Goal: Task Accomplishment & Management: Manage account settings

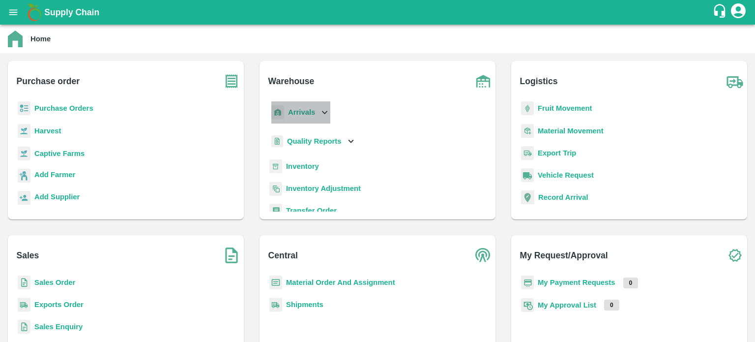
click at [319, 113] on icon at bounding box center [324, 112] width 11 height 11
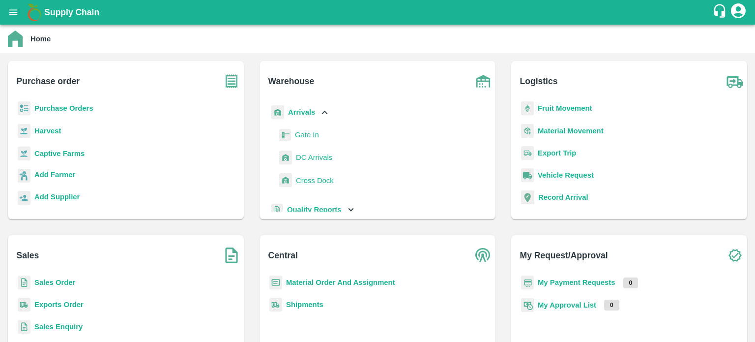
click at [320, 161] on span "DC Arrivals" at bounding box center [314, 157] width 36 height 11
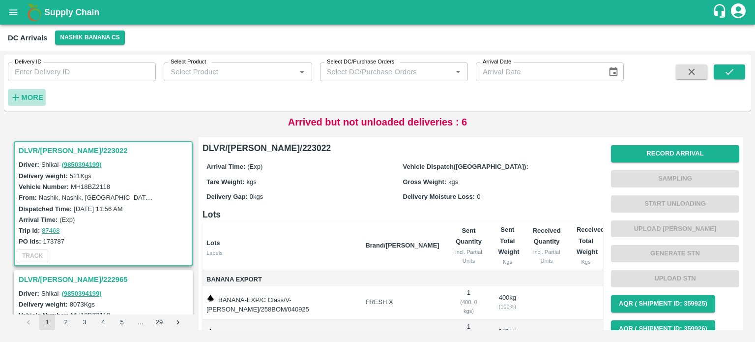
click at [37, 93] on strong "More" at bounding box center [32, 97] width 22 height 8
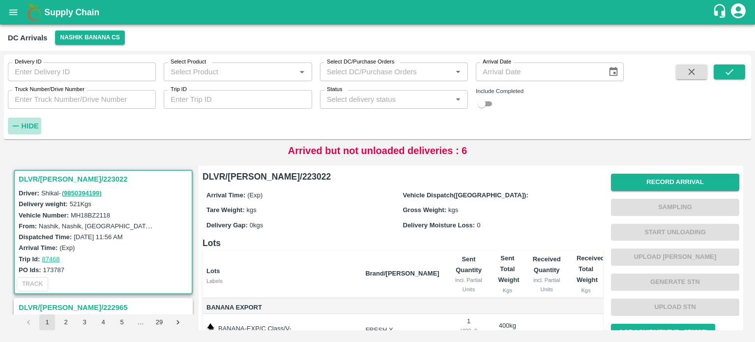
click at [28, 125] on strong "Hide" at bounding box center [29, 126] width 17 height 8
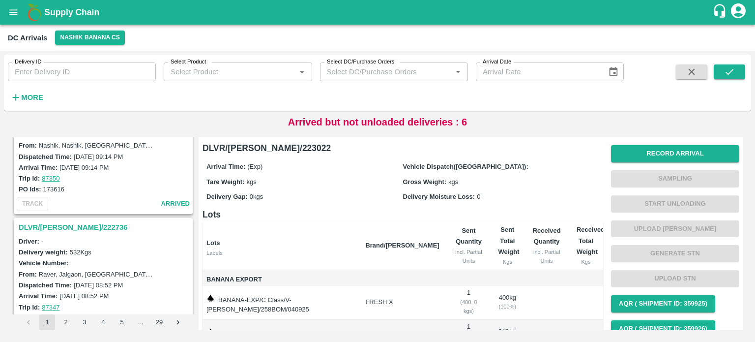
scroll to position [2105, 0]
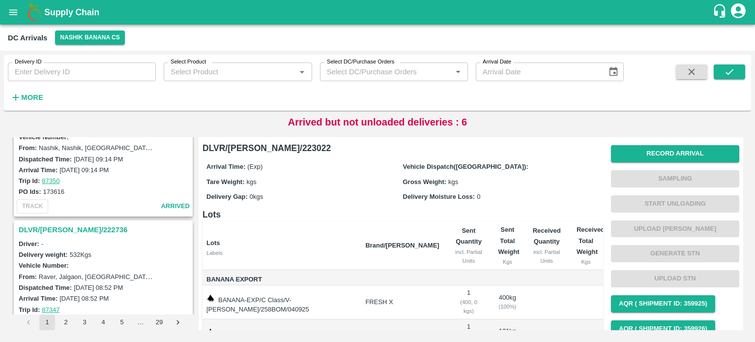
click at [67, 223] on h3 "DLVR/[PERSON_NAME]/222736" at bounding box center [105, 229] width 172 height 13
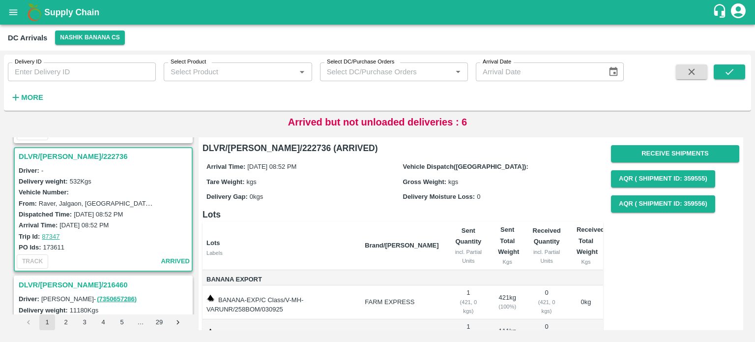
scroll to position [2159, 0]
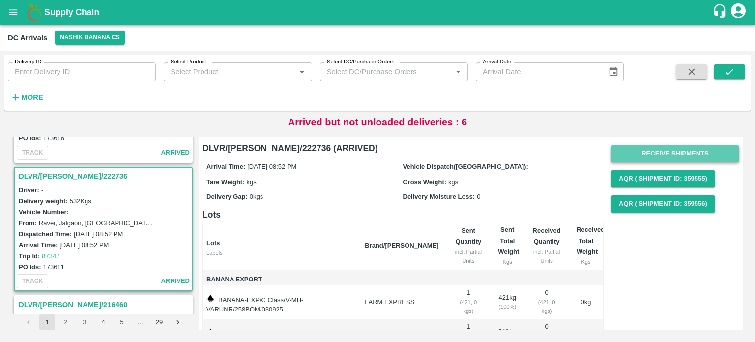
click at [660, 148] on button "Receive Shipments" at bounding box center [675, 153] width 128 height 17
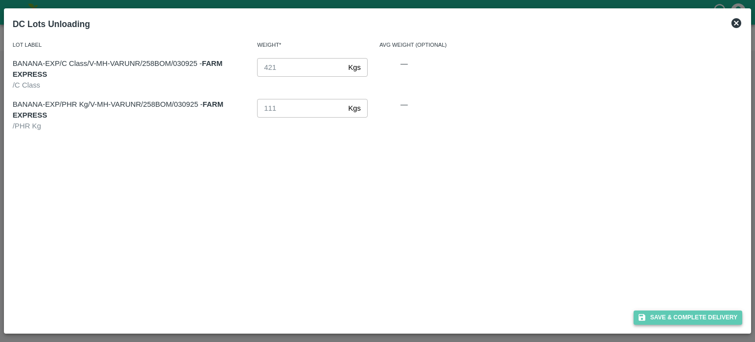
click at [690, 323] on button "Save & Complete Delivery" at bounding box center [688, 317] width 109 height 14
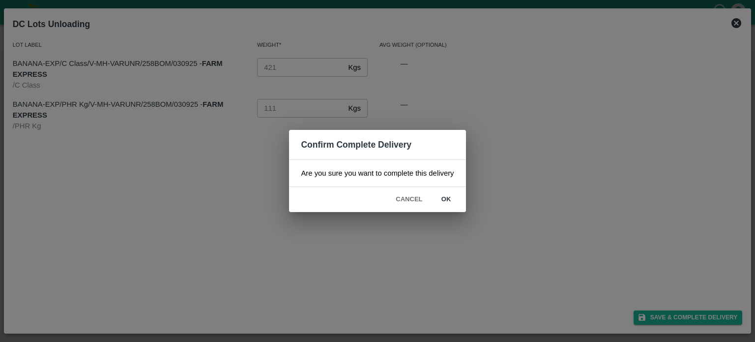
click at [440, 196] on button "ok" at bounding box center [446, 199] width 31 height 17
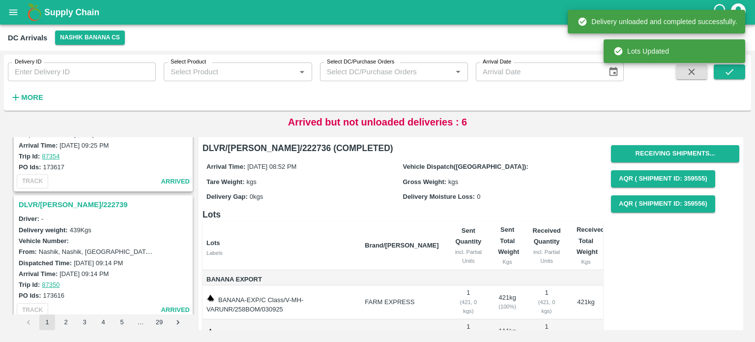
scroll to position [1999, 0]
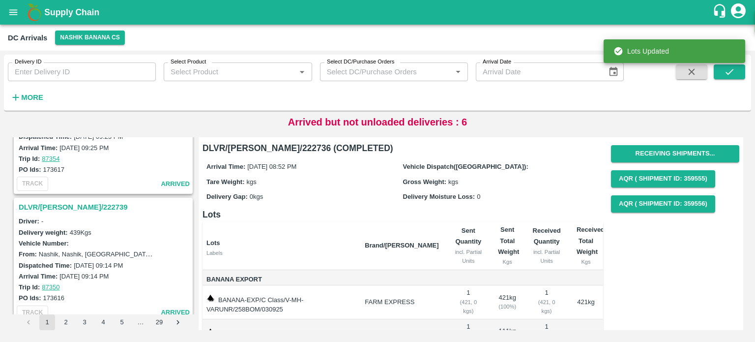
click at [42, 201] on h3 "DLVR/[PERSON_NAME]/222739" at bounding box center [105, 207] width 172 height 13
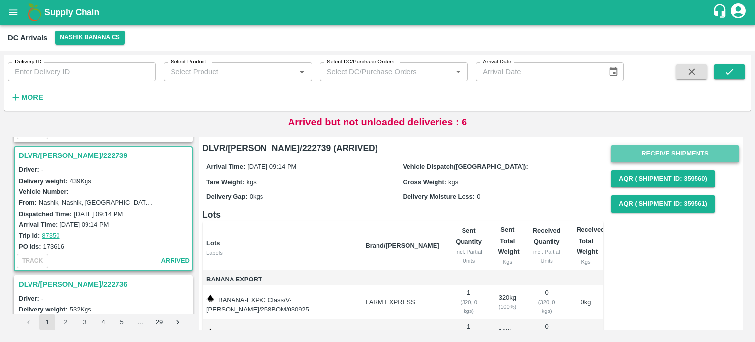
click at [663, 151] on button "Receive Shipments" at bounding box center [675, 153] width 128 height 17
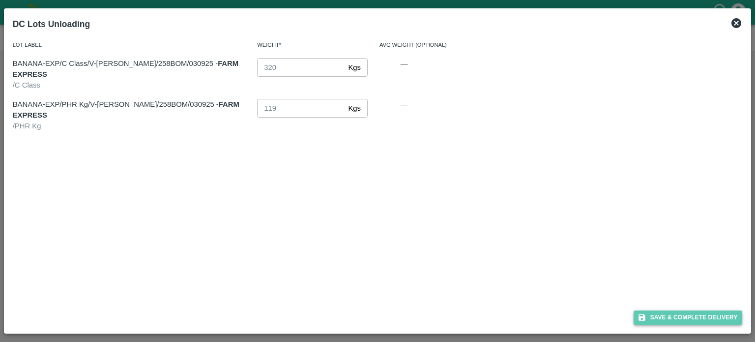
click at [694, 314] on button "Save & Complete Delivery" at bounding box center [688, 317] width 109 height 14
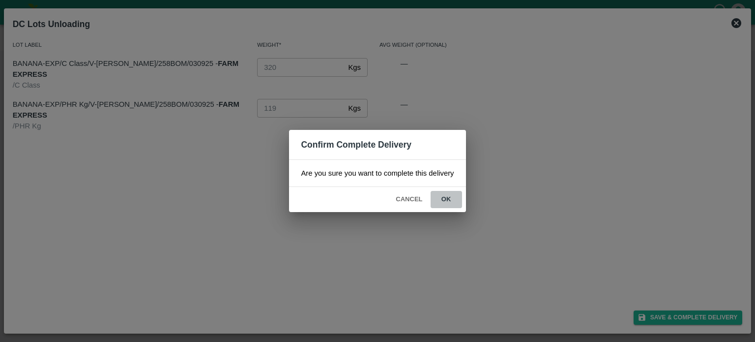
click at [446, 201] on button "ok" at bounding box center [446, 199] width 31 height 17
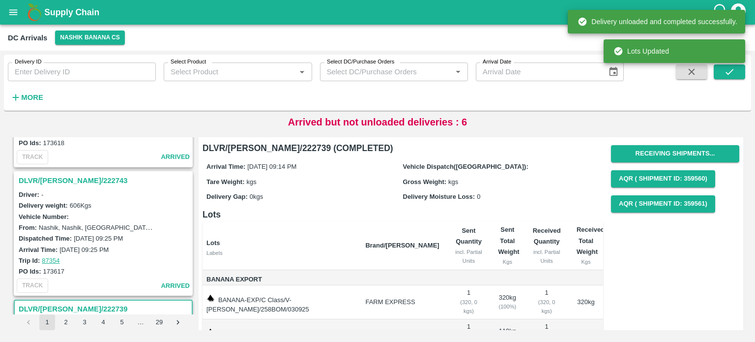
scroll to position [1897, 0]
click at [58, 174] on h3 "DLVR/[PERSON_NAME]/222743" at bounding box center [105, 180] width 172 height 13
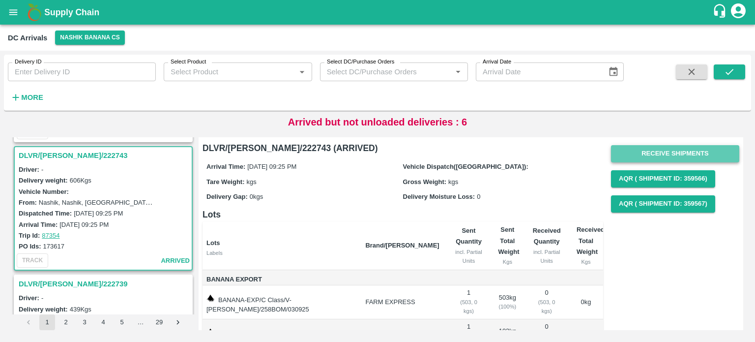
click at [664, 149] on button "Receive Shipments" at bounding box center [675, 153] width 128 height 17
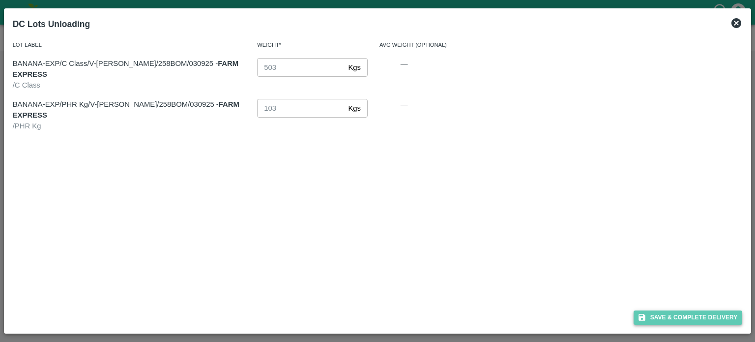
click at [690, 320] on button "Save & Complete Delivery" at bounding box center [688, 317] width 109 height 14
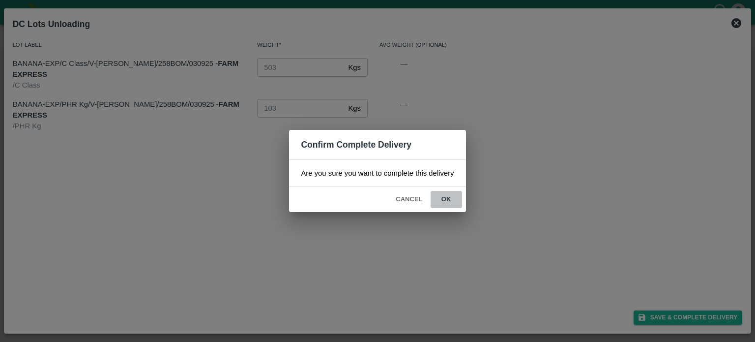
click at [448, 200] on button "ok" at bounding box center [446, 199] width 31 height 17
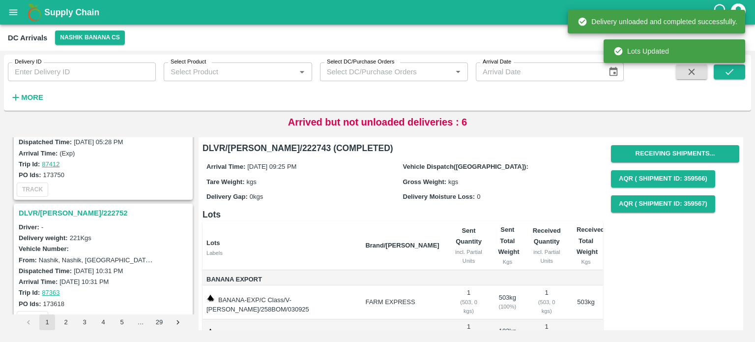
scroll to position [1736, 0]
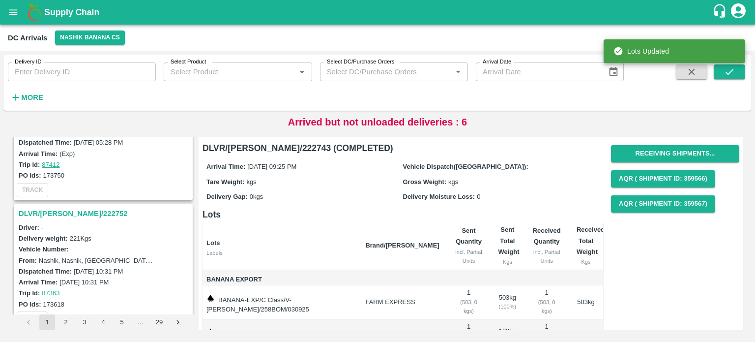
click at [72, 207] on h3 "DLVR/[PERSON_NAME]/222752" at bounding box center [105, 213] width 172 height 13
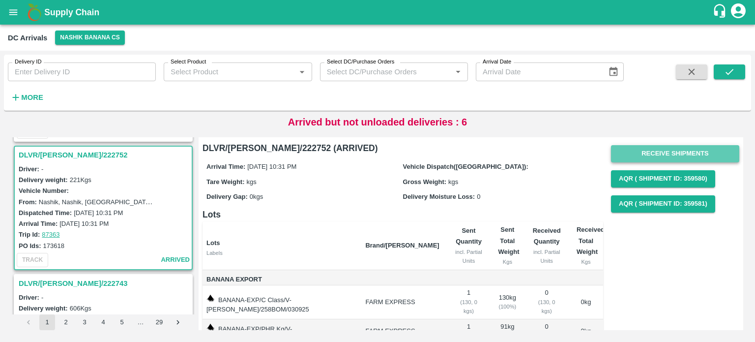
click at [679, 155] on button "Receive Shipments" at bounding box center [675, 153] width 128 height 17
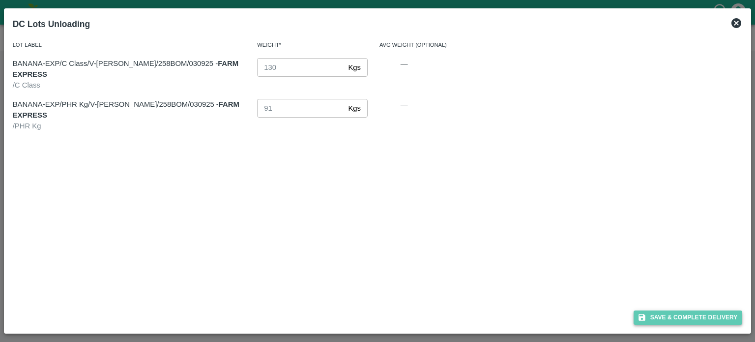
click at [677, 322] on button "Save & Complete Delivery" at bounding box center [688, 317] width 109 height 14
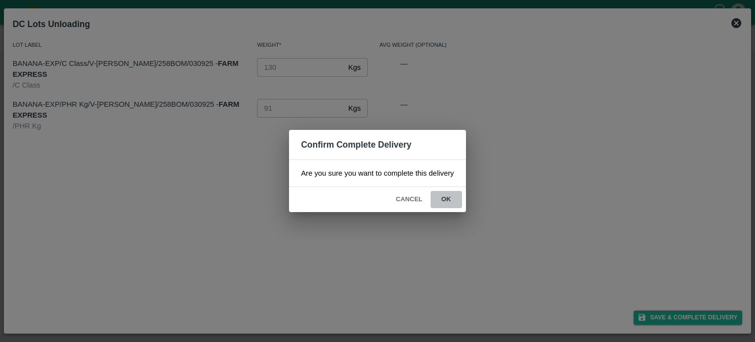
click at [446, 200] on button "ok" at bounding box center [446, 199] width 31 height 17
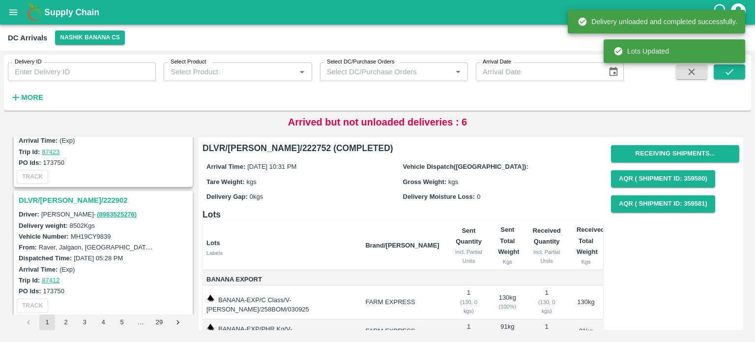
scroll to position [1619, 0]
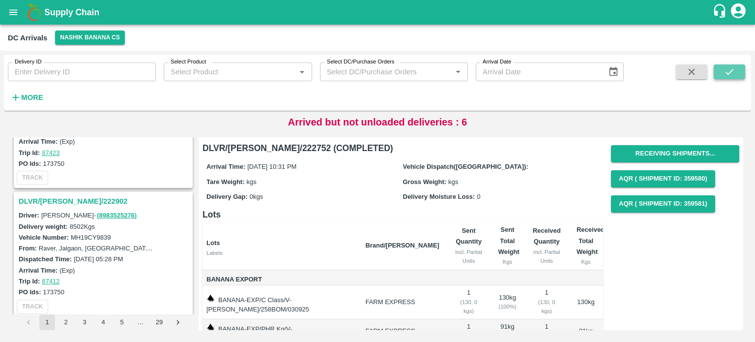
click at [725, 78] on button "submit" at bounding box center [729, 71] width 31 height 15
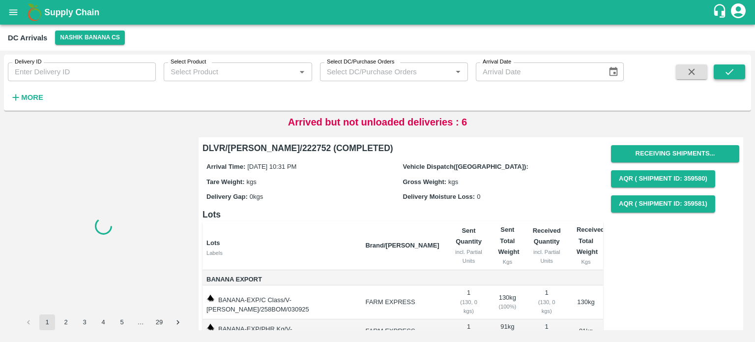
scroll to position [0, 0]
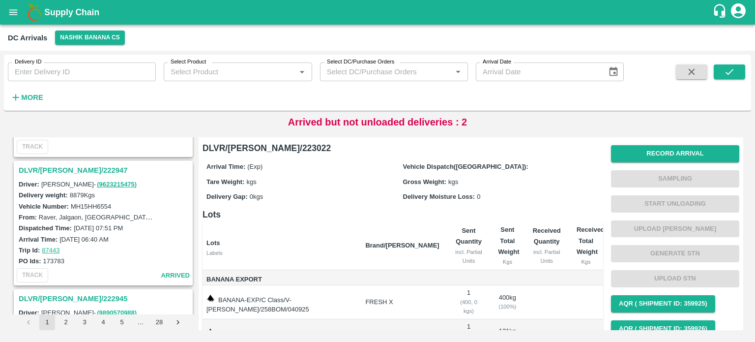
scroll to position [876, 0]
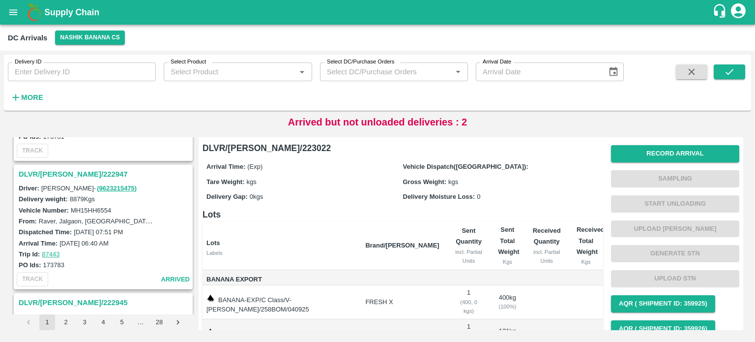
click at [79, 169] on h3 "DLVR/[PERSON_NAME]/222947" at bounding box center [105, 174] width 172 height 13
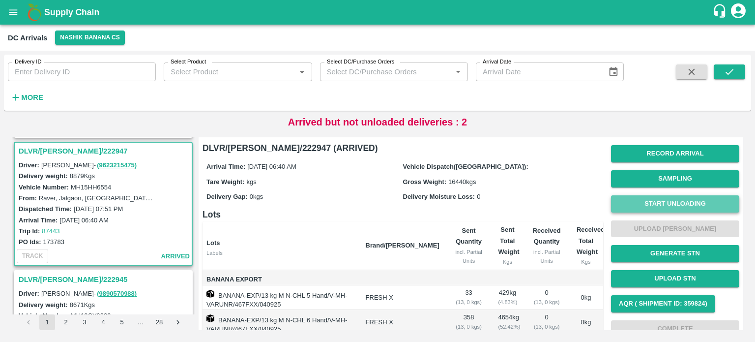
click at [671, 205] on button "Start Unloading" at bounding box center [675, 203] width 128 height 17
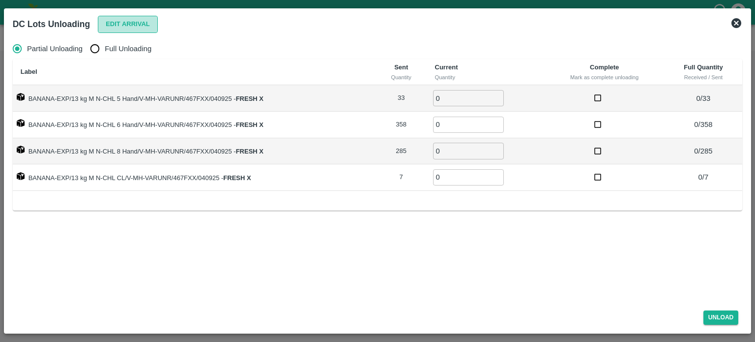
click at [136, 29] on button "Edit Arrival" at bounding box center [128, 24] width 60 height 17
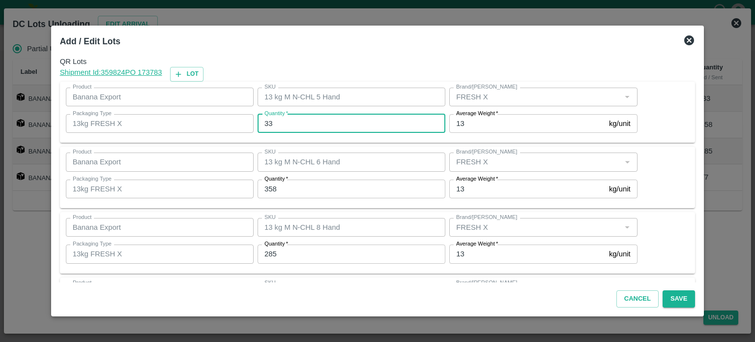
click at [270, 125] on input "33" at bounding box center [352, 123] width 188 height 19
type input "14"
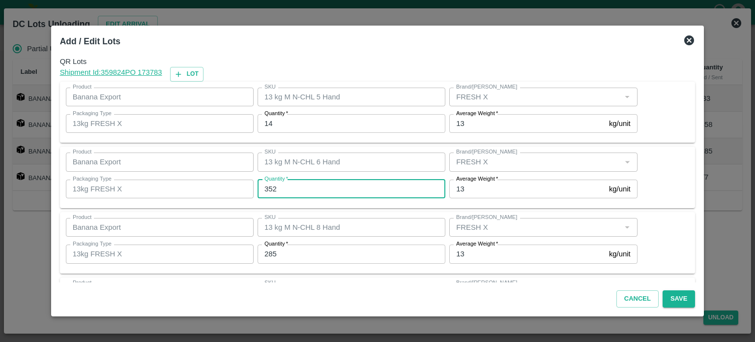
type input "352"
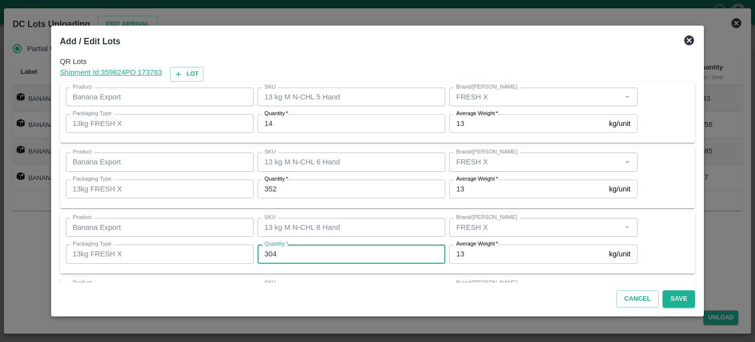
type input "304"
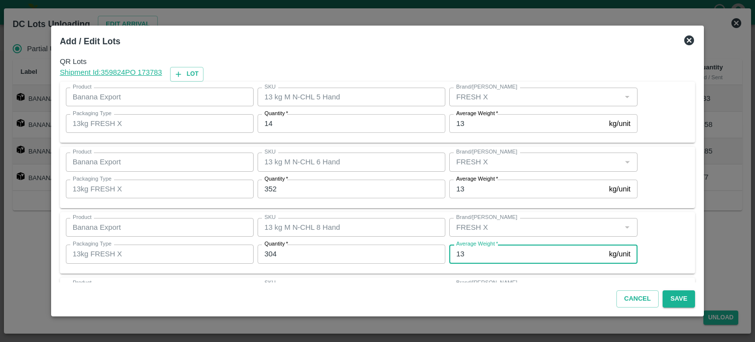
scroll to position [63, 0]
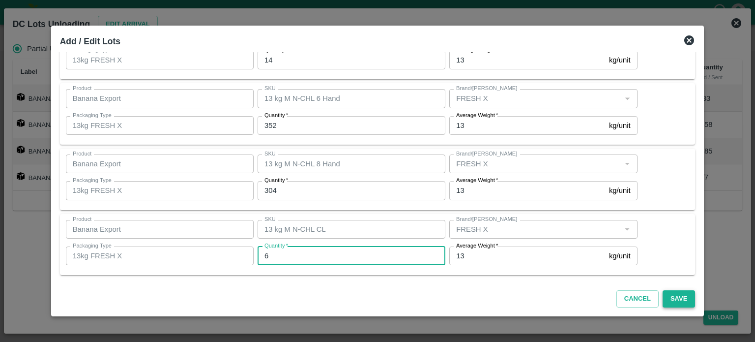
type input "6"
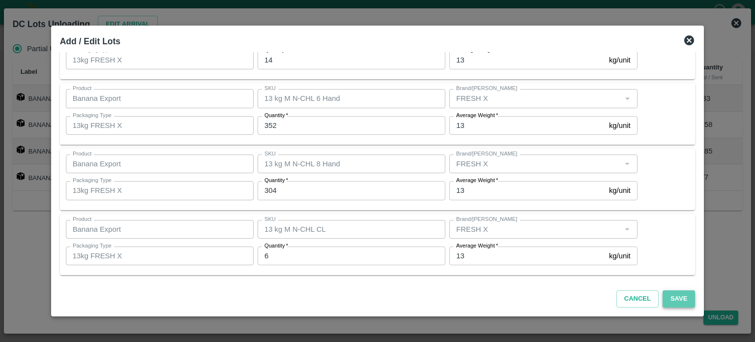
click at [666, 298] on button "Save" at bounding box center [679, 298] width 32 height 17
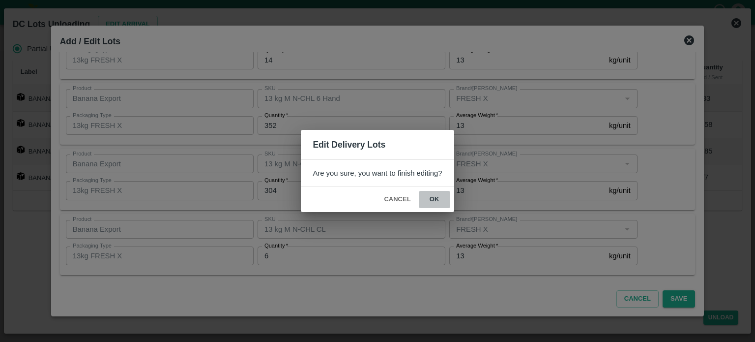
click at [432, 197] on button "ok" at bounding box center [434, 199] width 31 height 17
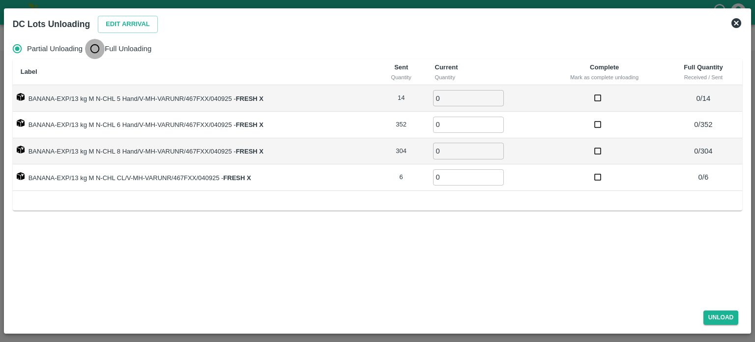
click at [99, 49] on input "Full Unloading" at bounding box center [95, 49] width 20 height 20
radio input "true"
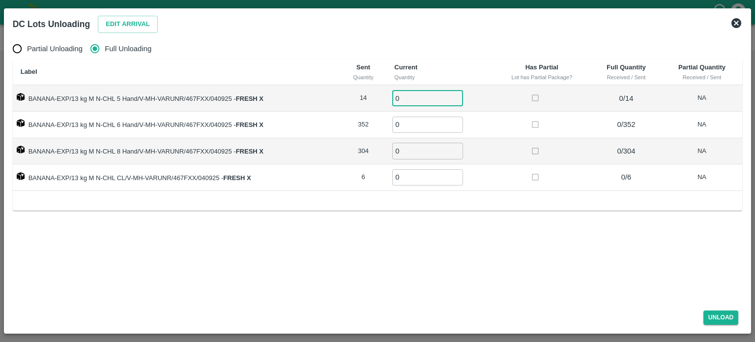
click at [411, 102] on input "0" at bounding box center [427, 98] width 71 height 16
type input "14"
type input "352"
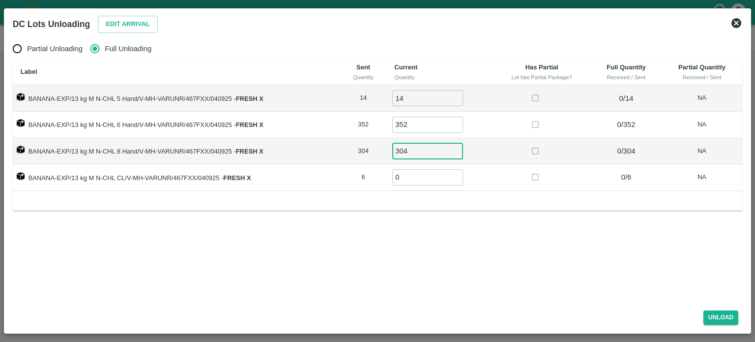
type input "304"
type input "6"
click at [716, 314] on button "Unload" at bounding box center [720, 317] width 35 height 14
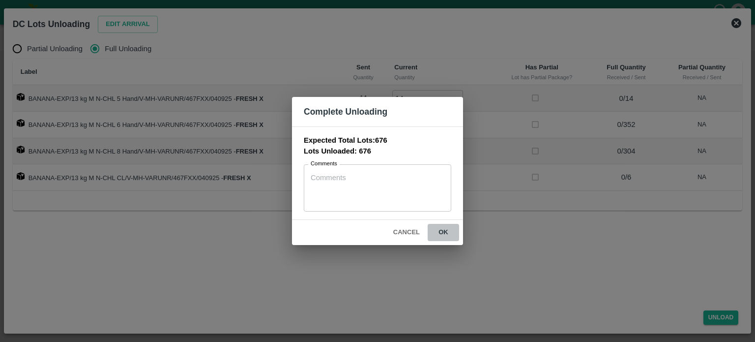
click at [441, 233] on button "ok" at bounding box center [443, 232] width 31 height 17
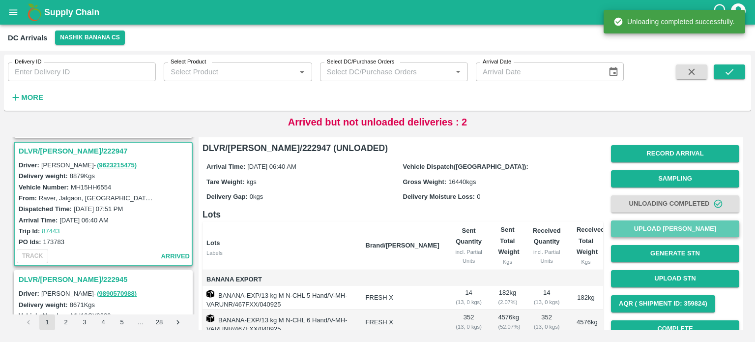
click at [687, 228] on button "Upload [PERSON_NAME]" at bounding box center [675, 228] width 128 height 17
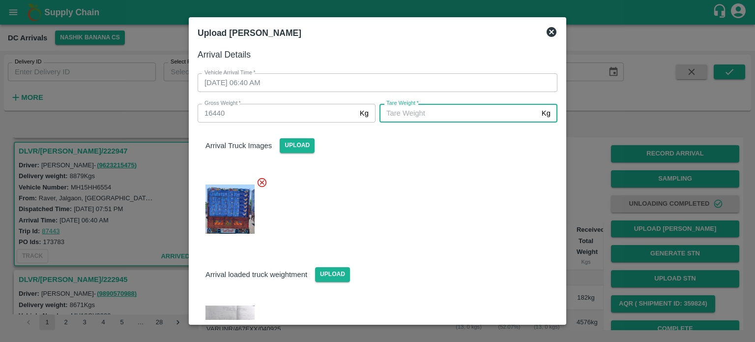
click at [455, 116] on input "[PERSON_NAME]   *" at bounding box center [458, 113] width 158 height 19
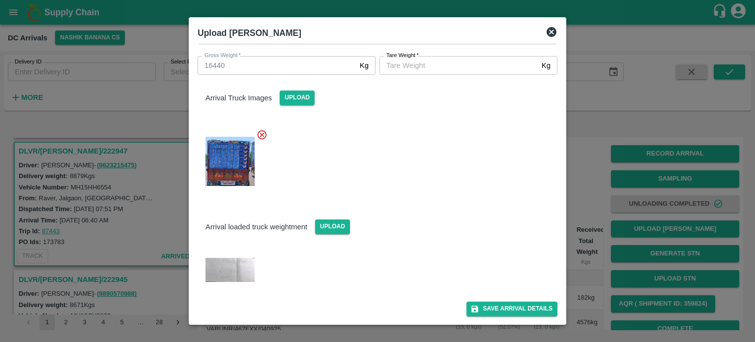
click at [210, 272] on img at bounding box center [229, 270] width 49 height 25
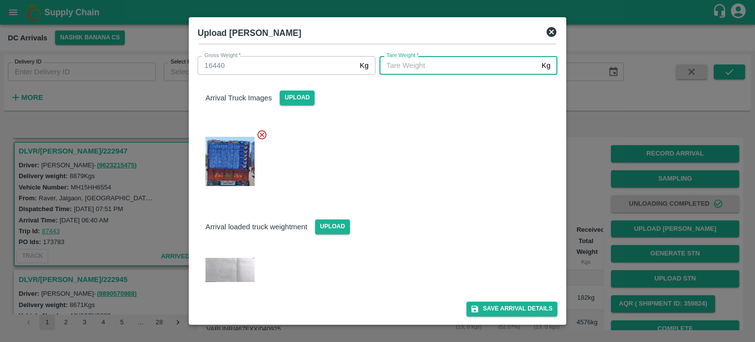
click at [405, 68] on input "[PERSON_NAME]   *" at bounding box center [458, 65] width 158 height 19
type input "6845"
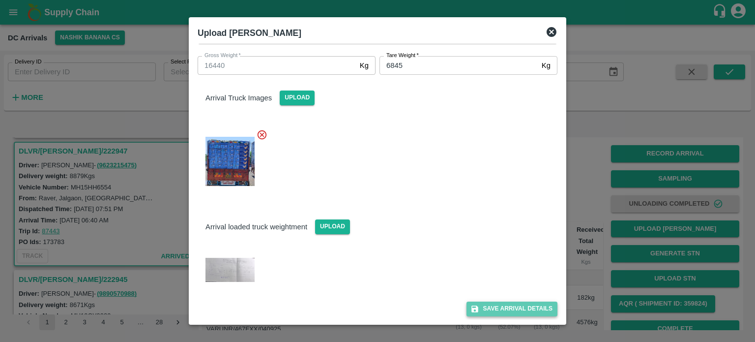
click at [505, 306] on button "Save Arrival Details" at bounding box center [511, 308] width 91 height 14
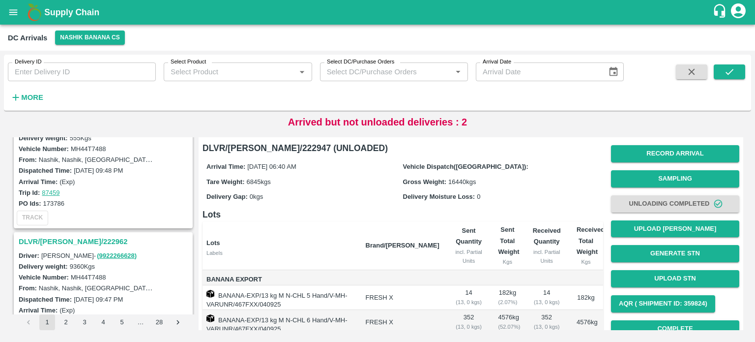
scroll to position [0, 0]
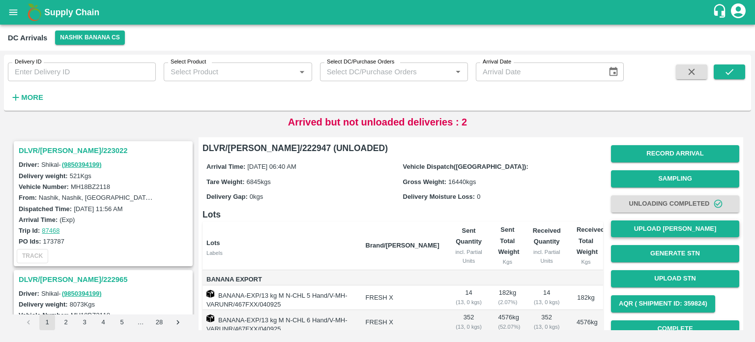
click at [657, 231] on button "Upload [PERSON_NAME]" at bounding box center [675, 228] width 128 height 17
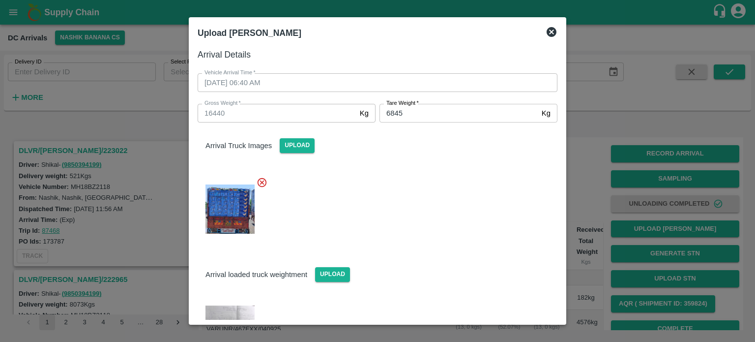
click at [552, 29] on icon at bounding box center [552, 32] width 10 height 10
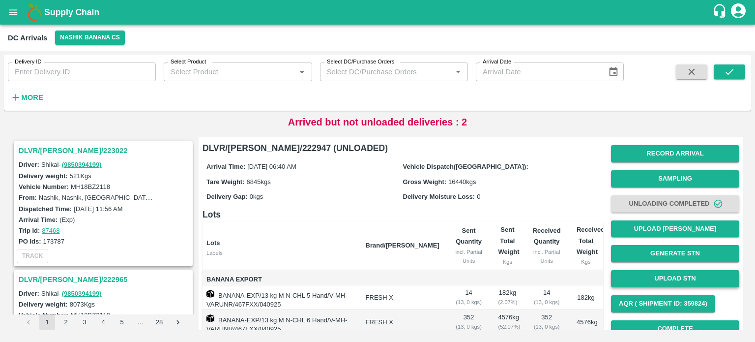
scroll to position [117, 0]
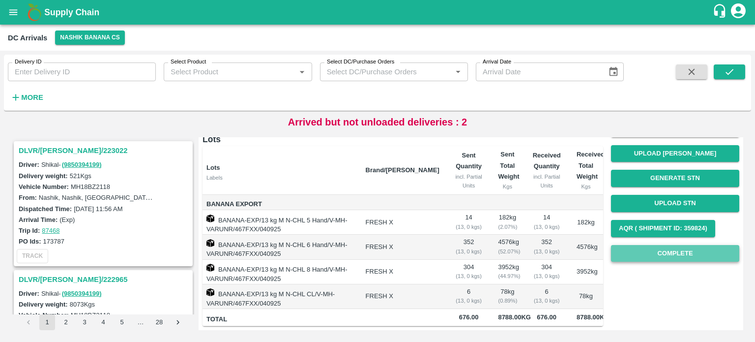
click at [671, 245] on button "Complete" at bounding box center [675, 253] width 128 height 17
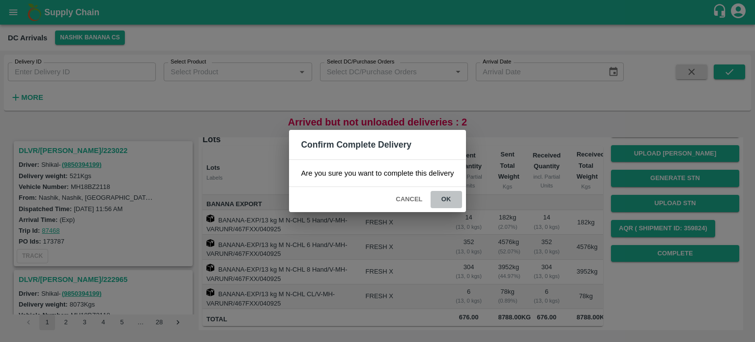
click at [445, 199] on button "ok" at bounding box center [446, 199] width 31 height 17
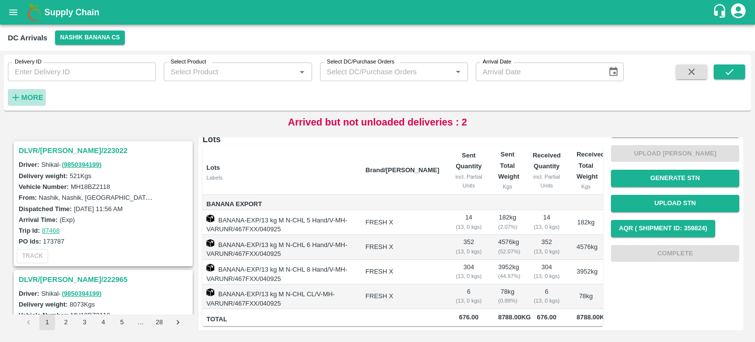
click at [35, 98] on strong "More" at bounding box center [32, 97] width 22 height 8
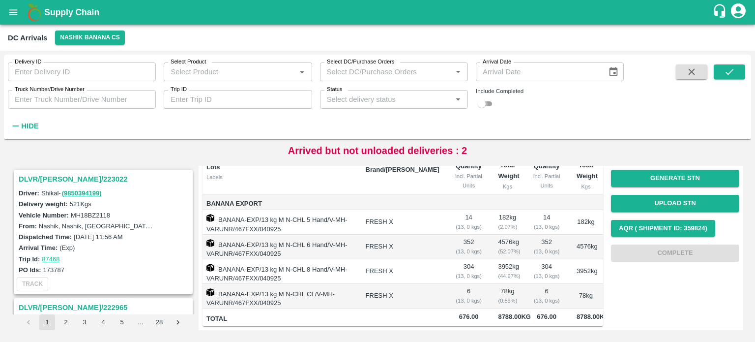
click at [490, 103] on input "checkbox" at bounding box center [481, 104] width 35 height 12
checkbox input "true"
click at [114, 96] on input "Truck Number/Drive Number" at bounding box center [82, 99] width 148 height 19
type input "4685"
click at [719, 73] on button "submit" at bounding box center [729, 71] width 31 height 15
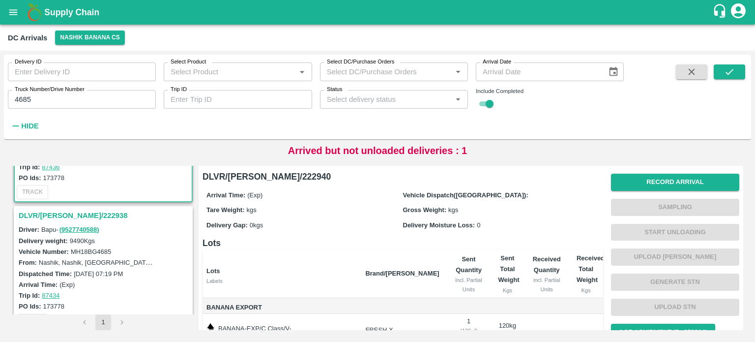
scroll to position [94, 0]
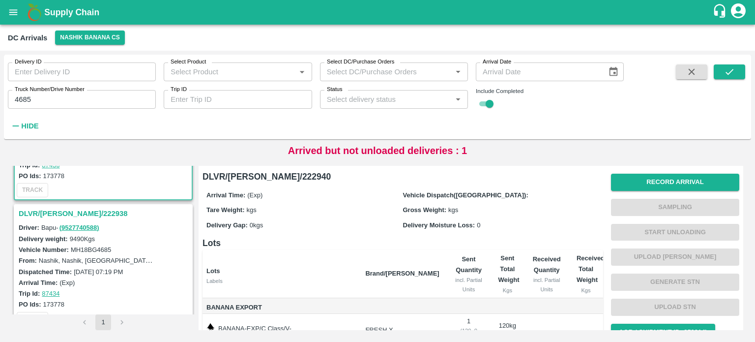
click at [60, 211] on h3 "DLVR/[PERSON_NAME]/222938" at bounding box center [105, 213] width 172 height 13
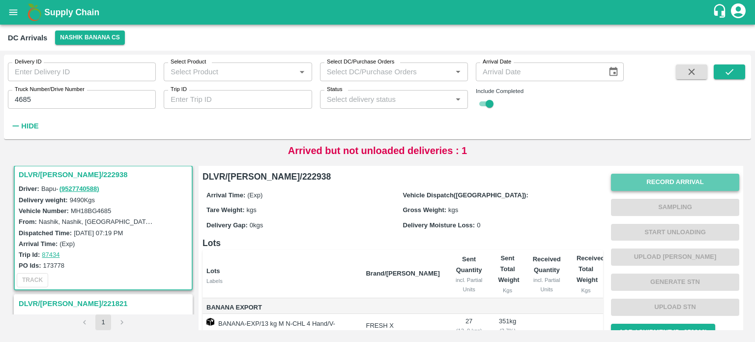
click at [660, 178] on button "Record Arrival" at bounding box center [675, 181] width 128 height 17
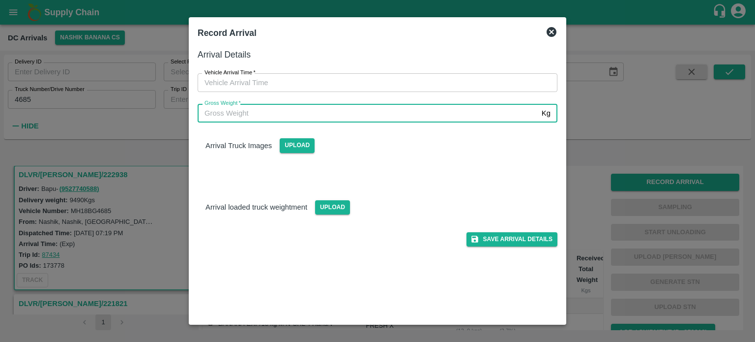
click at [296, 114] on input "Gross Weight   *" at bounding box center [368, 113] width 340 height 19
type input "16030"
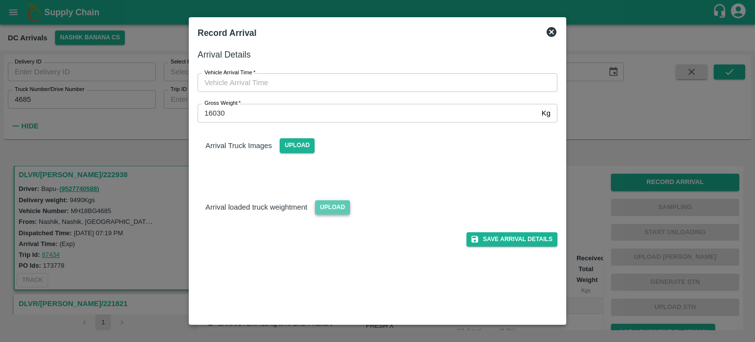
click at [332, 208] on span "Upload" at bounding box center [332, 207] width 35 height 14
click at [0, 0] on input "Upload" at bounding box center [0, 0] width 0 height 0
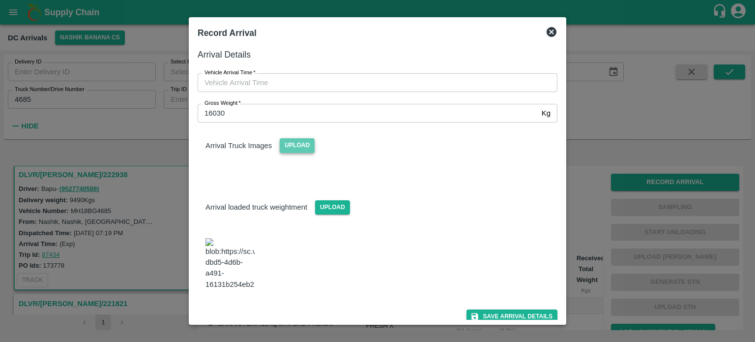
click at [289, 143] on span "Upload" at bounding box center [297, 145] width 35 height 14
click at [0, 0] on input "Upload" at bounding box center [0, 0] width 0 height 0
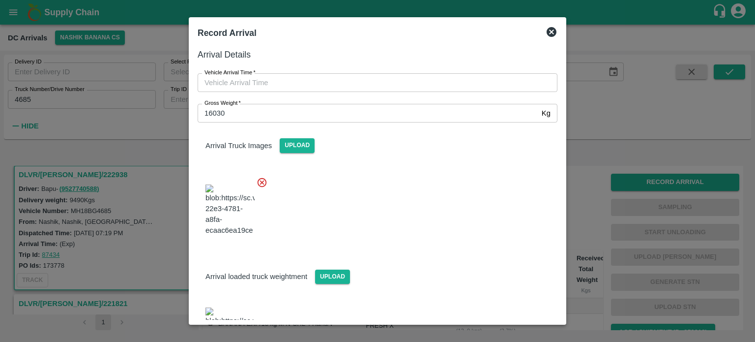
type input "DD/MM/YYYY hh:mm aa"
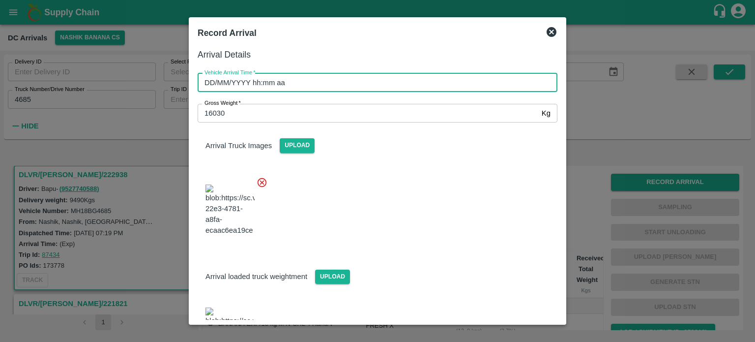
click at [315, 84] on input "DD/MM/YYYY hh:mm aa" at bounding box center [374, 82] width 353 height 19
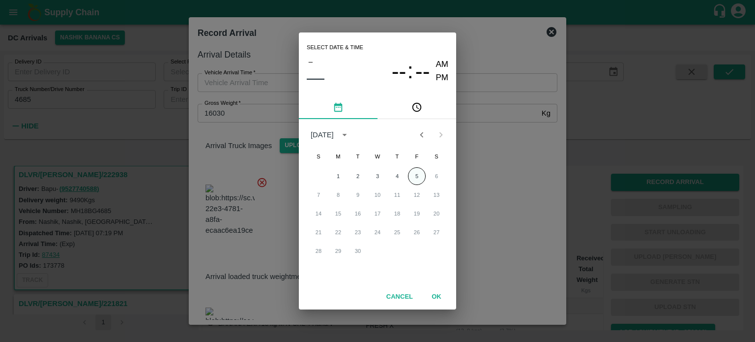
click at [416, 176] on button "5" at bounding box center [417, 176] width 18 height 18
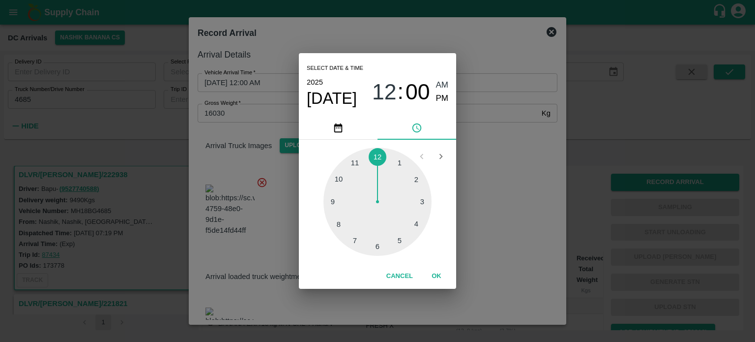
click at [399, 240] on div at bounding box center [377, 201] width 108 height 108
click at [338, 226] on div at bounding box center [377, 201] width 108 height 108
type input "[DATE] 05:40 AM"
click at [484, 175] on div "Select date & time [DATE] 05 : 40 AM PM 05 10 15 20 25 30 35 40 45 50 55 00 Can…" at bounding box center [377, 171] width 755 height 342
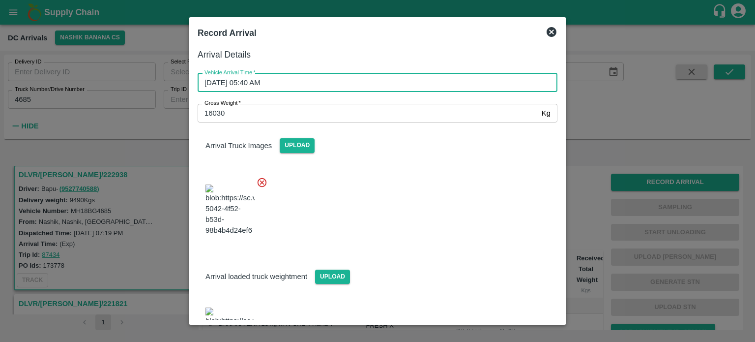
scroll to position [83, 0]
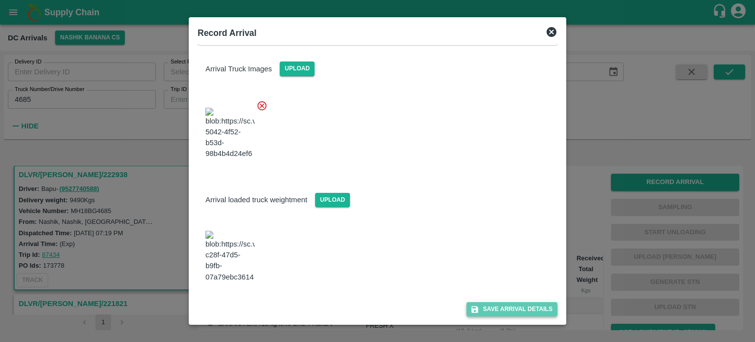
click at [502, 306] on button "Save Arrival Details" at bounding box center [511, 309] width 91 height 14
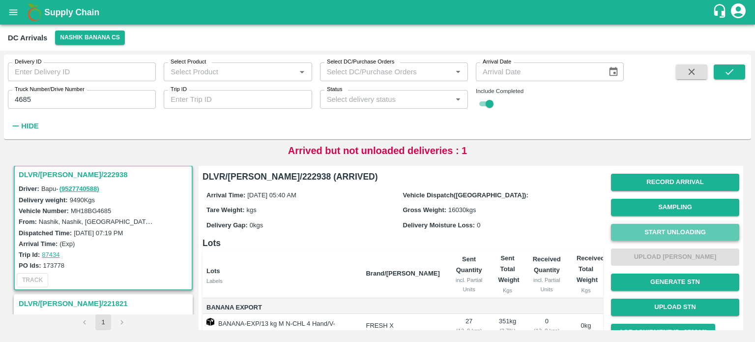
click at [670, 230] on button "Start Unloading" at bounding box center [675, 232] width 128 height 17
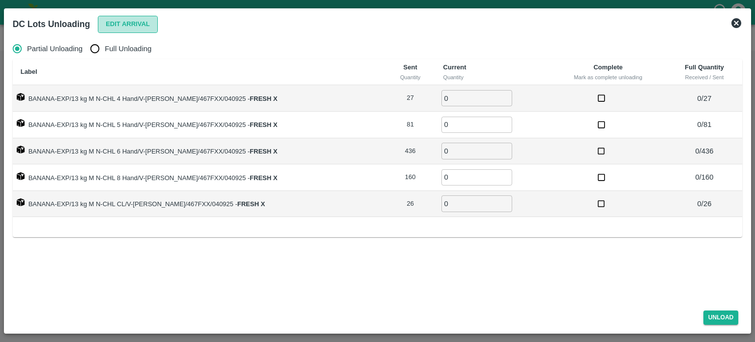
click at [111, 22] on button "Edit Arrival" at bounding box center [128, 24] width 60 height 17
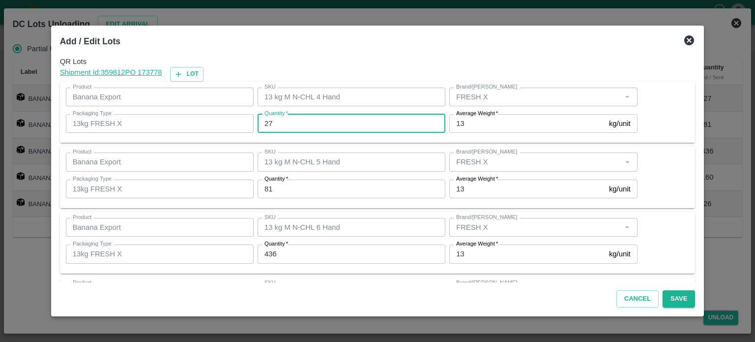
click at [268, 125] on input "27" at bounding box center [352, 123] width 188 height 19
type input "1"
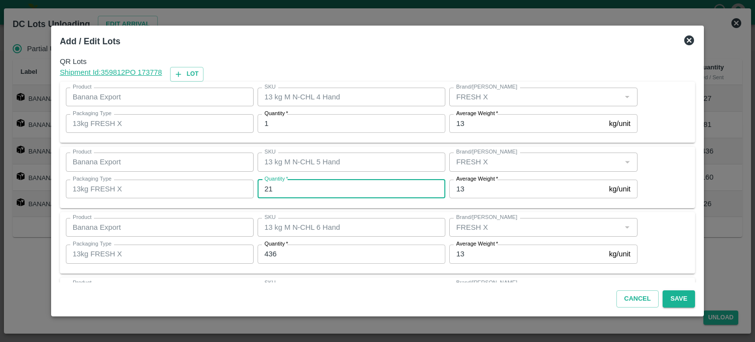
type input "21"
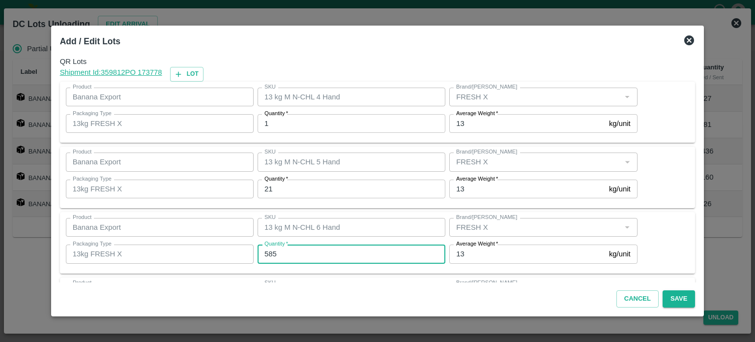
type input "585"
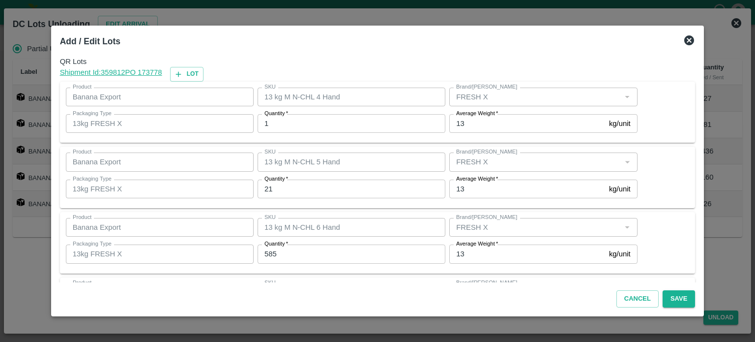
scroll to position [129, 0]
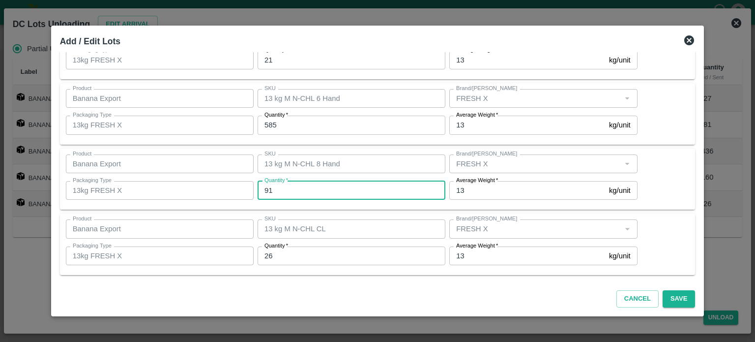
type input "91"
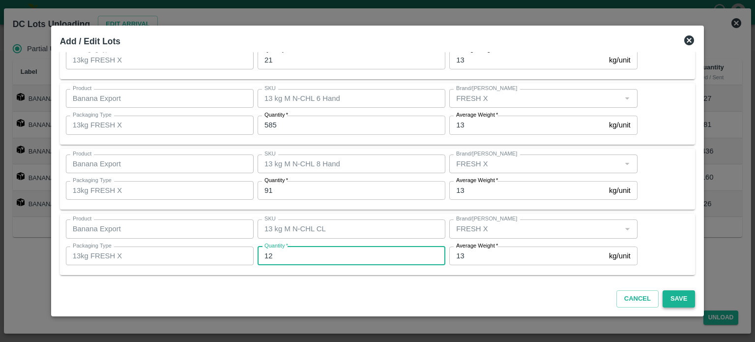
type input "12"
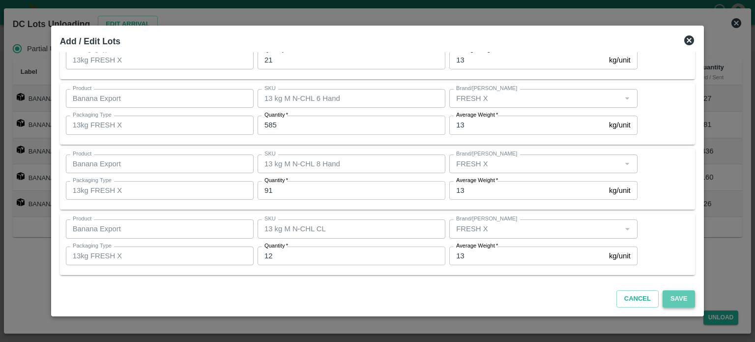
click at [666, 298] on button "Save" at bounding box center [679, 298] width 32 height 17
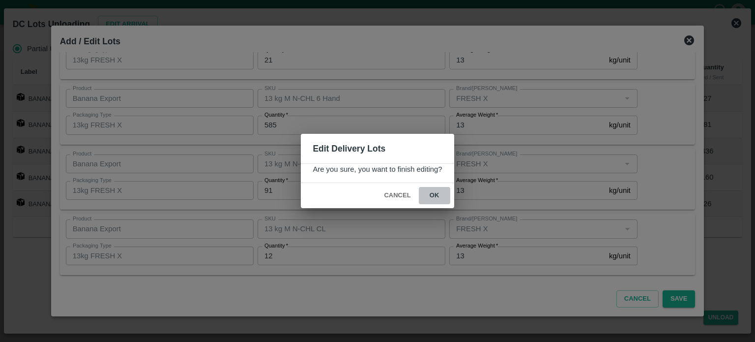
click at [433, 194] on button "ok" at bounding box center [434, 195] width 31 height 17
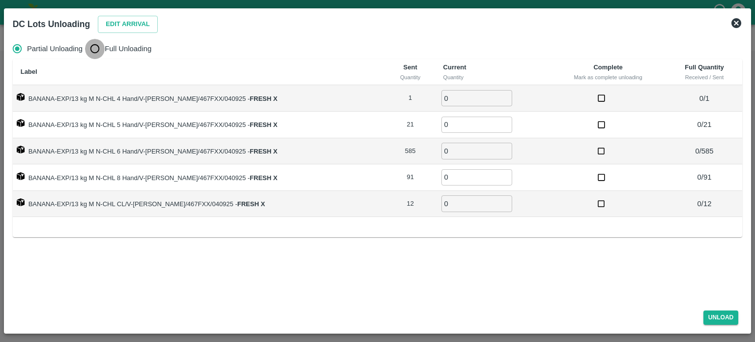
click at [92, 50] on input "Full Unloading" at bounding box center [95, 49] width 20 height 20
radio input "true"
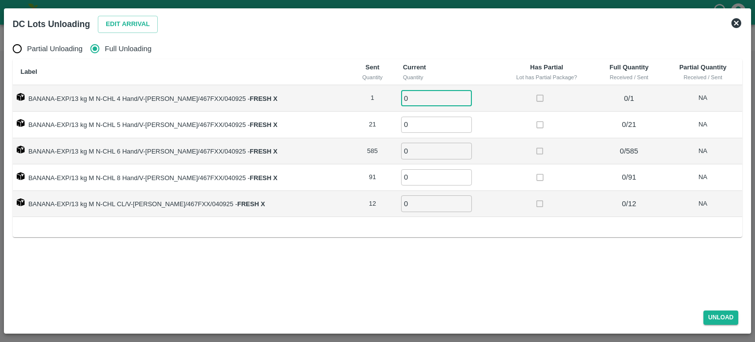
click at [405, 97] on input "0" at bounding box center [436, 98] width 71 height 16
type input "1"
type input "21"
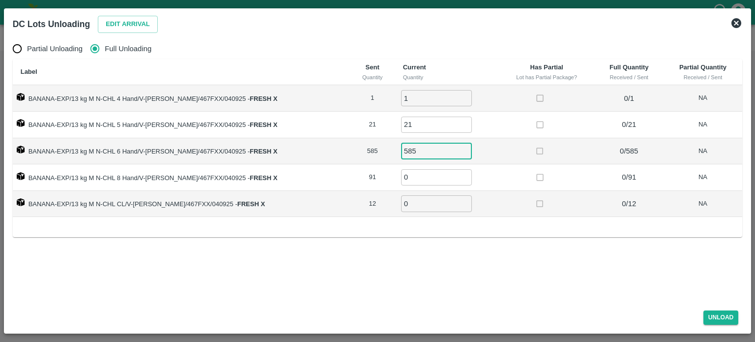
type input "585"
type input "91"
type input "12"
click at [711, 318] on button "Unload" at bounding box center [720, 317] width 35 height 14
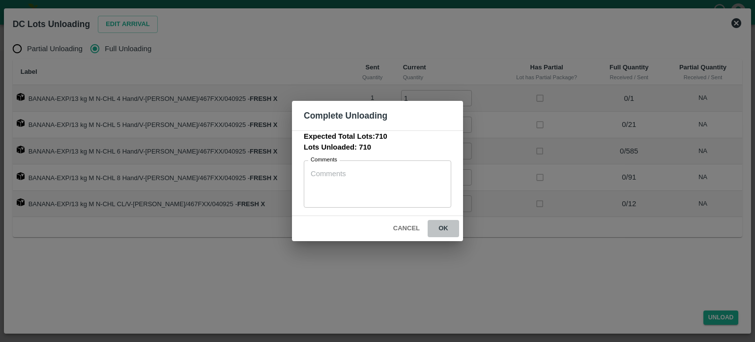
click at [443, 224] on button "ok" at bounding box center [443, 228] width 31 height 17
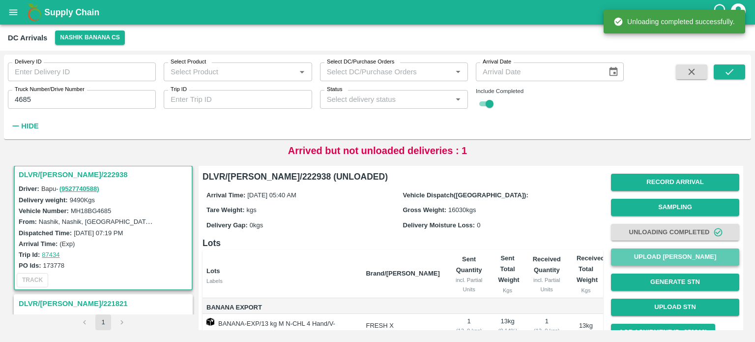
click at [663, 253] on button "Upload [PERSON_NAME]" at bounding box center [675, 256] width 128 height 17
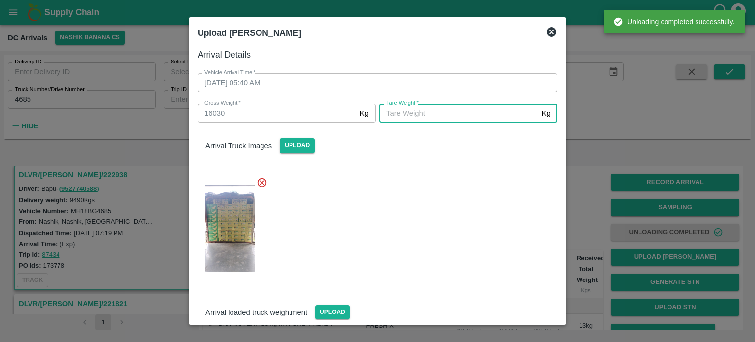
click at [449, 116] on input "[PERSON_NAME]   *" at bounding box center [458, 113] width 158 height 19
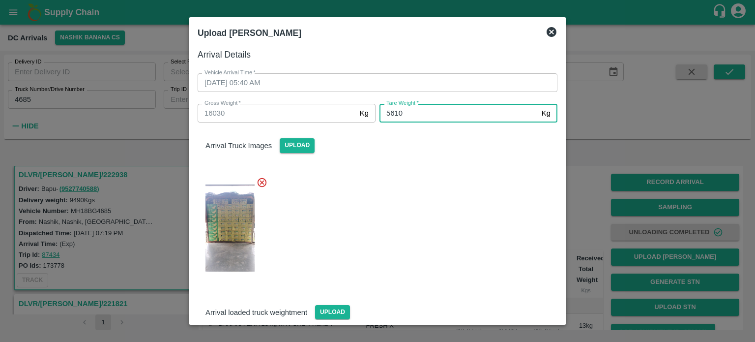
type input "5610"
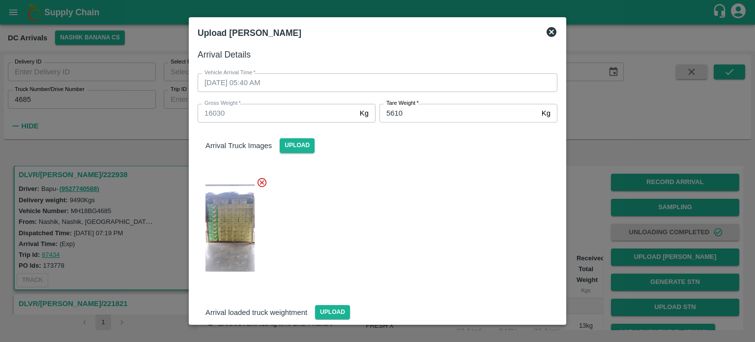
click at [474, 231] on div at bounding box center [374, 225] width 368 height 113
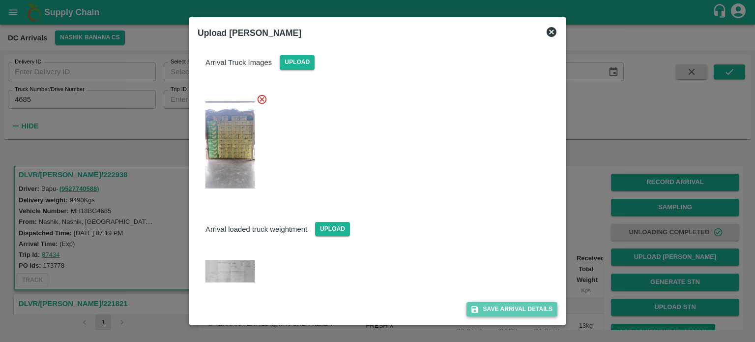
click at [506, 310] on button "Save Arrival Details" at bounding box center [511, 309] width 91 height 14
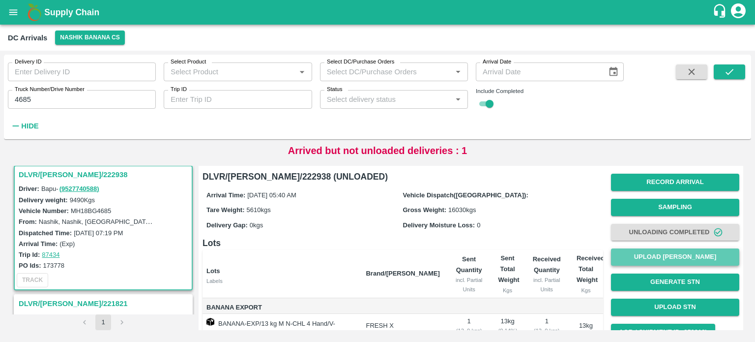
click at [672, 257] on button "Upload [PERSON_NAME]" at bounding box center [675, 256] width 128 height 17
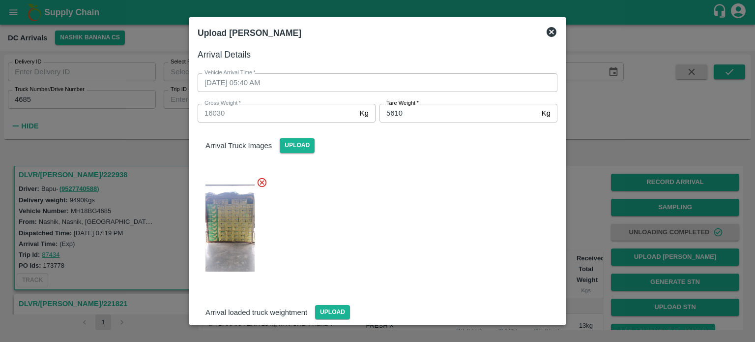
click at [547, 31] on icon at bounding box center [552, 32] width 10 height 10
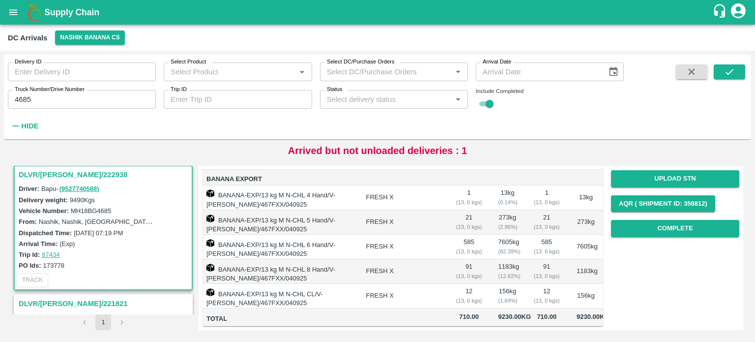
scroll to position [179, 0]
click at [727, 72] on icon "submit" at bounding box center [729, 71] width 11 height 11
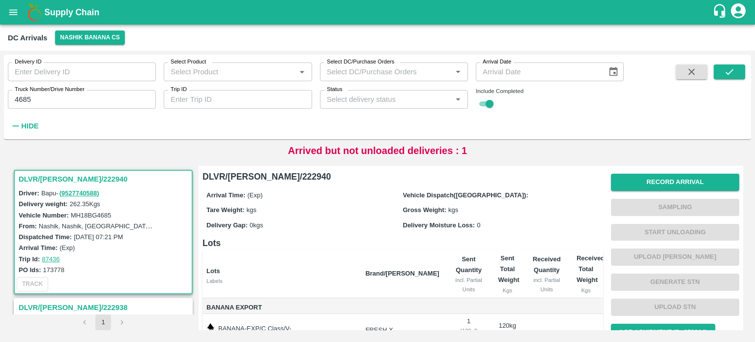
scroll to position [102, 0]
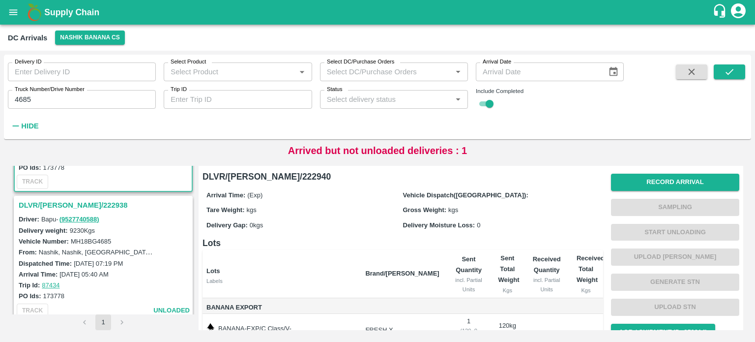
click at [61, 203] on h3 "DLVR/[PERSON_NAME]/222938" at bounding box center [105, 205] width 172 height 13
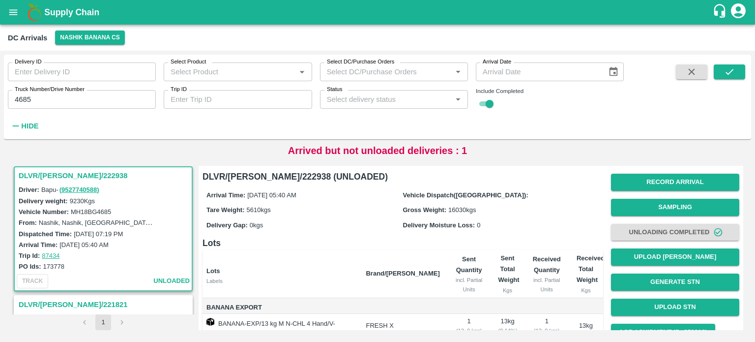
scroll to position [179, 0]
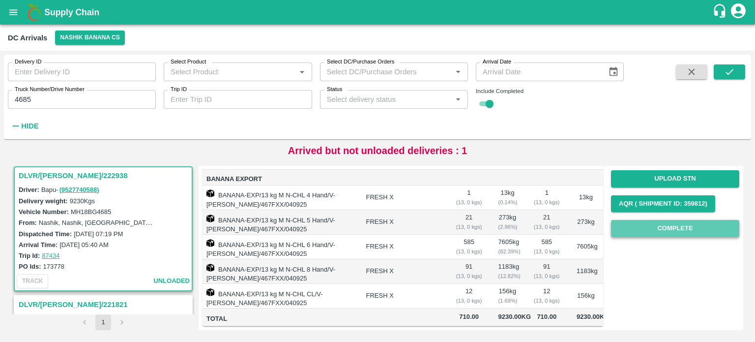
click at [667, 220] on button "Complete" at bounding box center [675, 228] width 128 height 17
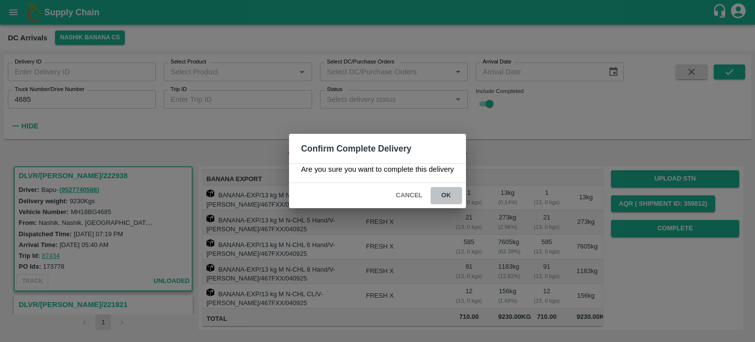
click at [442, 192] on button "ok" at bounding box center [446, 195] width 31 height 17
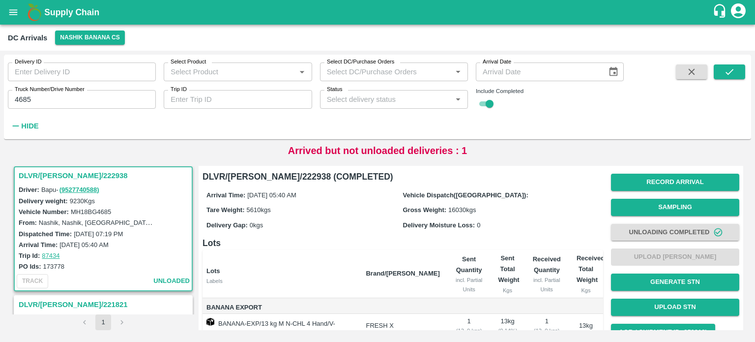
click at [21, 100] on input "4685" at bounding box center [82, 99] width 148 height 19
type input "9839"
drag, startPoint x: 725, startPoint y: 82, endPoint x: 726, endPoint y: 76, distance: 6.0
click at [726, 76] on span at bounding box center [729, 98] width 31 height 69
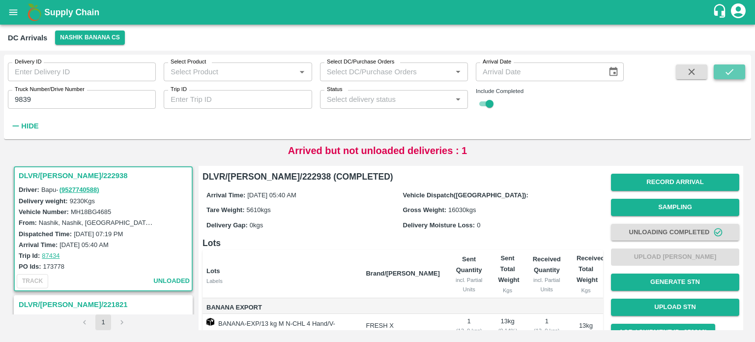
click at [726, 76] on icon "submit" at bounding box center [729, 71] width 11 height 11
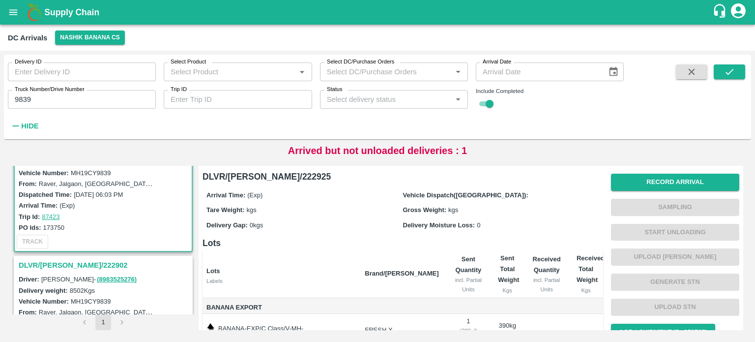
scroll to position [43, 0]
click at [65, 260] on h3 "DLVR/[PERSON_NAME]/222902" at bounding box center [105, 264] width 172 height 13
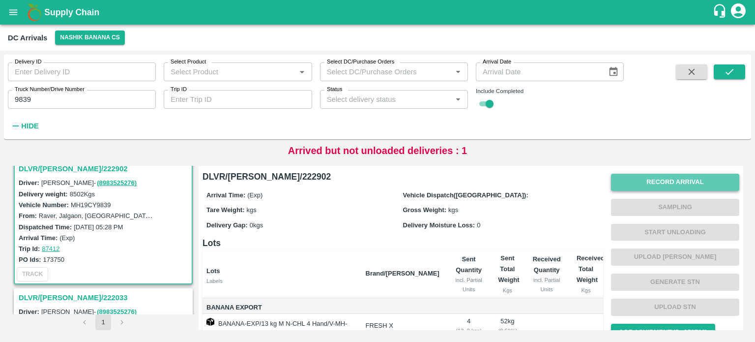
click at [671, 177] on button "Record Arrival" at bounding box center [675, 181] width 128 height 17
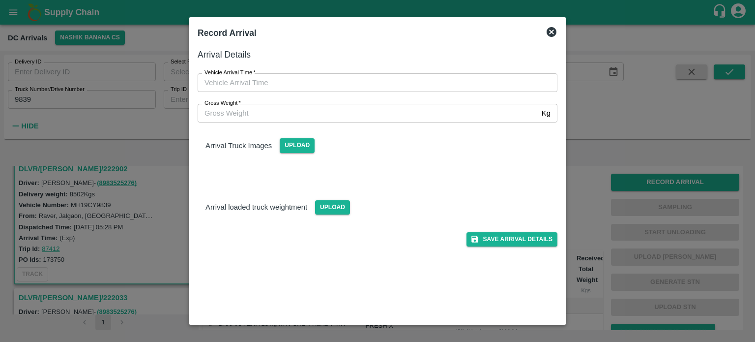
type input "DD/MM/YYYY hh:mm aa"
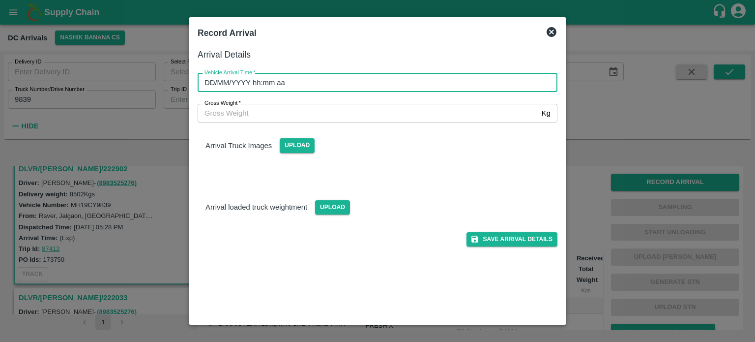
click at [422, 75] on input "DD/MM/YYYY hh:mm aa" at bounding box center [374, 82] width 353 height 19
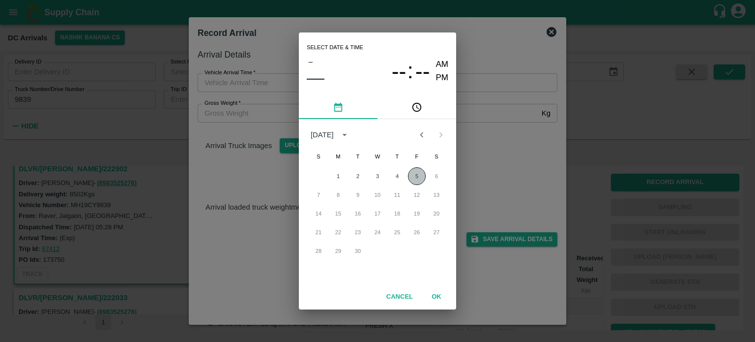
click at [415, 179] on button "5" at bounding box center [417, 176] width 18 height 18
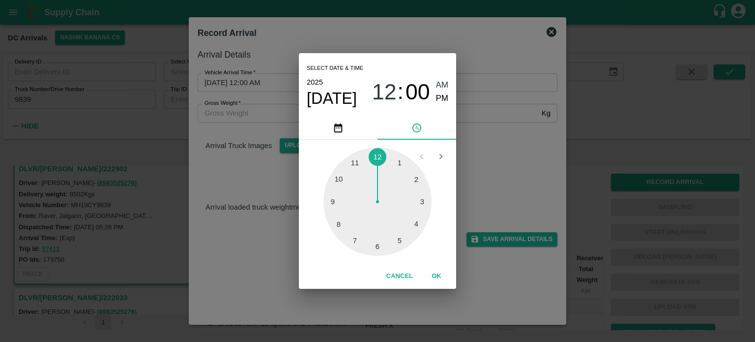
click at [377, 245] on div at bounding box center [377, 201] width 108 height 108
type input "[DATE] 06:30 AM"
click at [519, 158] on div "Select date & time [DATE] 06 : 30 AM PM 05 10 15 20 25 30 35 40 45 50 55 00 Can…" at bounding box center [377, 171] width 755 height 342
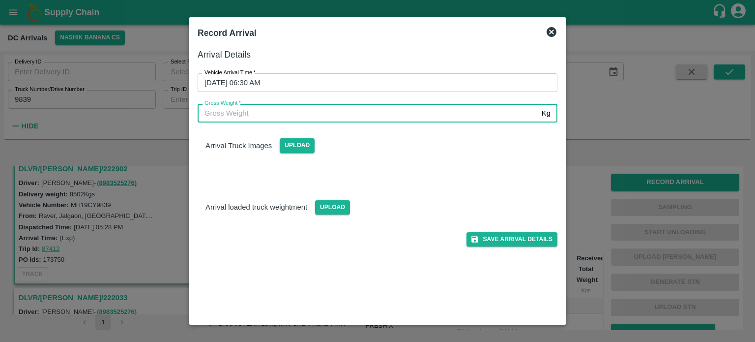
click at [233, 109] on input "Gross Weight   *" at bounding box center [368, 113] width 340 height 19
type input "15120"
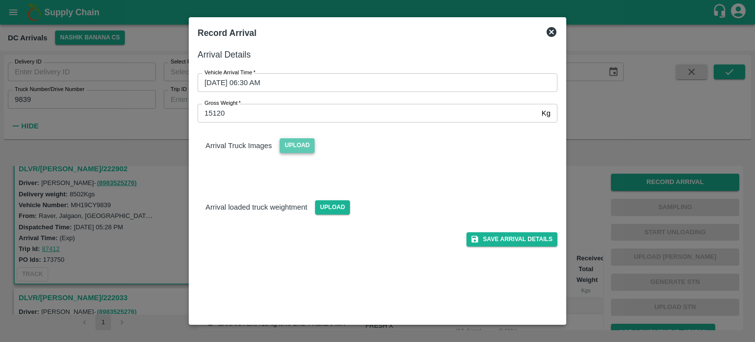
click at [299, 148] on span "Upload" at bounding box center [297, 145] width 35 height 14
click at [0, 0] on input "Upload" at bounding box center [0, 0] width 0 height 0
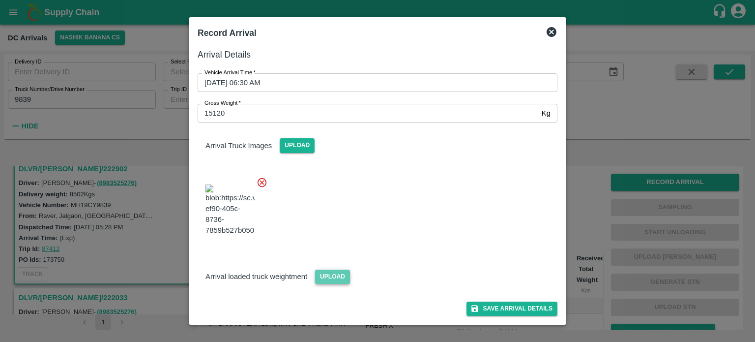
click at [327, 284] on span "Upload" at bounding box center [332, 276] width 35 height 14
click at [0, 0] on input "Upload" at bounding box center [0, 0] width 0 height 0
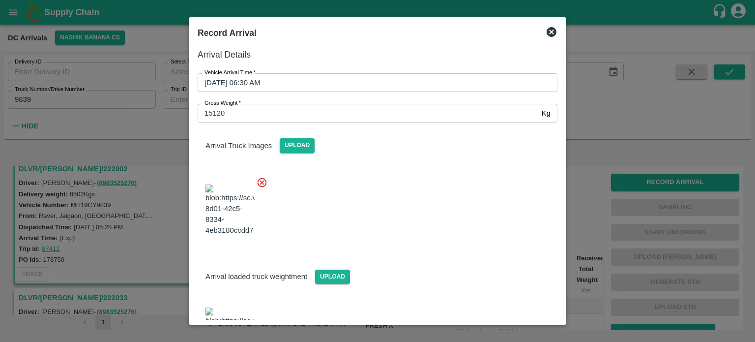
scroll to position [67, 0]
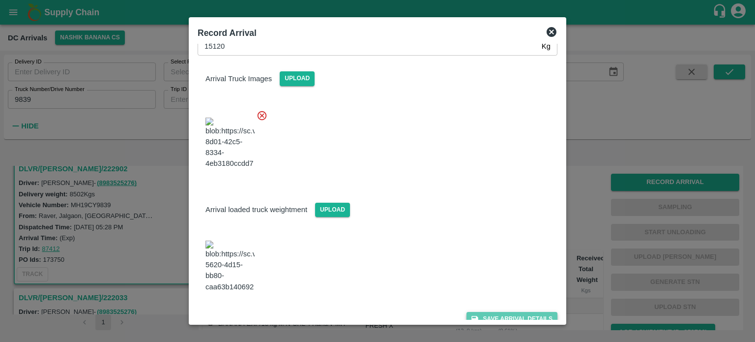
click at [500, 312] on button "Save Arrival Details" at bounding box center [511, 319] width 91 height 14
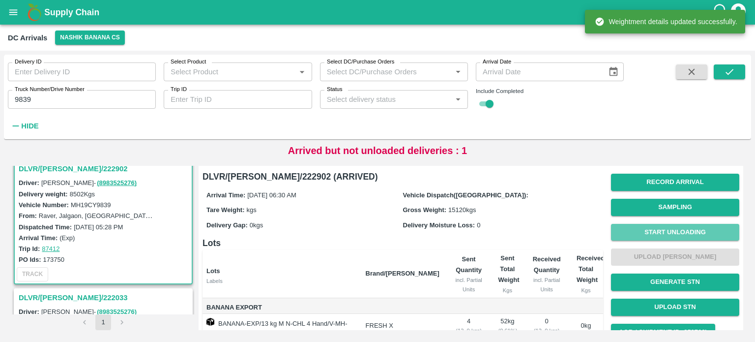
click at [667, 231] on button "Start Unloading" at bounding box center [675, 232] width 128 height 17
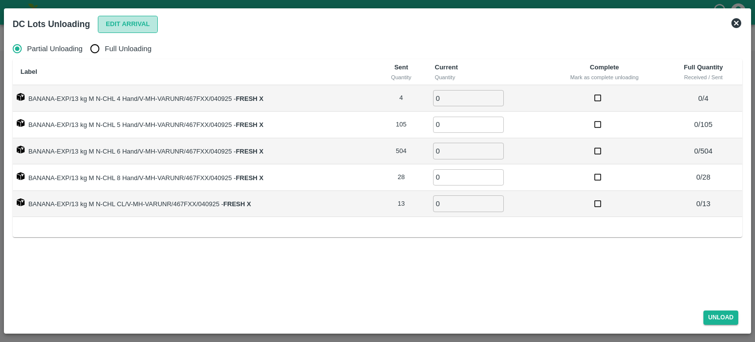
click at [122, 24] on button "Edit Arrival" at bounding box center [128, 24] width 60 height 17
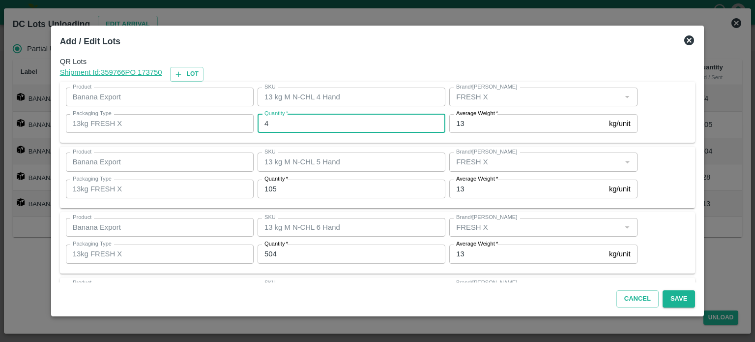
click at [278, 122] on input "4" at bounding box center [352, 123] width 188 height 19
type input "0"
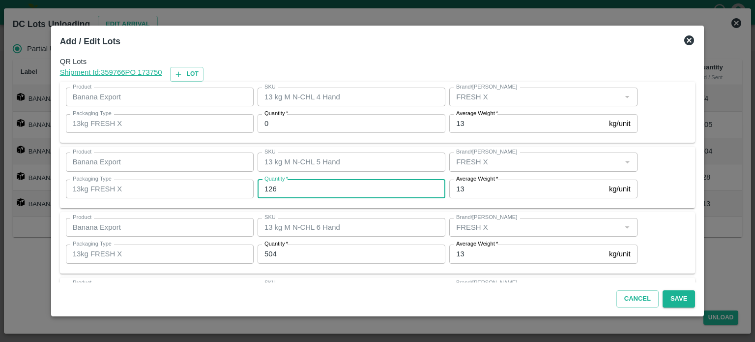
type input "126"
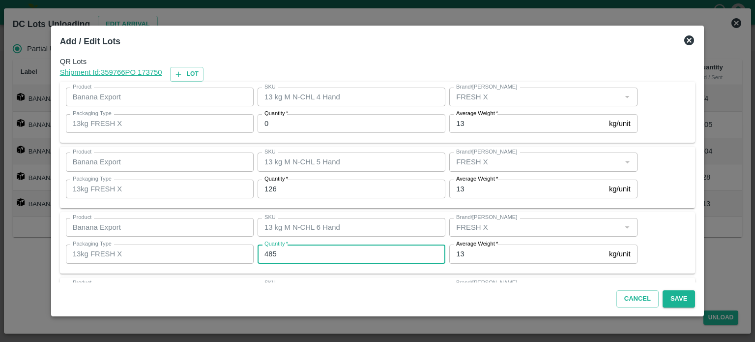
type input "485"
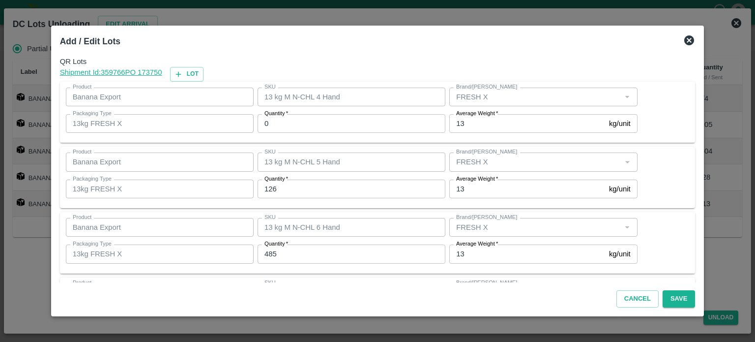
scroll to position [129, 0]
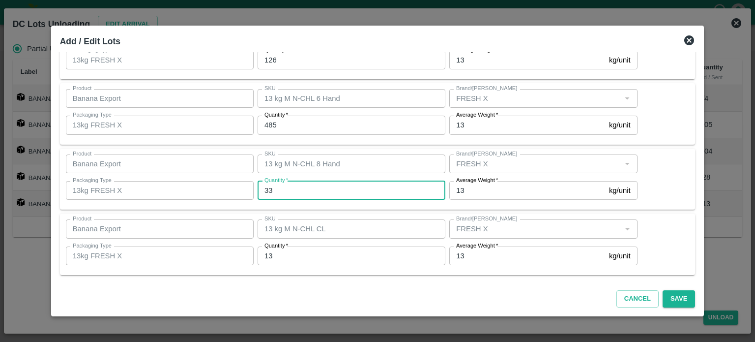
type input "33"
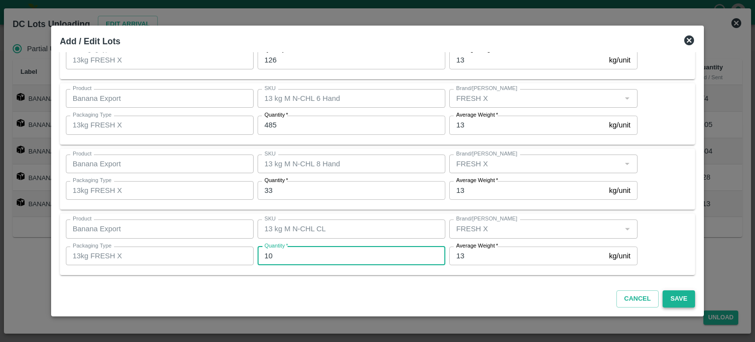
type input "10"
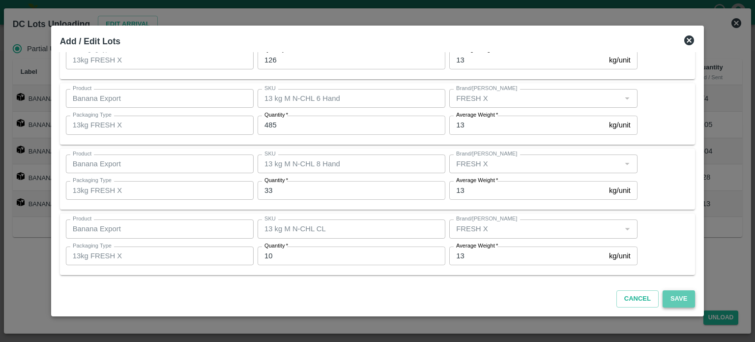
click at [667, 297] on button "Save" at bounding box center [679, 298] width 32 height 17
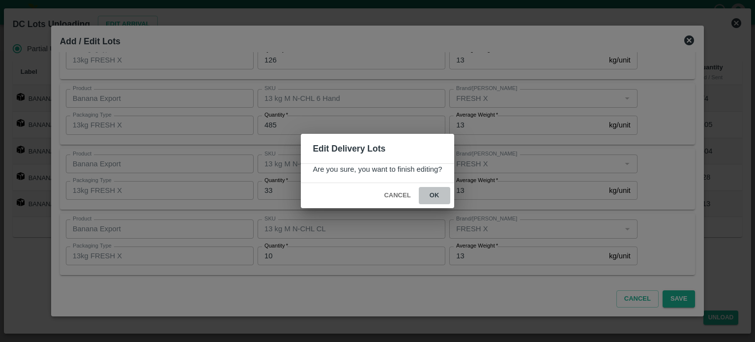
click at [433, 194] on button "ok" at bounding box center [434, 195] width 31 height 17
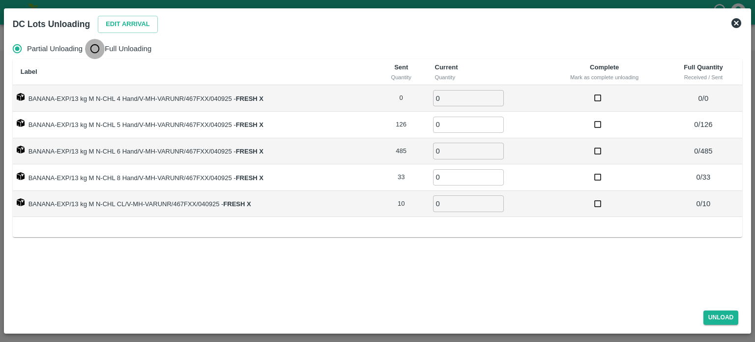
click at [93, 51] on input "Full Unloading" at bounding box center [95, 49] width 20 height 20
radio input "true"
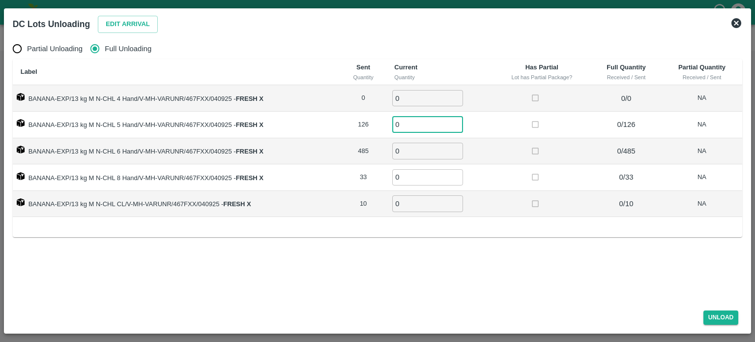
click at [404, 125] on input "0" at bounding box center [427, 124] width 71 height 16
type input "126"
type input "485"
type input "33"
type input "10"
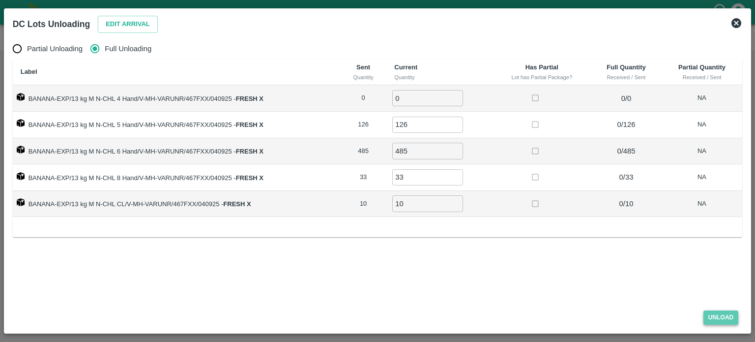
click at [718, 316] on button "Unload" at bounding box center [720, 317] width 35 height 14
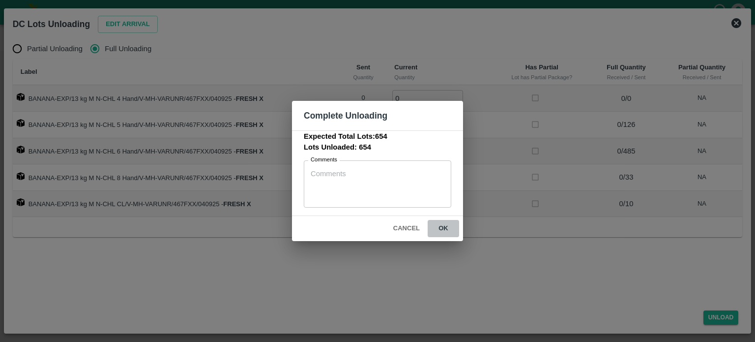
click at [441, 226] on button "ok" at bounding box center [443, 228] width 31 height 17
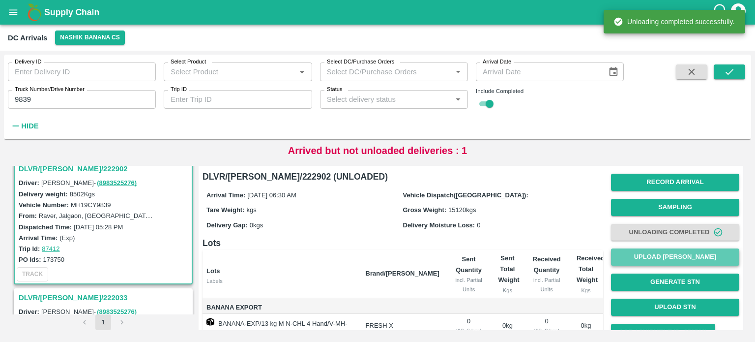
click at [669, 257] on button "Upload [PERSON_NAME]" at bounding box center [675, 256] width 128 height 17
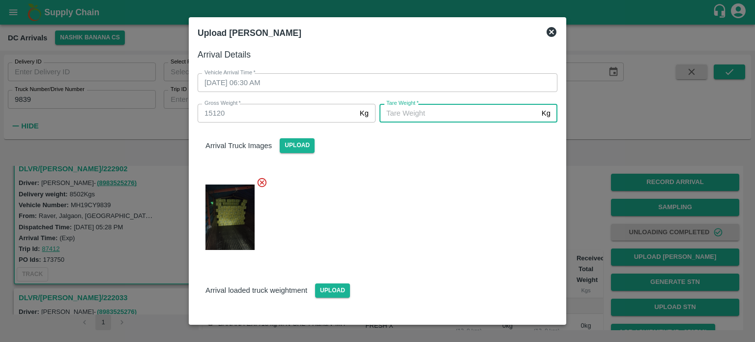
click at [457, 114] on input "[PERSON_NAME]   *" at bounding box center [458, 113] width 158 height 19
type input "6690"
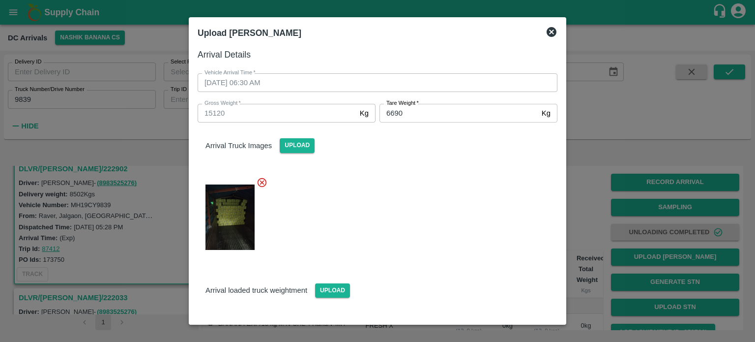
click at [475, 220] on div at bounding box center [374, 214] width 368 height 91
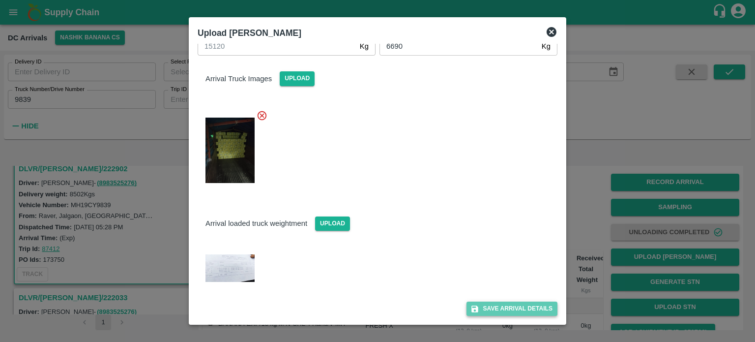
click at [505, 307] on button "Save Arrival Details" at bounding box center [511, 308] width 91 height 14
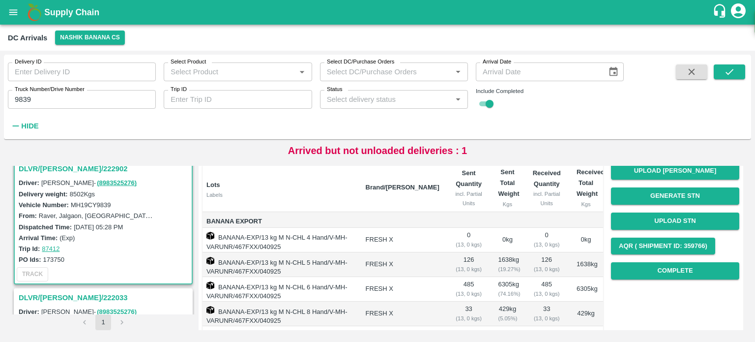
scroll to position [87, 0]
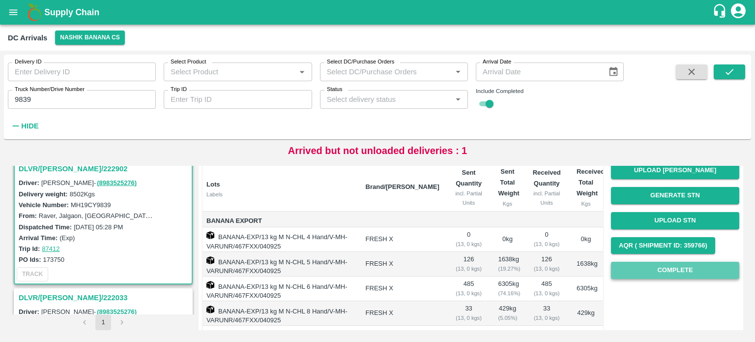
click at [676, 273] on button "Complete" at bounding box center [675, 269] width 128 height 17
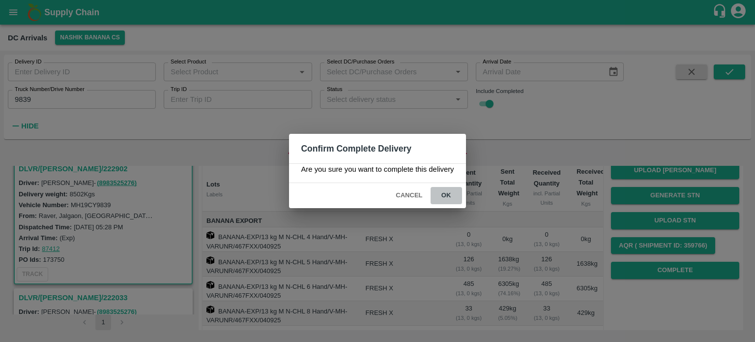
click at [448, 194] on button "ok" at bounding box center [446, 195] width 31 height 17
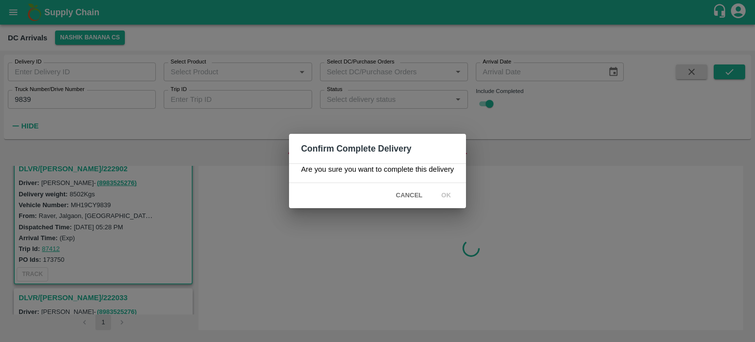
scroll to position [0, 0]
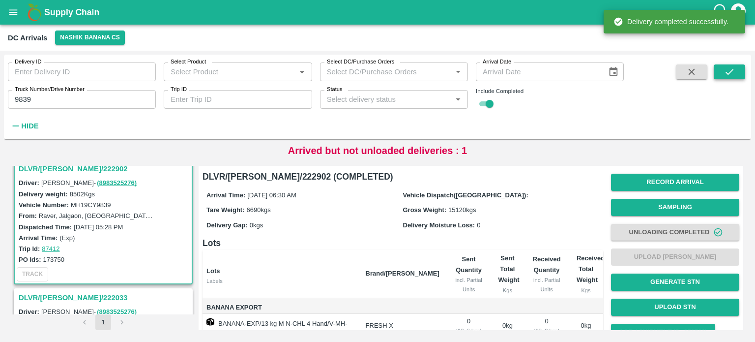
click at [733, 68] on icon "submit" at bounding box center [729, 71] width 11 height 11
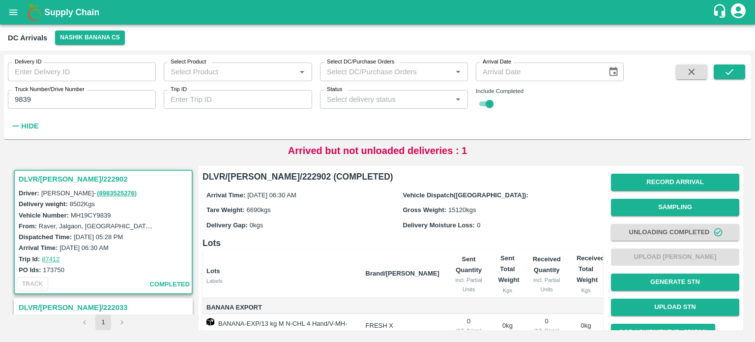
click at [24, 97] on input "9839" at bounding box center [82, 99] width 148 height 19
type input "7486"
click at [725, 73] on icon "submit" at bounding box center [729, 71] width 11 height 11
click at [733, 74] on icon "submit" at bounding box center [729, 71] width 11 height 11
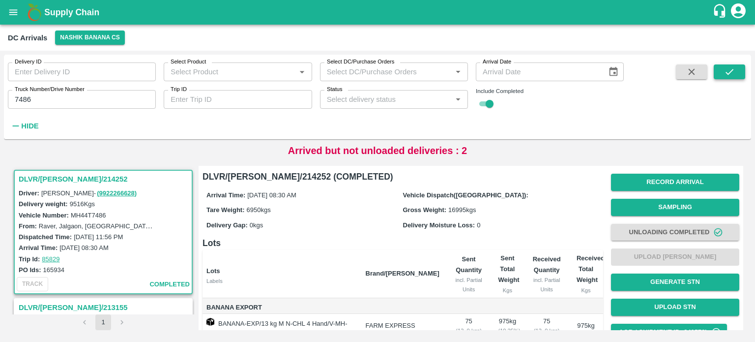
click at [731, 74] on icon "submit" at bounding box center [729, 71] width 11 height 11
click at [694, 71] on icon "button" at bounding box center [691, 71] width 11 height 11
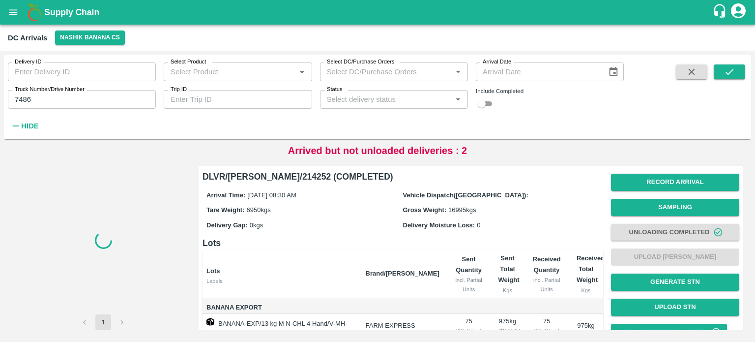
checkbox input "false"
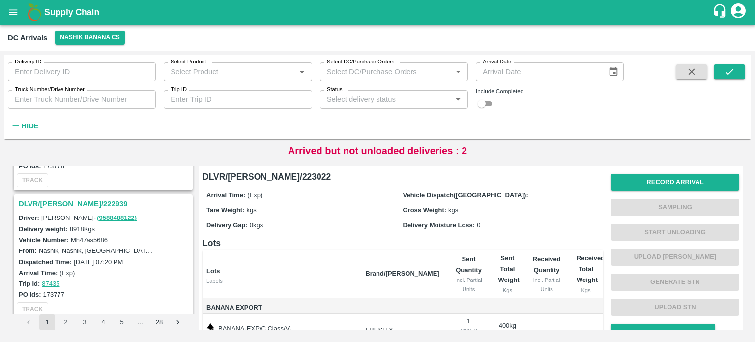
scroll to position [1130, 0]
click at [53, 198] on h3 "DLVR/[PERSON_NAME]/222939" at bounding box center [105, 204] width 172 height 13
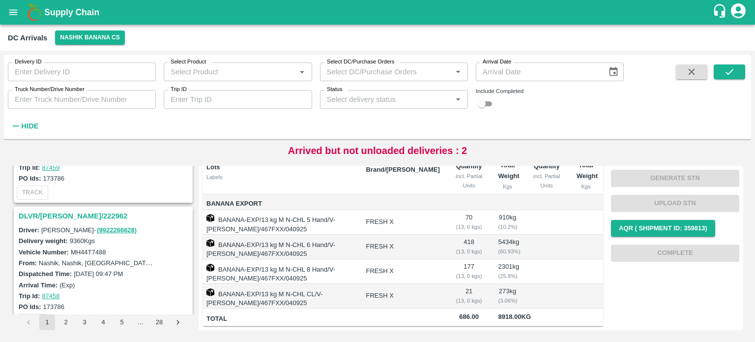
scroll to position [348, 0]
click at [69, 211] on h3 "DLVR/[PERSON_NAME]/222962" at bounding box center [105, 216] width 172 height 13
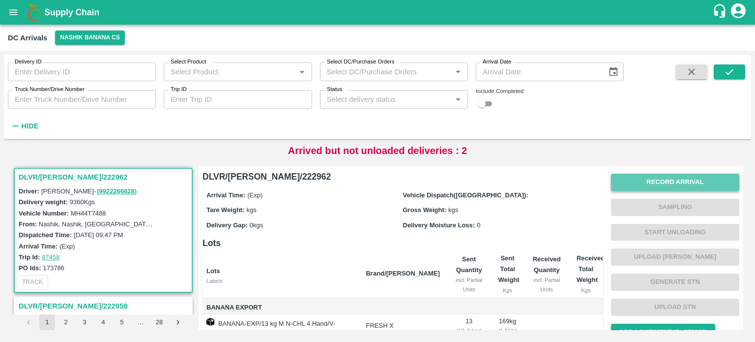
click at [663, 178] on button "Record Arrival" at bounding box center [675, 181] width 128 height 17
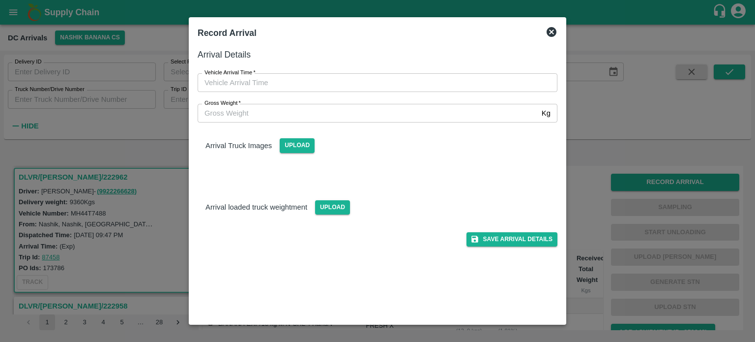
type input "DD/MM/YYYY hh:mm aa"
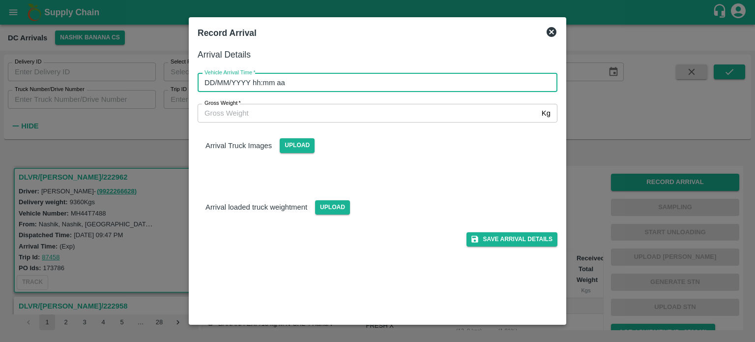
click at [272, 83] on input "DD/MM/YYYY hh:mm aa" at bounding box center [374, 82] width 353 height 19
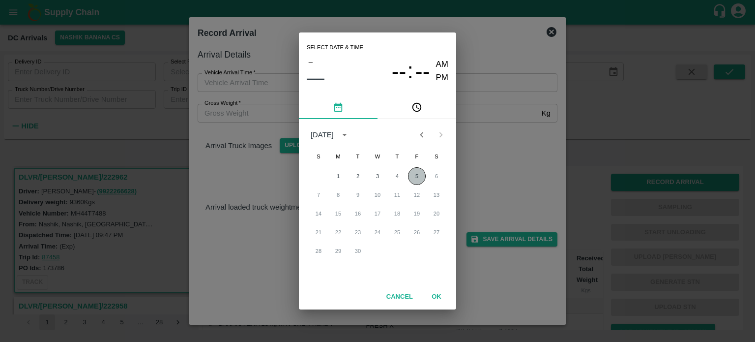
click at [416, 174] on button "5" at bounding box center [417, 176] width 18 height 18
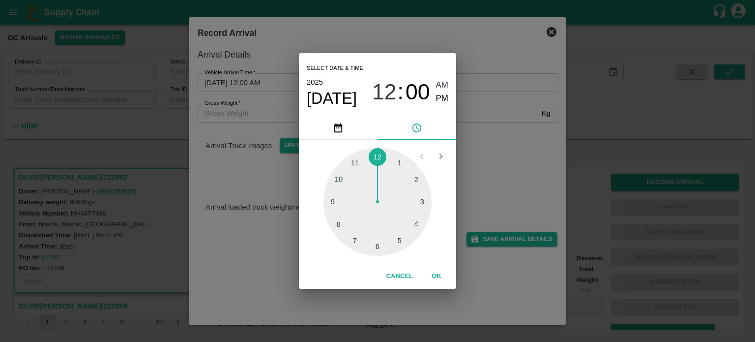
click at [356, 237] on div at bounding box center [377, 201] width 108 height 108
click at [377, 243] on div at bounding box center [377, 201] width 108 height 108
type input "[DATE] 07:30 AM"
click at [485, 167] on div "Select date & time [DATE] 07 : 30 AM PM 05 10 15 20 25 30 35 40 45 50 55 00 Can…" at bounding box center [377, 171] width 755 height 342
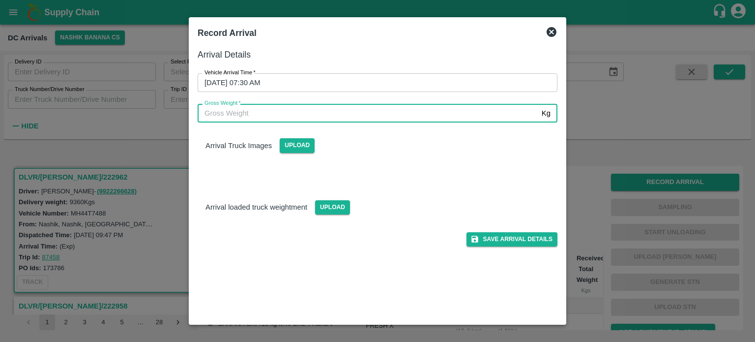
click at [216, 111] on input "Gross Weight   *" at bounding box center [368, 113] width 340 height 19
type input "16795"
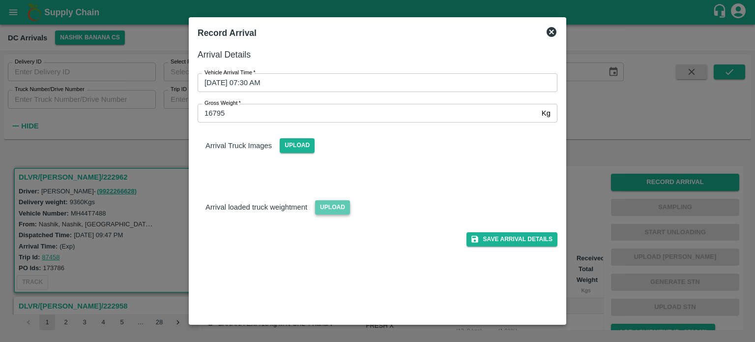
click at [323, 204] on span "Upload" at bounding box center [332, 207] width 35 height 14
click at [0, 0] on input "Upload" at bounding box center [0, 0] width 0 height 0
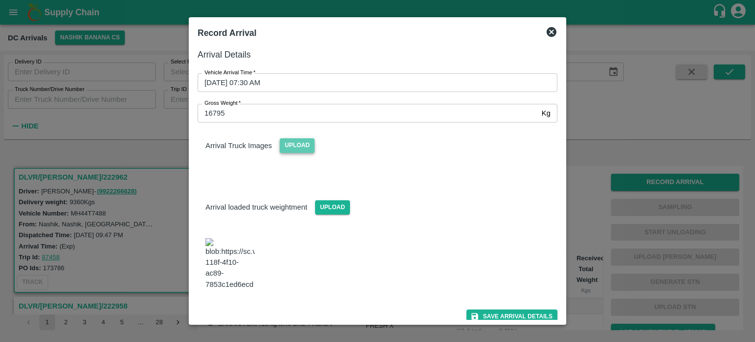
click at [289, 139] on span "Upload" at bounding box center [297, 145] width 35 height 14
click at [0, 0] on input "Upload" at bounding box center [0, 0] width 0 height 0
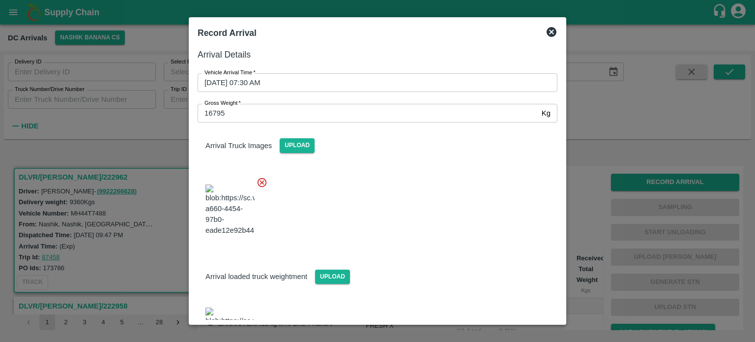
scroll to position [34, 0]
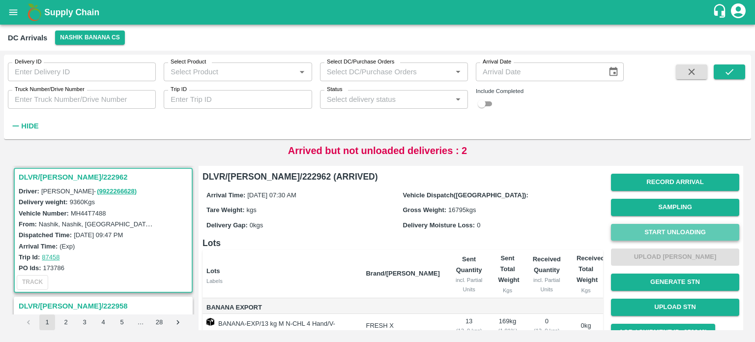
click at [668, 237] on button "Start Unloading" at bounding box center [675, 232] width 128 height 17
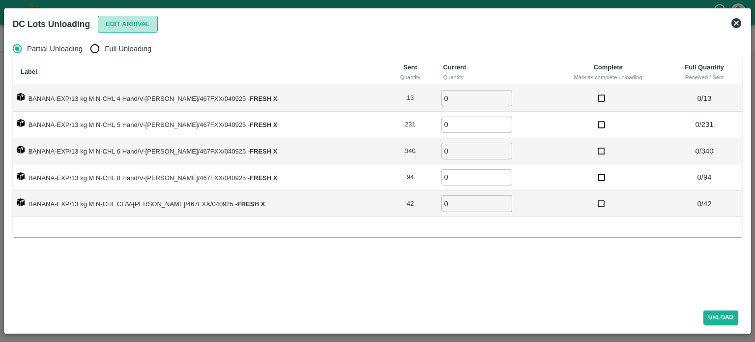
click at [117, 27] on button "Edit Arrival" at bounding box center [128, 24] width 60 height 17
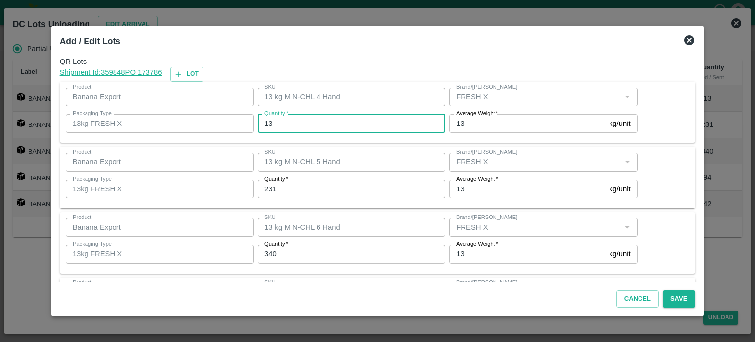
click at [271, 119] on input "13" at bounding box center [352, 123] width 188 height 19
type input "10"
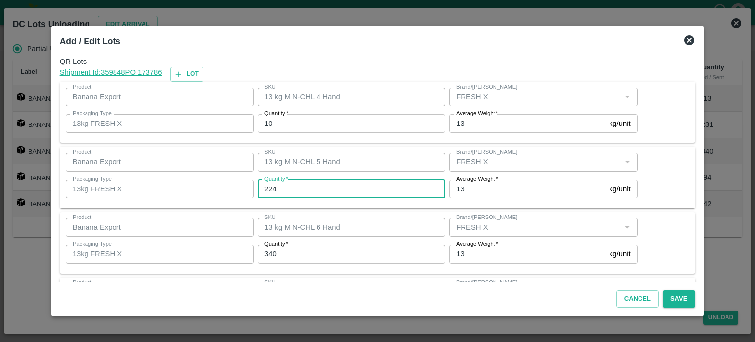
type input "224"
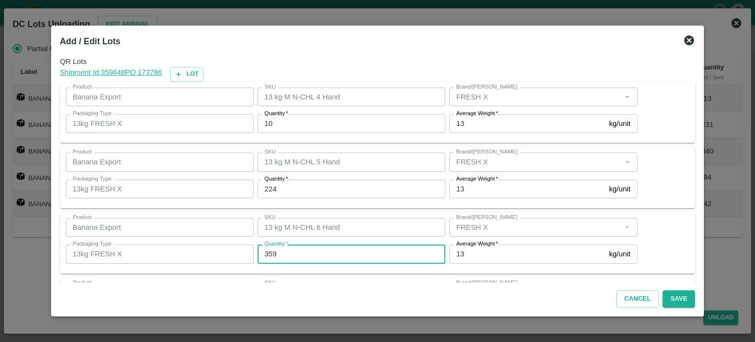
type input "359"
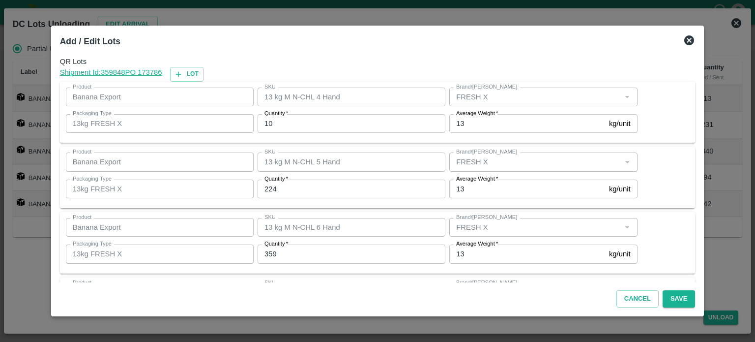
scroll to position [129, 0]
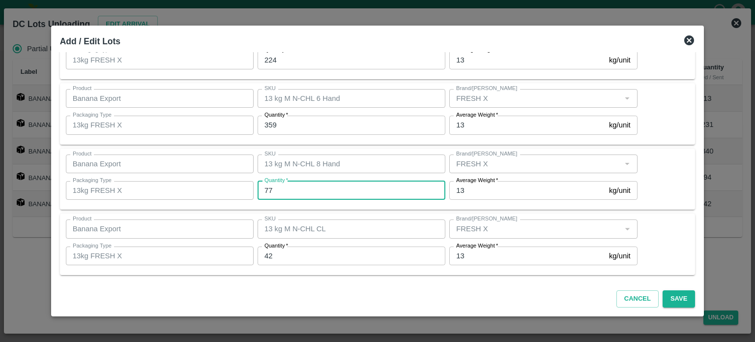
type input "77"
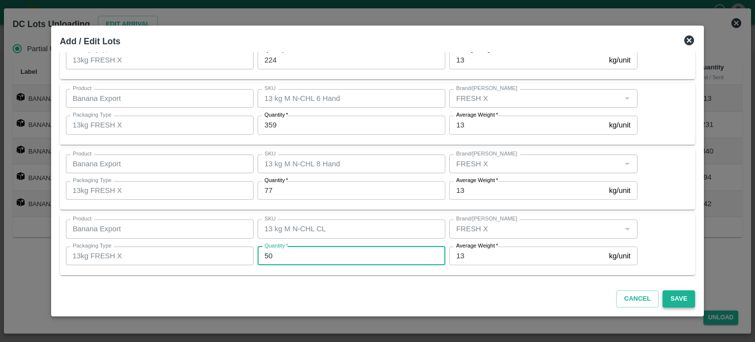
type input "50"
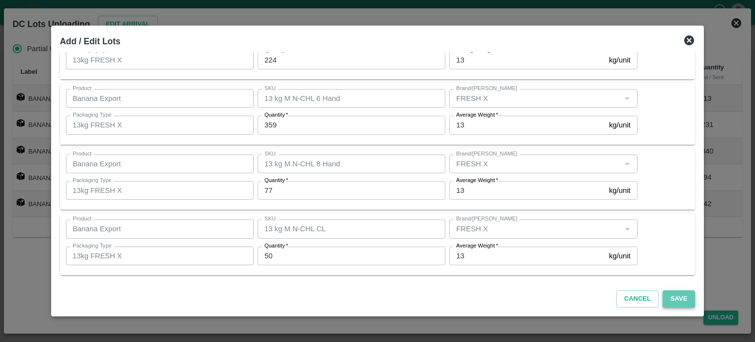
click at [668, 297] on button "Save" at bounding box center [679, 298] width 32 height 17
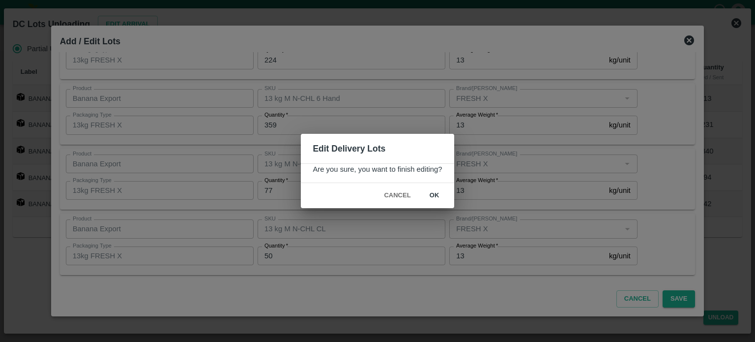
click at [434, 194] on button "ok" at bounding box center [434, 195] width 31 height 17
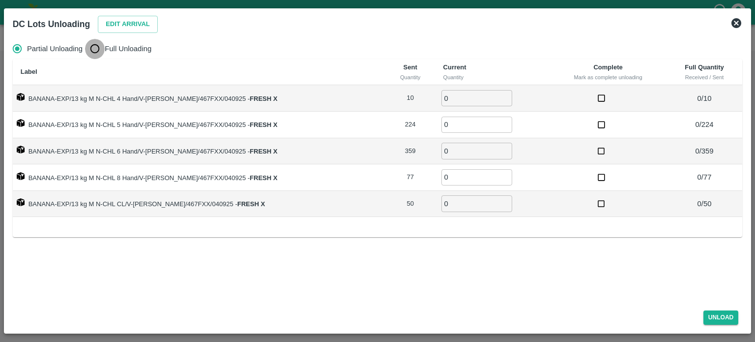
click at [94, 49] on input "Full Unloading" at bounding box center [95, 49] width 20 height 20
radio input "true"
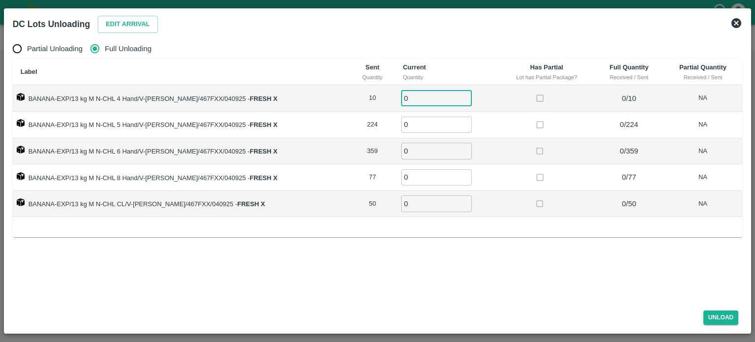
click at [401, 101] on input "0" at bounding box center [436, 98] width 71 height 16
type input "10"
type input "224"
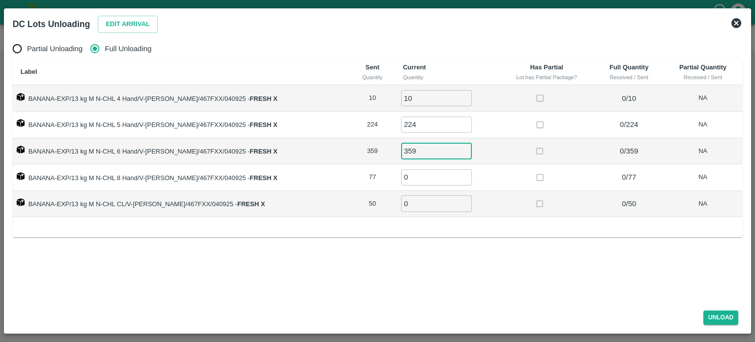
type input "359"
type input "77"
type input "50"
click at [714, 315] on button "Unload" at bounding box center [720, 317] width 35 height 14
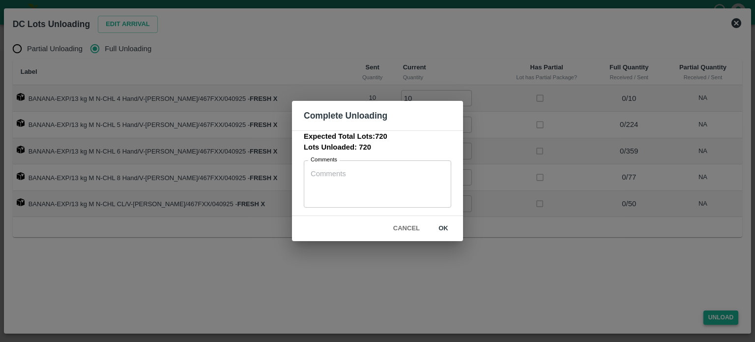
click at [714, 315] on div "Complete Unloading Expected Total Lots: 720 Lots Unloaded: 720 Comments x Comme…" at bounding box center [377, 171] width 755 height 342
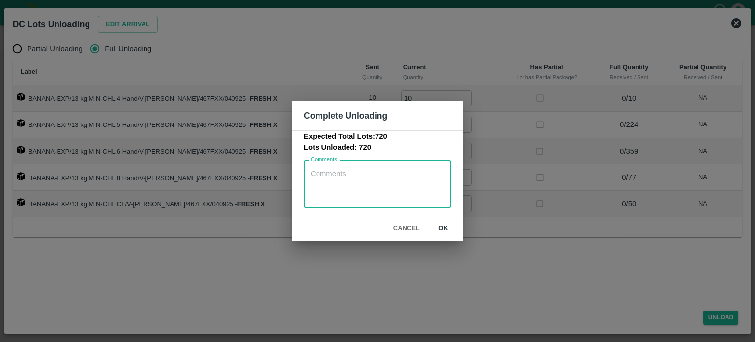
click at [332, 184] on textarea "Comments" at bounding box center [378, 184] width 134 height 31
paste textarea "MH.44.T.7488"
click at [342, 171] on textarea "MH.44.T.7488" at bounding box center [378, 184] width 134 height 31
click at [311, 172] on textarea "MH.44.T.7488" at bounding box center [378, 184] width 134 height 31
click at [408, 173] on textarea "Vehicle No - MH.44.T.7488" at bounding box center [378, 184] width 134 height 31
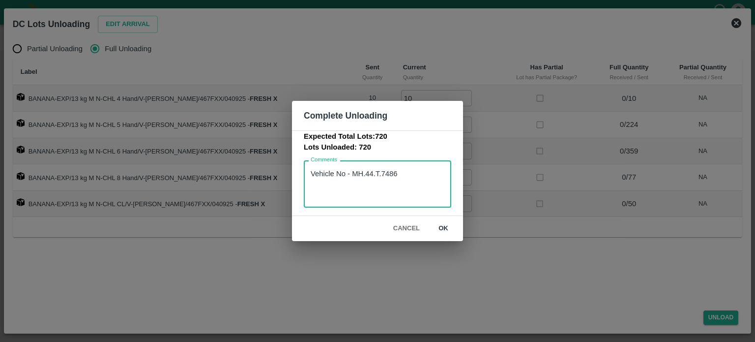
type textarea "Vehicle No - MH.44.T.7486"
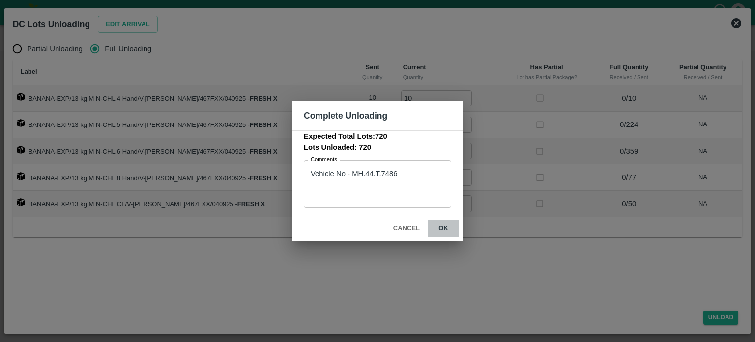
click at [443, 231] on button "ok" at bounding box center [443, 228] width 31 height 17
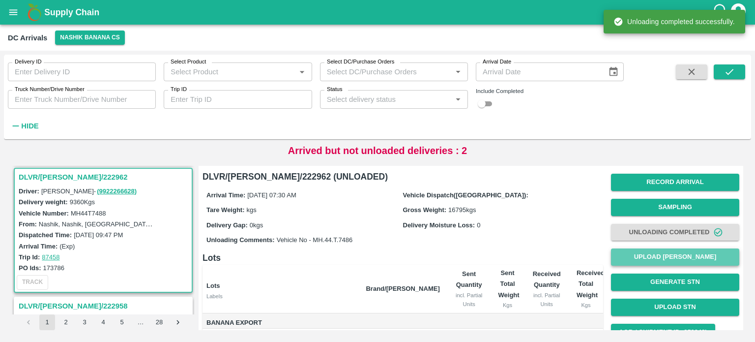
click at [679, 261] on button "Upload [PERSON_NAME]" at bounding box center [675, 256] width 128 height 17
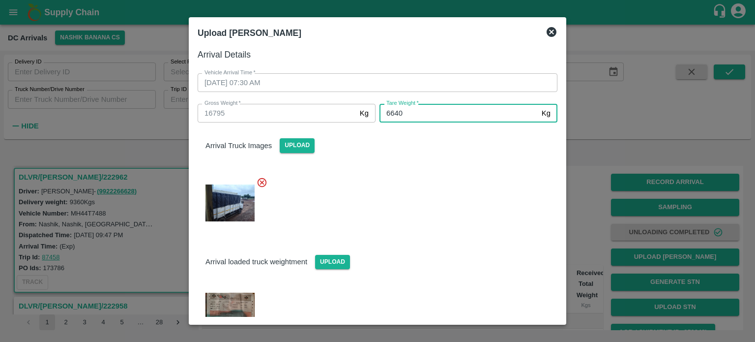
type input "6640"
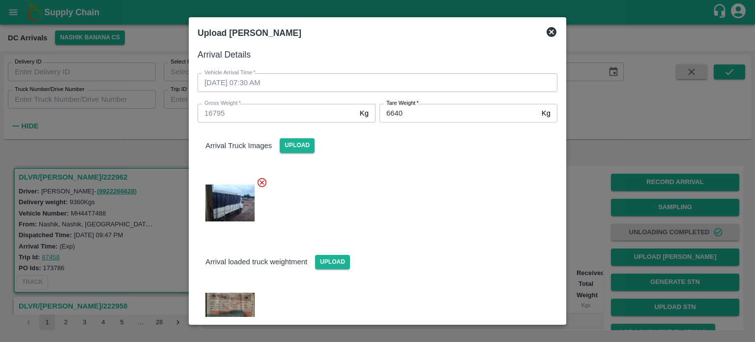
click at [468, 229] on div at bounding box center [374, 200] width 368 height 62
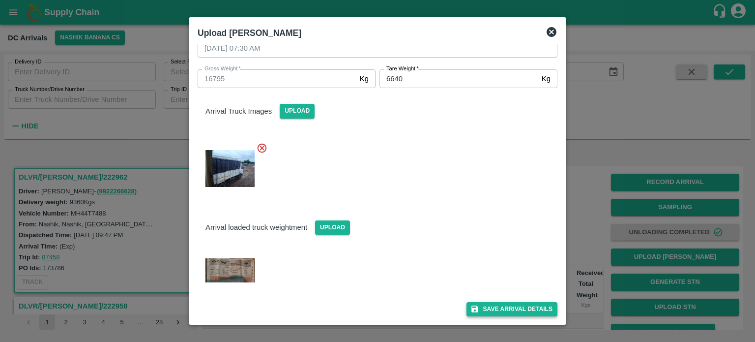
click at [502, 306] on button "Save Arrival Details" at bounding box center [511, 309] width 91 height 14
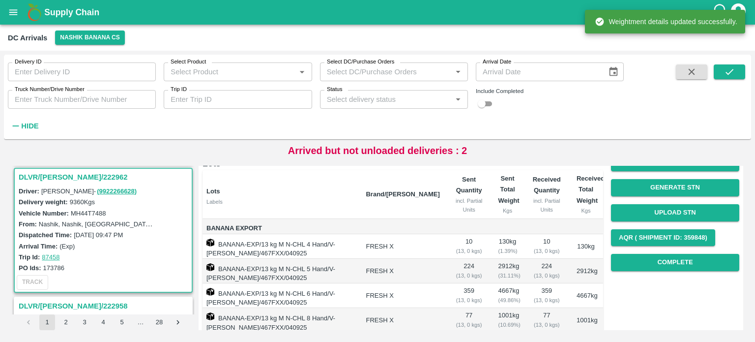
scroll to position [110, 0]
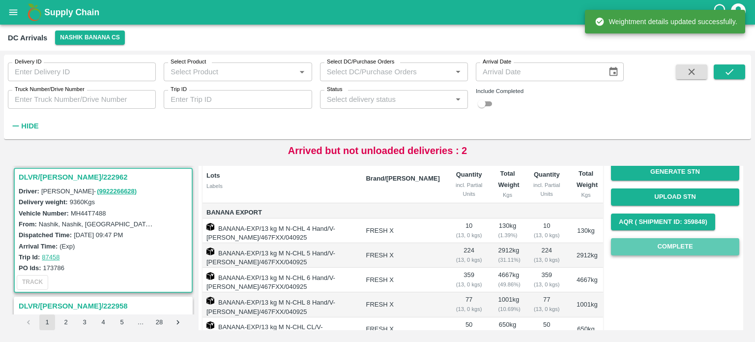
click at [664, 247] on button "Complete" at bounding box center [675, 246] width 128 height 17
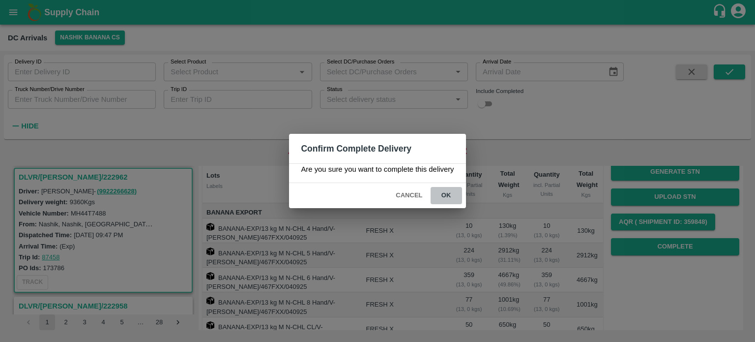
click at [445, 193] on button "ok" at bounding box center [446, 195] width 31 height 17
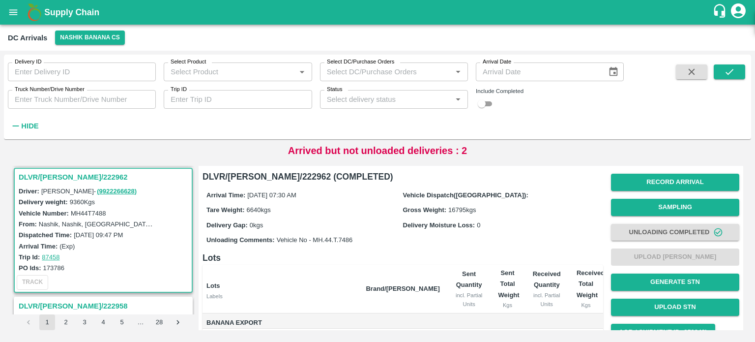
click at [51, 98] on input "Truck Number/Drive Number" at bounding box center [82, 99] width 148 height 19
type input "5685"
click at [488, 103] on input "checkbox" at bounding box center [481, 104] width 35 height 12
checkbox input "true"
click at [729, 73] on icon "submit" at bounding box center [729, 72] width 8 height 6
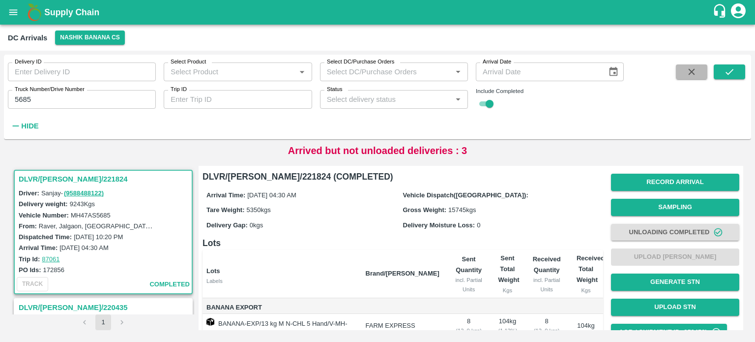
click at [700, 74] on button "button" at bounding box center [691, 71] width 31 height 15
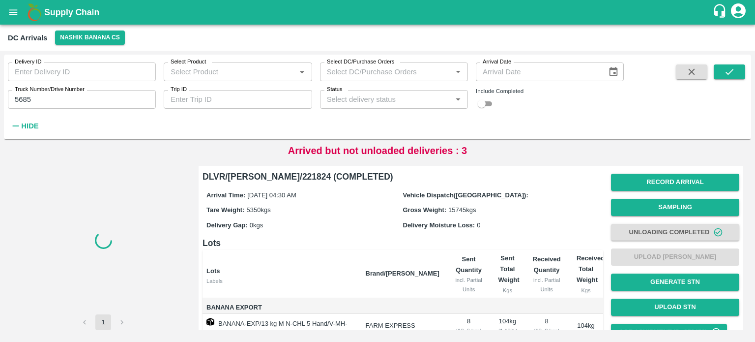
checkbox input "false"
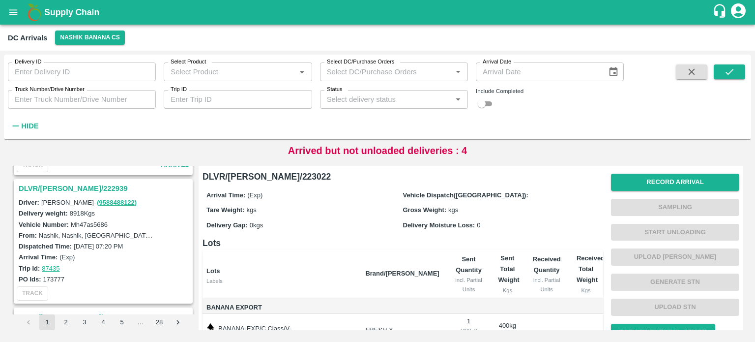
scroll to position [1014, 0]
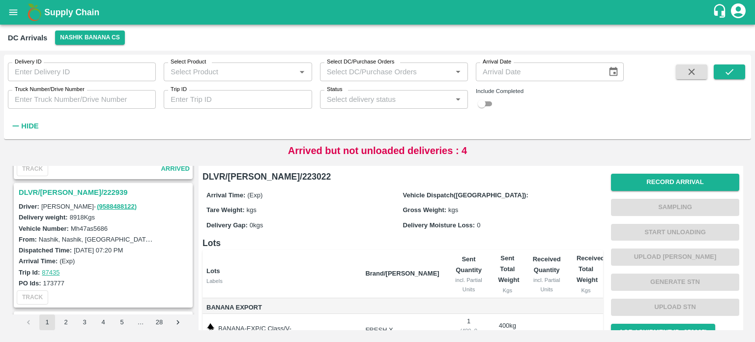
click at [65, 187] on h3 "DLVR/[PERSON_NAME]/222939" at bounding box center [105, 192] width 172 height 13
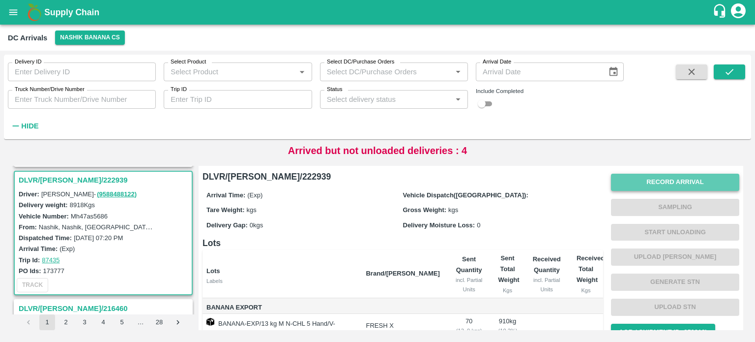
click at [666, 178] on button "Record Arrival" at bounding box center [675, 181] width 128 height 17
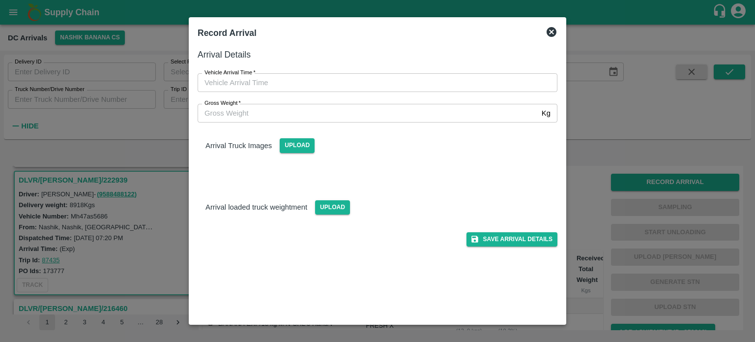
click at [326, 112] on input "Gross Weight   *" at bounding box center [368, 113] width 340 height 19
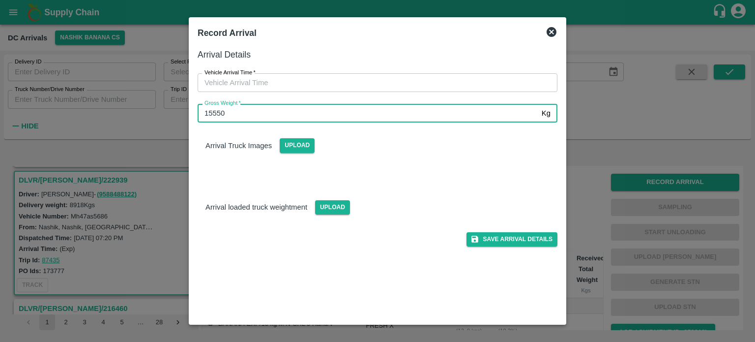
type input "15550"
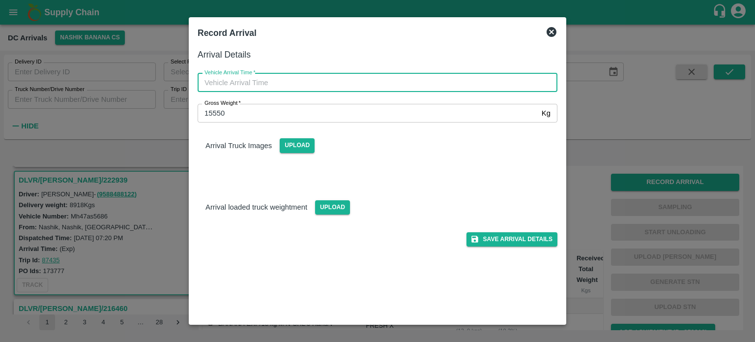
type input "DD/MM/YYYY hh:mm aa"
click at [372, 82] on input "DD/MM/YYYY hh:mm aa" at bounding box center [374, 82] width 353 height 19
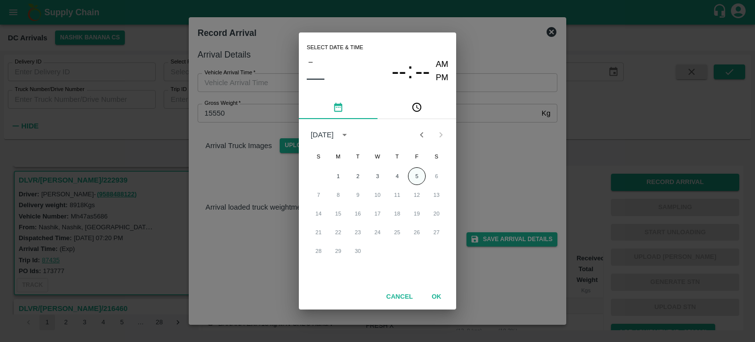
click at [414, 174] on button "5" at bounding box center [417, 176] width 18 height 18
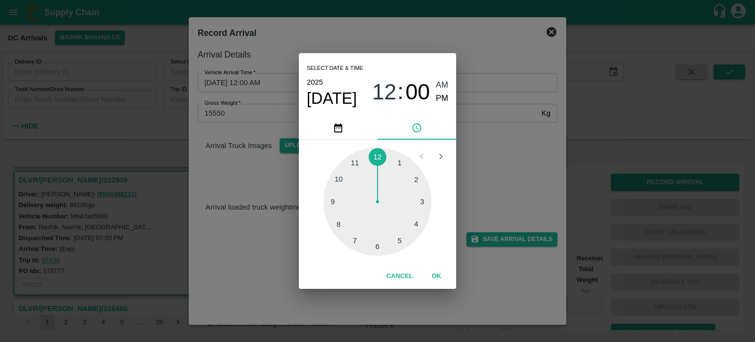
click at [338, 225] on div at bounding box center [377, 201] width 108 height 108
click at [337, 199] on div at bounding box center [377, 201] width 108 height 108
type input "[DATE] 08:46 AM"
click at [511, 160] on div "Select date & time [DATE] 08 : 46 AM PM 05 10 15 20 25 30 35 40 45 50 55 00 Can…" at bounding box center [377, 171] width 755 height 342
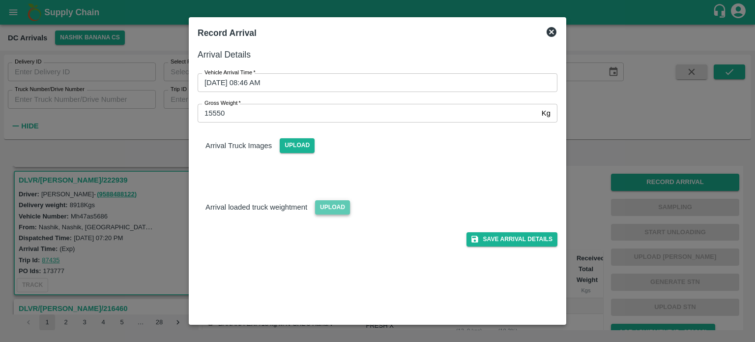
click at [324, 201] on span "Upload" at bounding box center [332, 207] width 35 height 14
click at [0, 0] on input "Upload" at bounding box center [0, 0] width 0 height 0
click at [299, 143] on span "Upload" at bounding box center [297, 145] width 35 height 14
click at [0, 0] on input "Upload" at bounding box center [0, 0] width 0 height 0
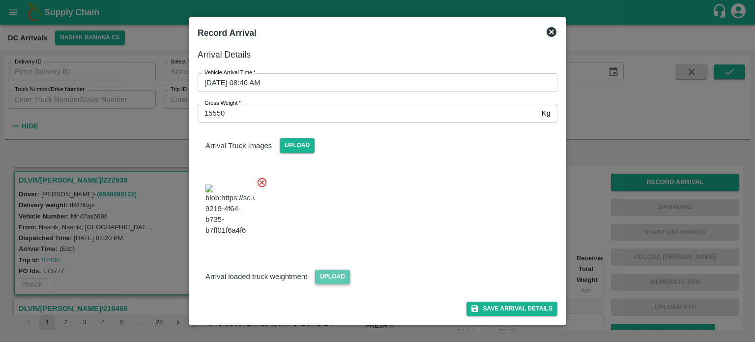
click at [331, 284] on span "Upload" at bounding box center [332, 276] width 35 height 14
click at [0, 0] on input "Upload" at bounding box center [0, 0] width 0 height 0
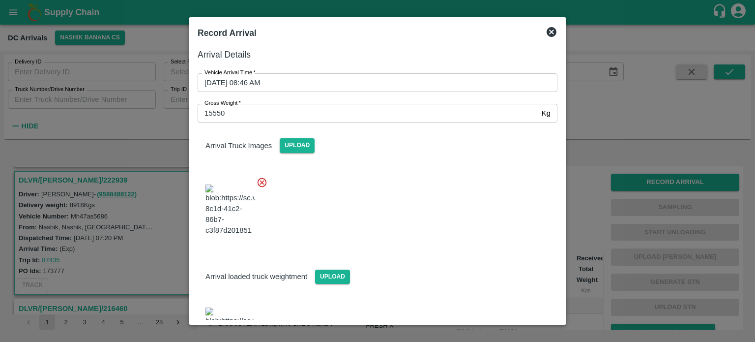
scroll to position [67, 0]
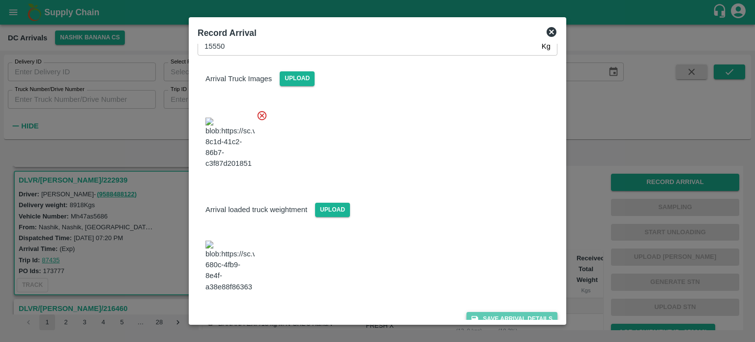
click at [507, 312] on button "Save Arrival Details" at bounding box center [511, 319] width 91 height 14
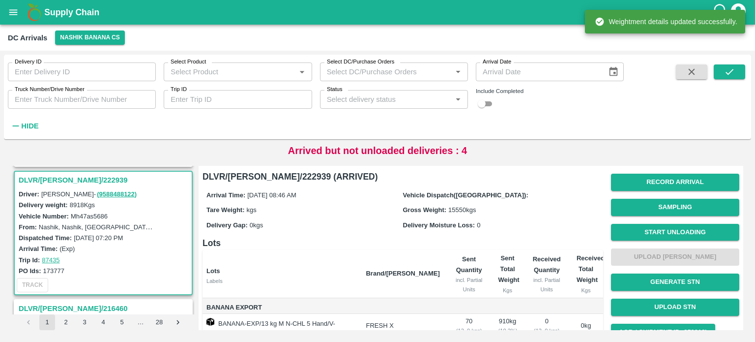
click at [669, 230] on button "Start Unloading" at bounding box center [675, 232] width 128 height 17
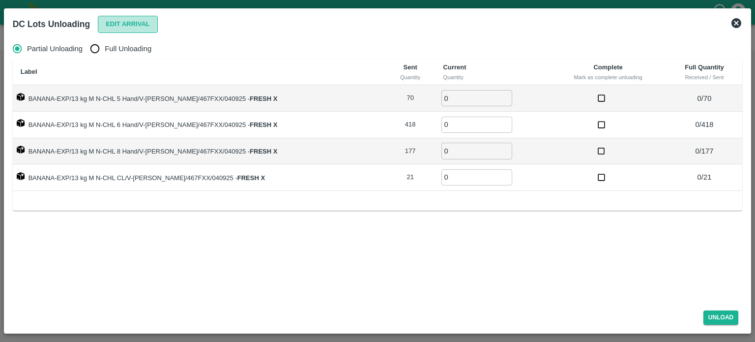
click at [129, 24] on button "Edit Arrival" at bounding box center [128, 24] width 60 height 17
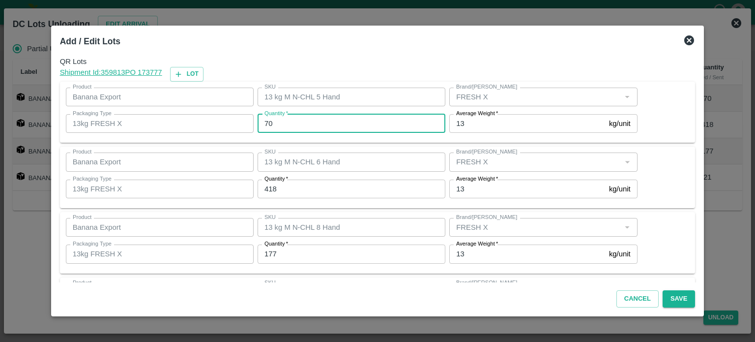
click at [270, 124] on input "70" at bounding box center [352, 123] width 188 height 19
type input "72"
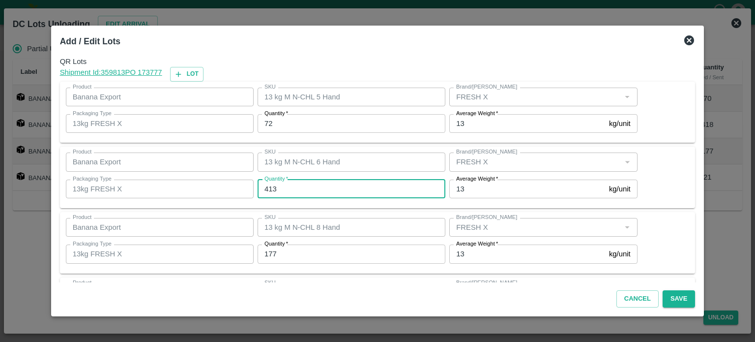
type input "413"
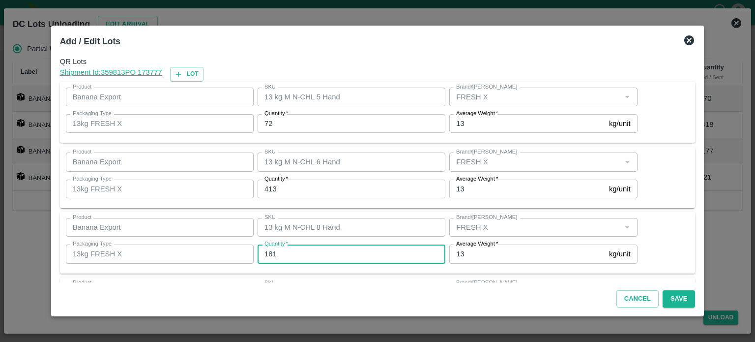
type input "181"
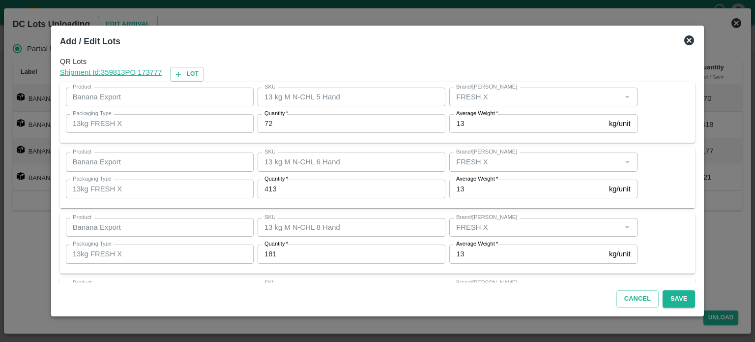
scroll to position [63, 0]
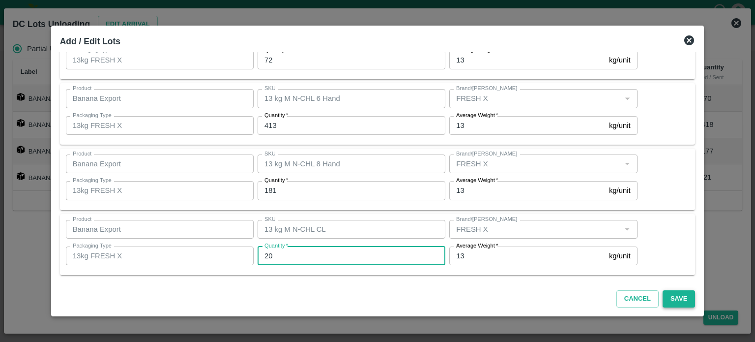
type input "20"
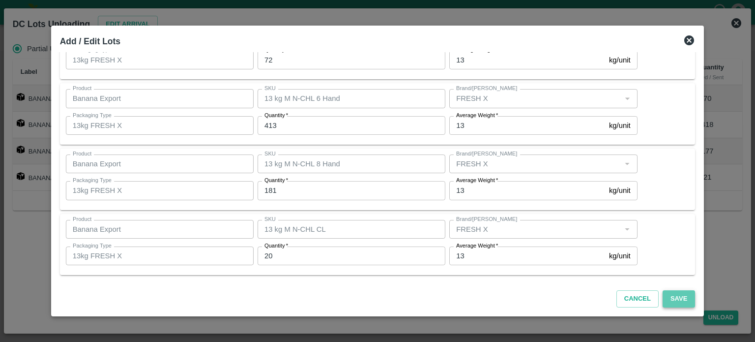
click at [669, 295] on button "Save" at bounding box center [679, 298] width 32 height 17
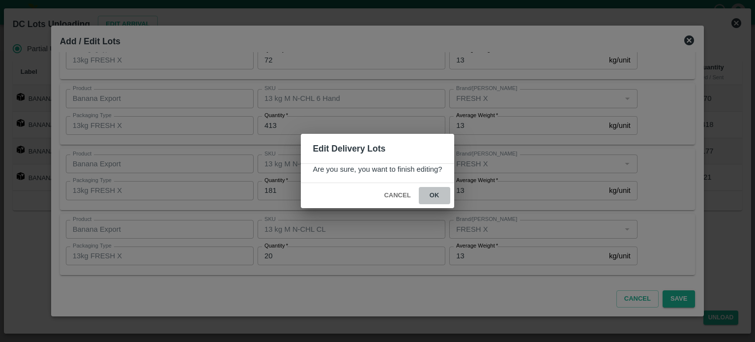
click at [429, 195] on button "ok" at bounding box center [434, 195] width 31 height 17
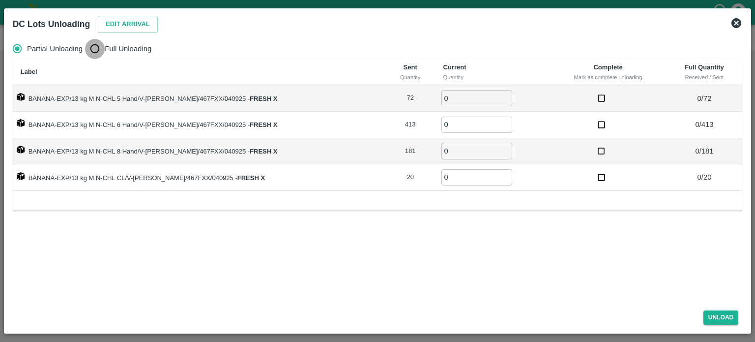
click at [99, 50] on input "Full Unloading" at bounding box center [95, 49] width 20 height 20
radio input "true"
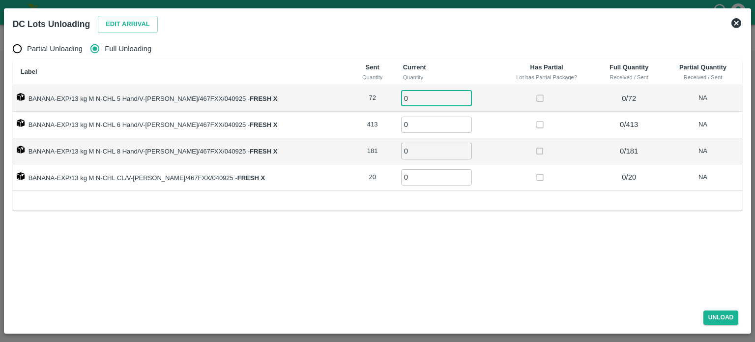
click at [401, 96] on input "0" at bounding box center [436, 98] width 71 height 16
type input "72"
type input "1"
type input "413"
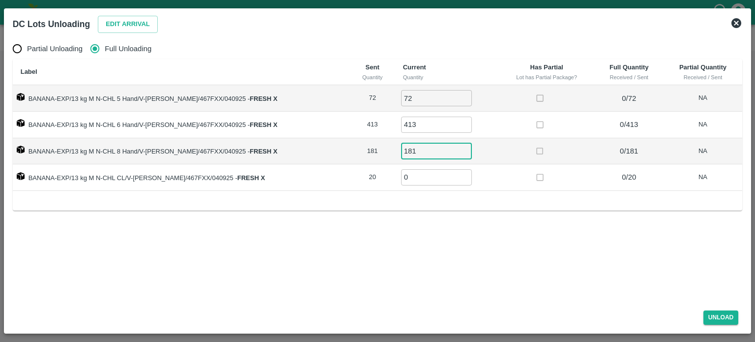
type input "181"
type input "20"
click at [721, 318] on button "Unload" at bounding box center [720, 317] width 35 height 14
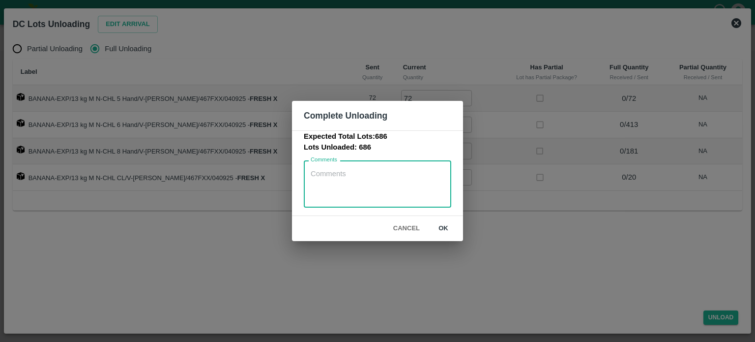
click at [351, 177] on textarea "Comments" at bounding box center [378, 184] width 134 height 31
paste textarea "MH47as5685"
click at [378, 171] on textarea "Vehicle No.- MH47as5685" at bounding box center [378, 184] width 134 height 31
click at [371, 171] on textarea "Vehicle No.- MH47AS 5685" at bounding box center [378, 184] width 134 height 31
click at [363, 172] on textarea "Vehicle No.- MH47 AS 5685" at bounding box center [378, 184] width 134 height 31
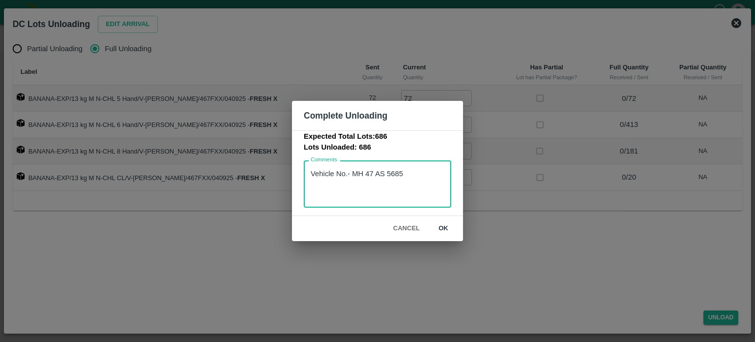
type textarea "Vehicle No.- MH 47 AS 5685"
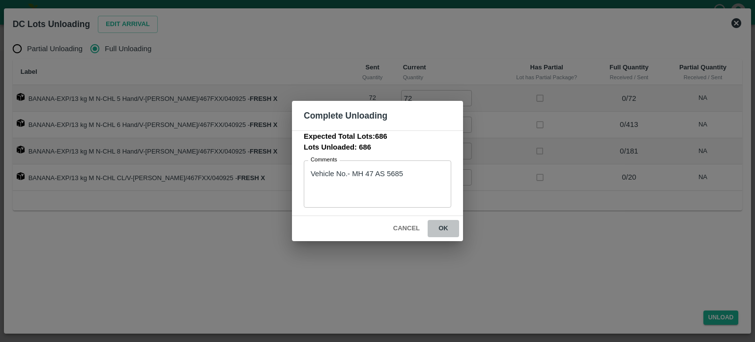
click at [440, 224] on button "ok" at bounding box center [443, 228] width 31 height 17
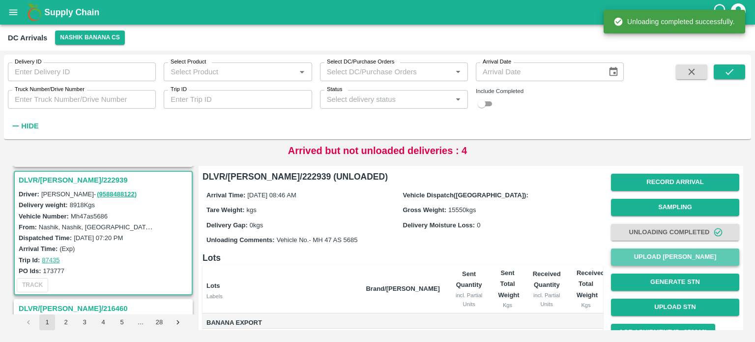
click at [667, 259] on button "Upload [PERSON_NAME]" at bounding box center [675, 256] width 128 height 17
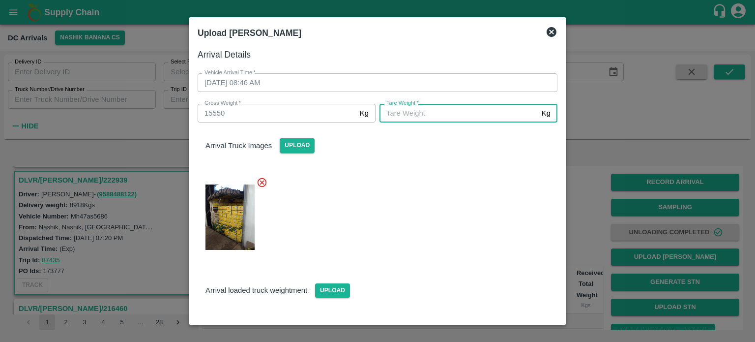
click at [466, 111] on input "[PERSON_NAME]   *" at bounding box center [458, 113] width 158 height 19
type input "5720"
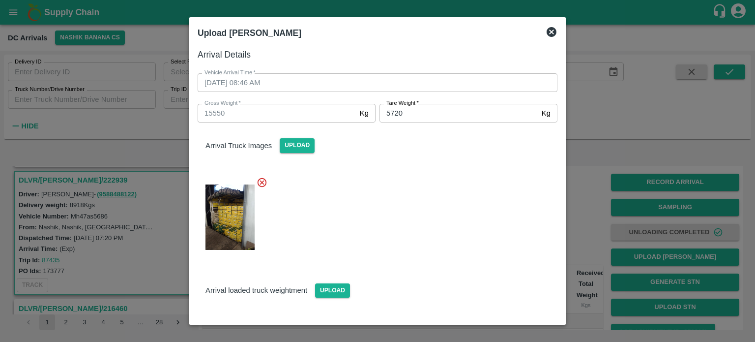
click at [400, 255] on div at bounding box center [374, 214] width 368 height 91
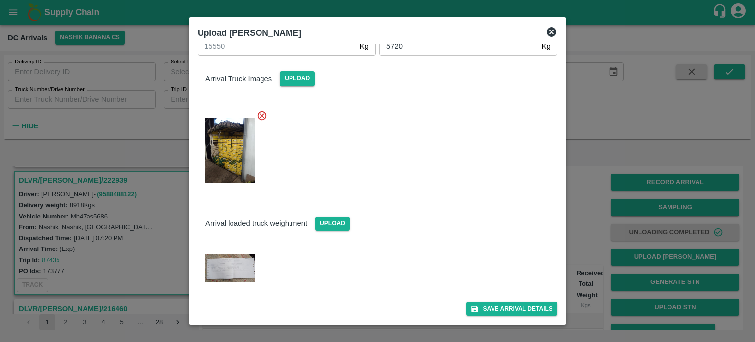
click at [501, 317] on div "Arrival Details Vehicle Arrival Time   * [DATE] 08:46 AM Vehicle Arrival Time G…" at bounding box center [378, 182] width 368 height 276
click at [507, 308] on button "Save Arrival Details" at bounding box center [511, 308] width 91 height 14
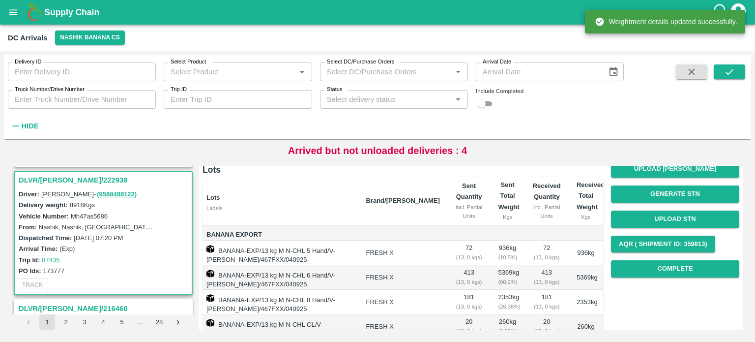
scroll to position [88, 0]
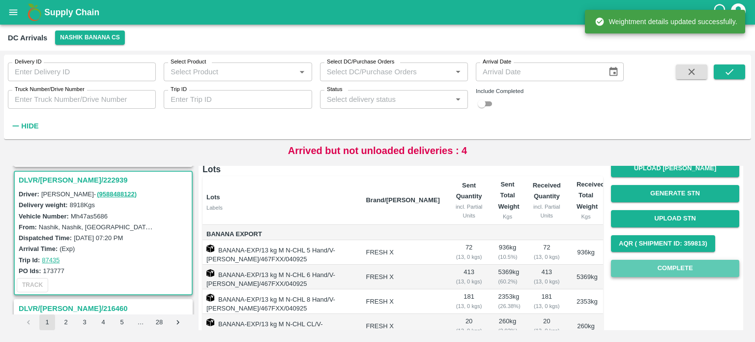
click at [669, 268] on button "Complete" at bounding box center [675, 268] width 128 height 17
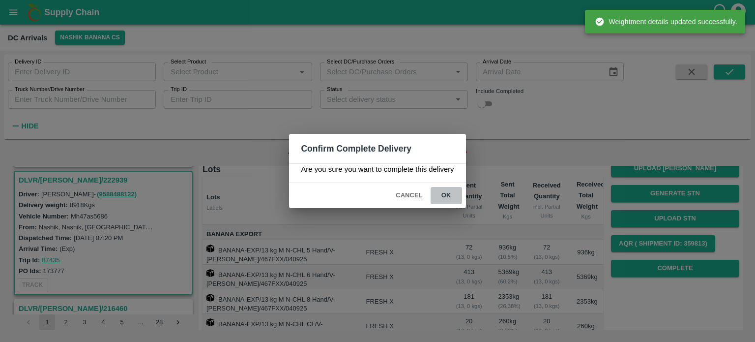
click at [447, 191] on button "ok" at bounding box center [446, 195] width 31 height 17
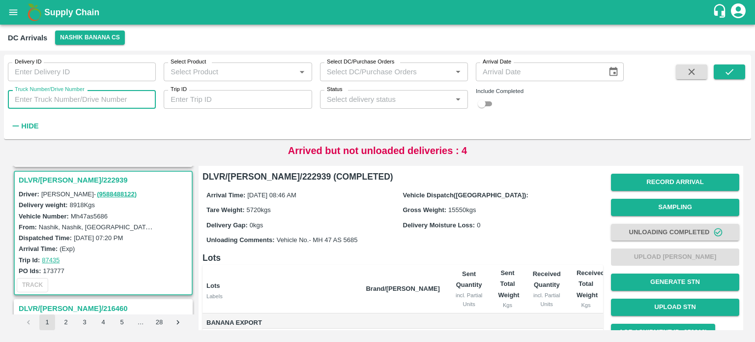
click at [47, 102] on input "Truck Number/Drive Number" at bounding box center [82, 99] width 148 height 19
type input "9039"
click at [491, 102] on input "checkbox" at bounding box center [481, 104] width 35 height 12
checkbox input "true"
click at [731, 70] on icon "submit" at bounding box center [729, 71] width 11 height 11
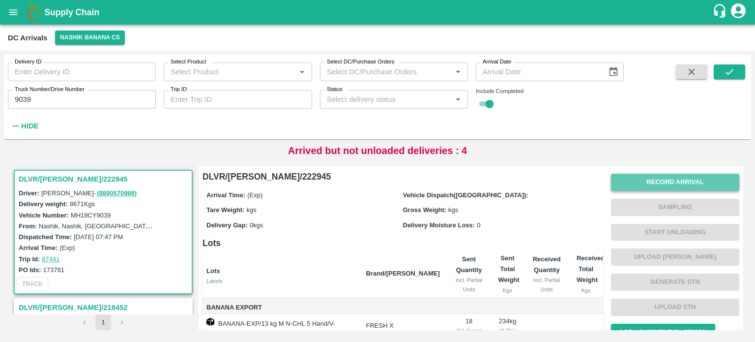
click at [667, 186] on button "Record Arrival" at bounding box center [675, 181] width 128 height 17
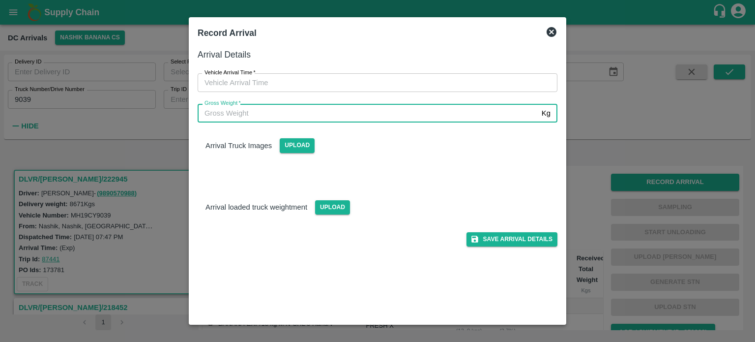
click at [400, 119] on input "Gross Weight   *" at bounding box center [368, 113] width 340 height 19
type input "15790"
type input "DD/MM/YYYY hh:mm aa"
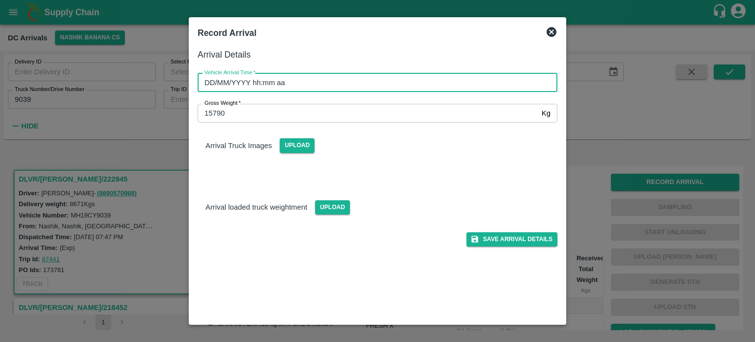
click at [419, 82] on input "DD/MM/YYYY hh:mm aa" at bounding box center [374, 82] width 353 height 19
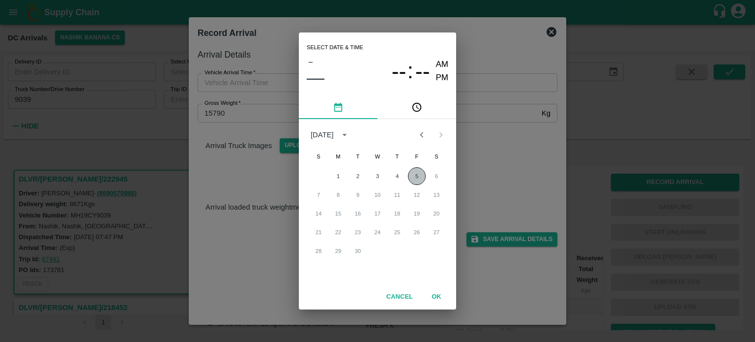
click at [414, 171] on button "5" at bounding box center [417, 176] width 18 height 18
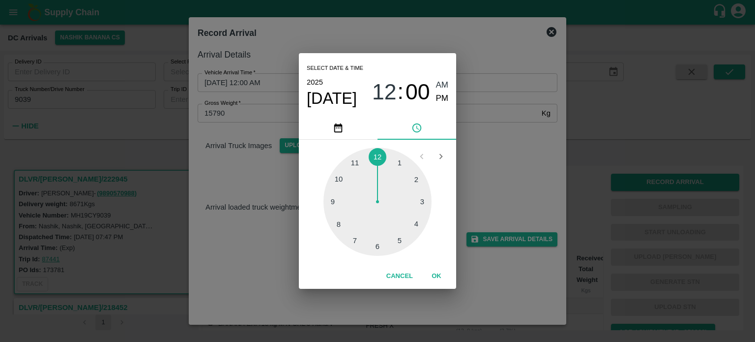
click at [337, 176] on div at bounding box center [377, 201] width 108 height 108
type input "[DATE] 10:00 AM"
click at [488, 160] on div "Select date & time [DATE] 10 : 00 AM PM 05 10 15 20 25 30 35 40 45 50 55 00 Can…" at bounding box center [377, 171] width 755 height 342
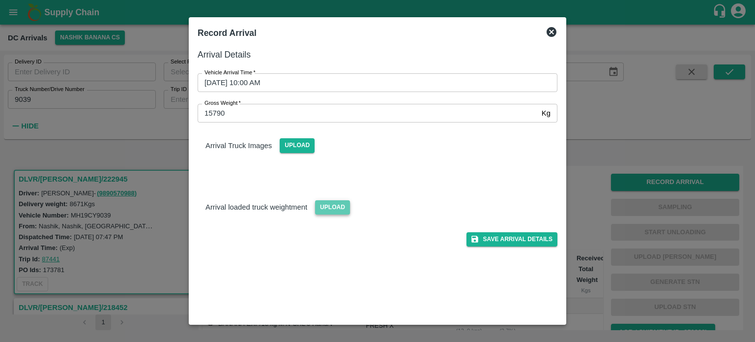
click at [329, 212] on span "Upload" at bounding box center [332, 207] width 35 height 14
click at [0, 0] on input "Upload" at bounding box center [0, 0] width 0 height 0
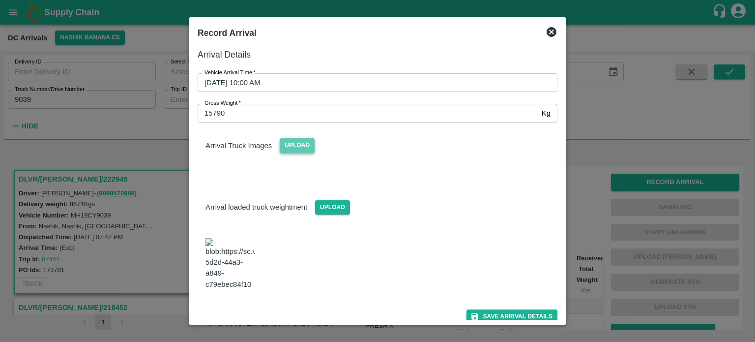
click at [298, 140] on span "Upload" at bounding box center [297, 145] width 35 height 14
click at [0, 0] on input "Upload" at bounding box center [0, 0] width 0 height 0
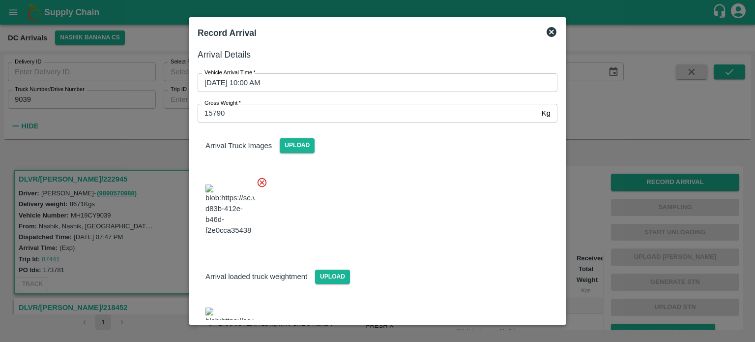
scroll to position [80, 0]
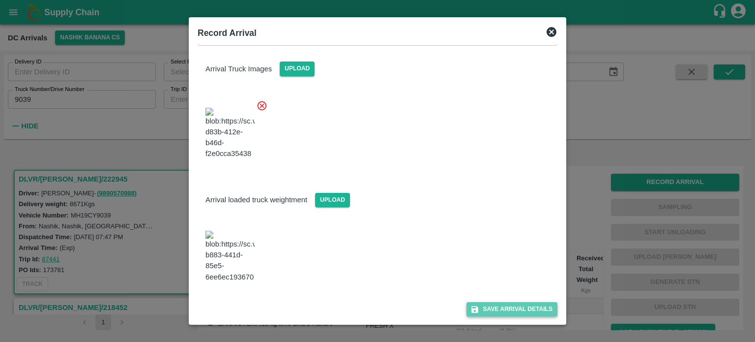
click at [501, 304] on button "Save Arrival Details" at bounding box center [511, 309] width 91 height 14
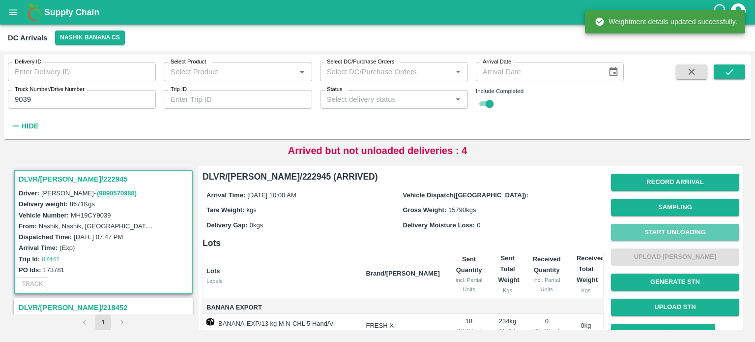
click at [664, 227] on button "Start Unloading" at bounding box center [675, 232] width 128 height 17
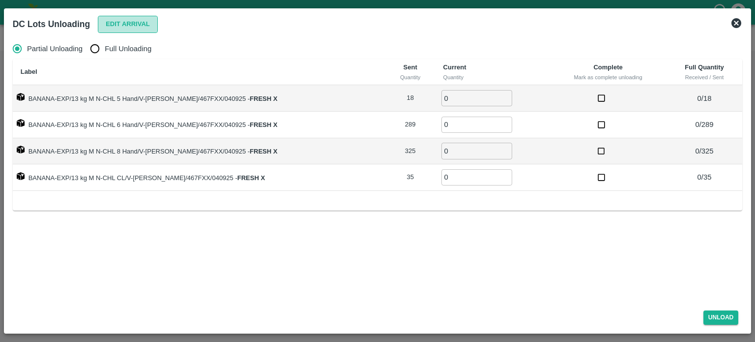
click at [133, 18] on button "Edit Arrival" at bounding box center [128, 24] width 60 height 17
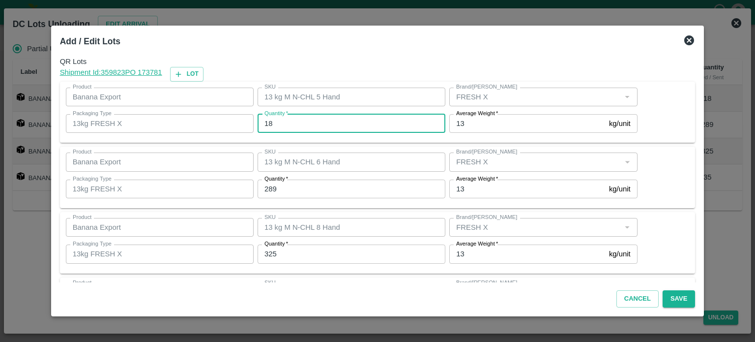
click at [273, 123] on input "18" at bounding box center [352, 123] width 188 height 19
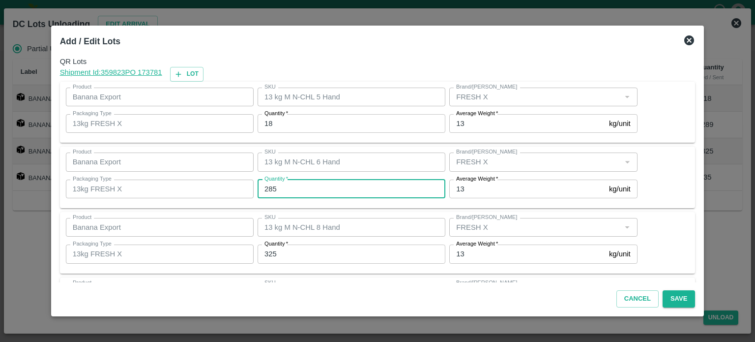
type input "285"
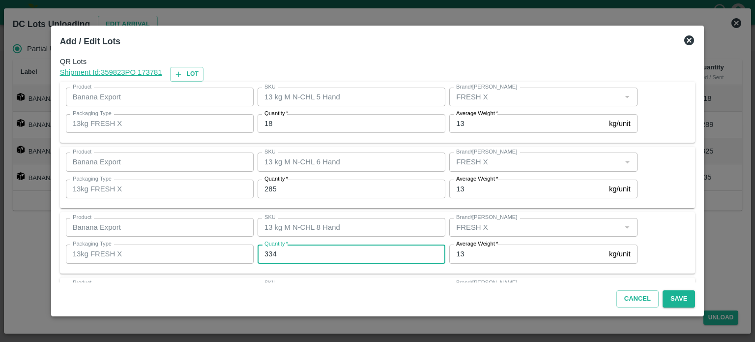
type input "334"
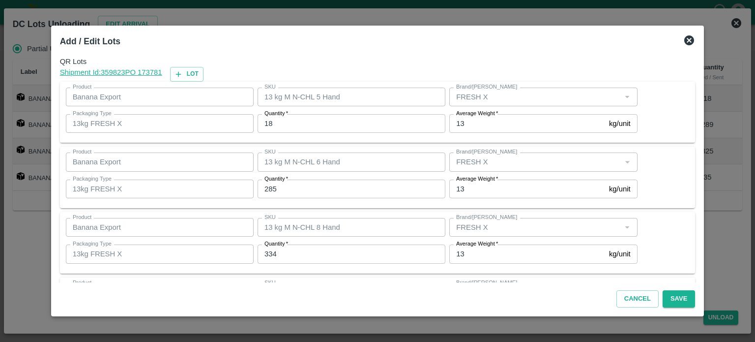
scroll to position [63, 0]
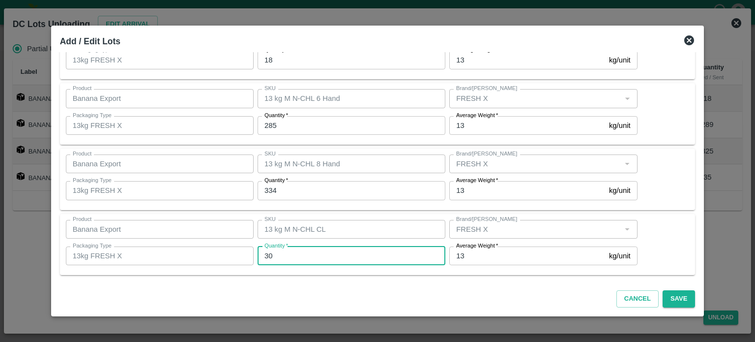
type input "30"
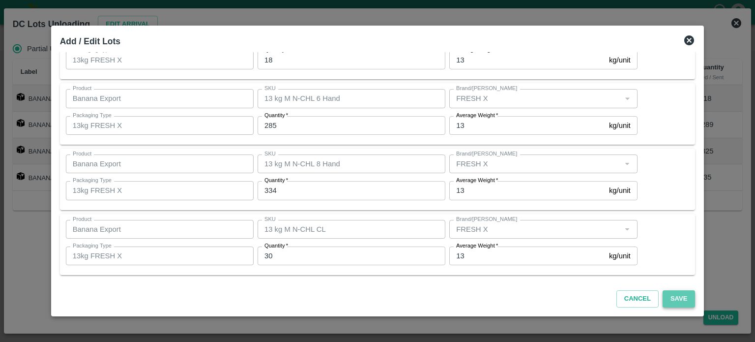
click at [666, 296] on button "Save" at bounding box center [679, 298] width 32 height 17
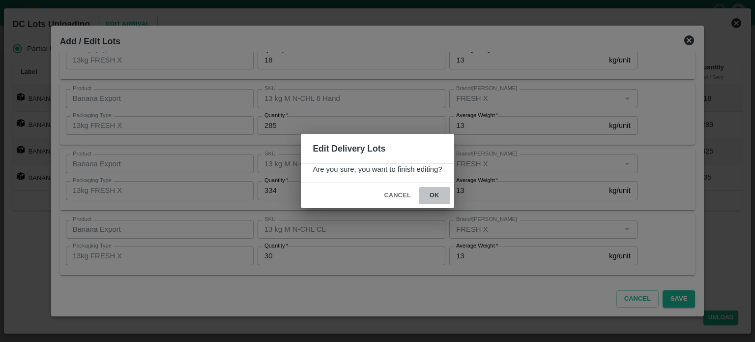
click at [432, 196] on button "ok" at bounding box center [434, 195] width 31 height 17
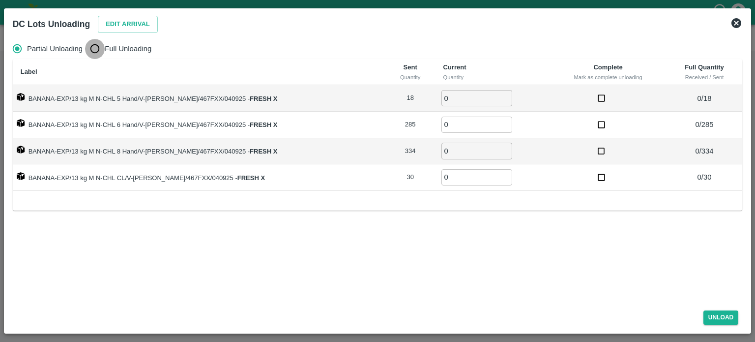
click at [94, 48] on input "Full Unloading" at bounding box center [95, 49] width 20 height 20
radio input "true"
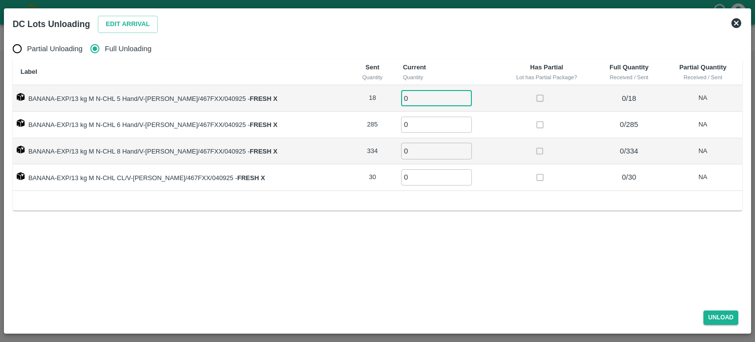
click at [418, 96] on input "0" at bounding box center [436, 98] width 71 height 16
type input "18"
type input "285"
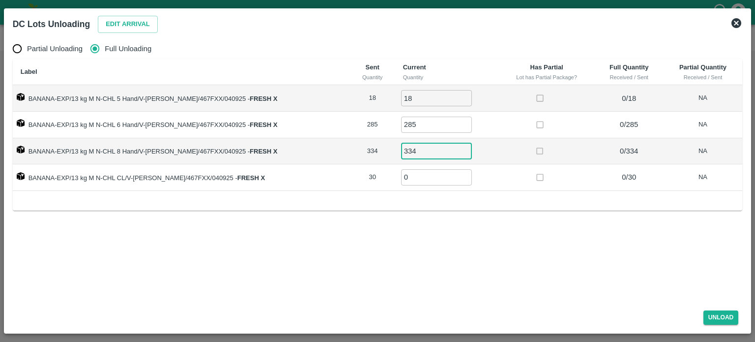
type input "334"
type input "30"
click at [716, 312] on button "Unload" at bounding box center [720, 317] width 35 height 14
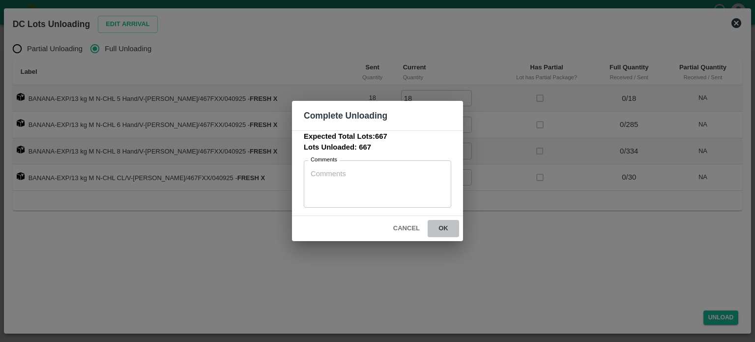
click at [439, 227] on button "ok" at bounding box center [443, 228] width 31 height 17
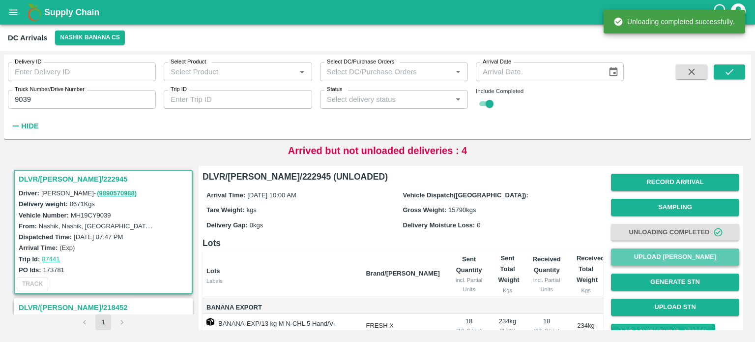
click at [667, 259] on button "Upload [PERSON_NAME]" at bounding box center [675, 256] width 128 height 17
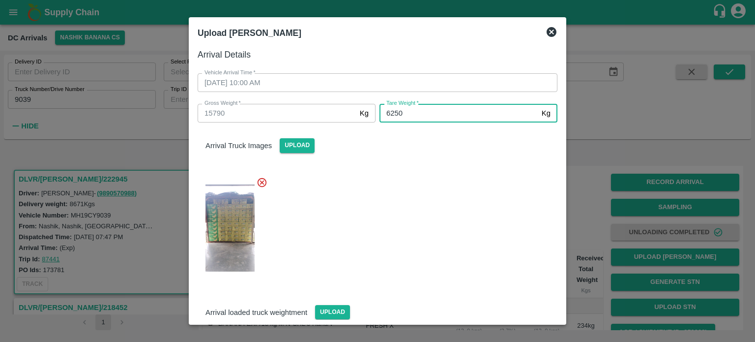
type input "6250"
click at [403, 223] on div at bounding box center [374, 225] width 368 height 113
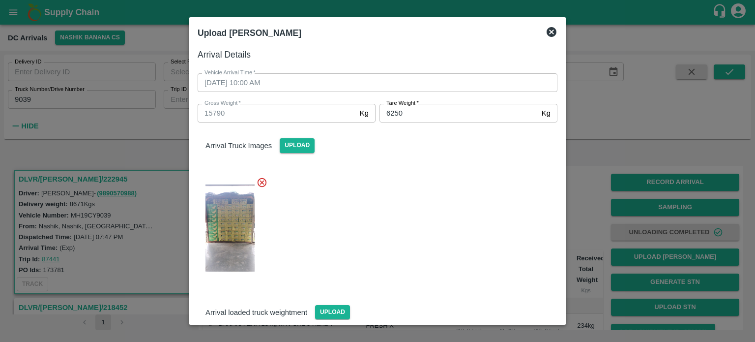
scroll to position [80, 0]
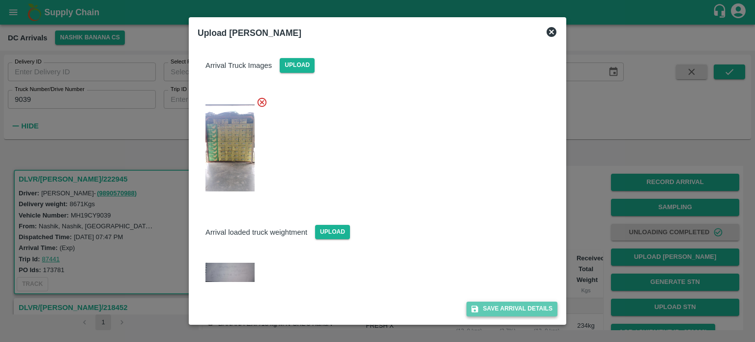
click at [504, 304] on button "Save Arrival Details" at bounding box center [511, 308] width 91 height 14
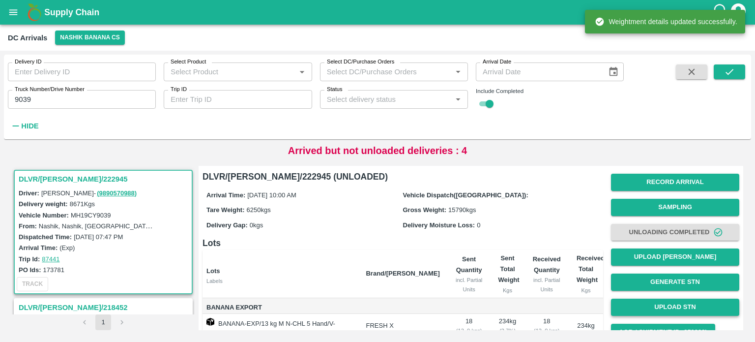
scroll to position [75, 0]
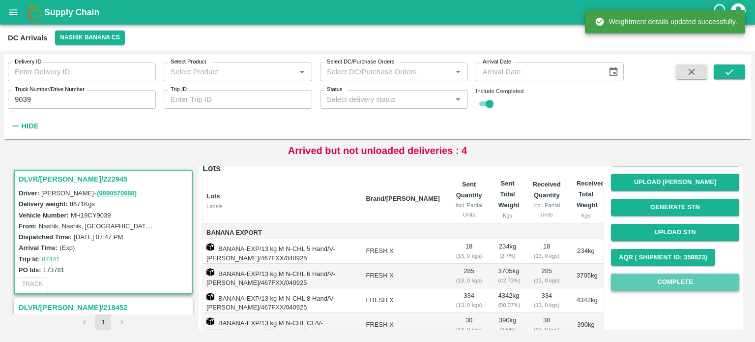
click at [673, 279] on button "Complete" at bounding box center [675, 281] width 128 height 17
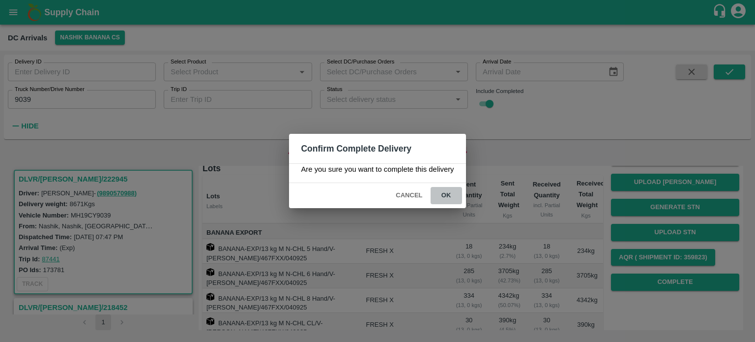
click at [442, 194] on button "ok" at bounding box center [446, 195] width 31 height 17
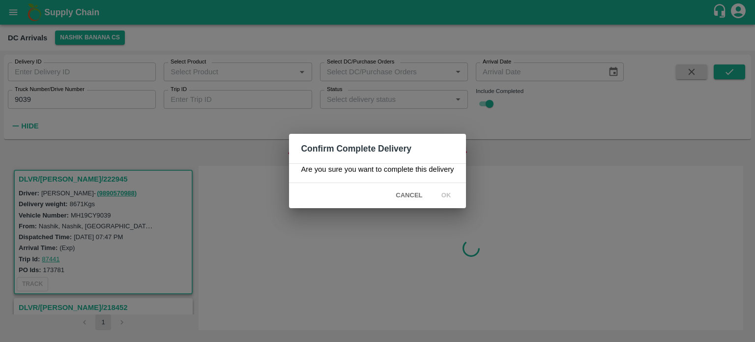
scroll to position [0, 0]
